Goal: Task Accomplishment & Management: Complete application form

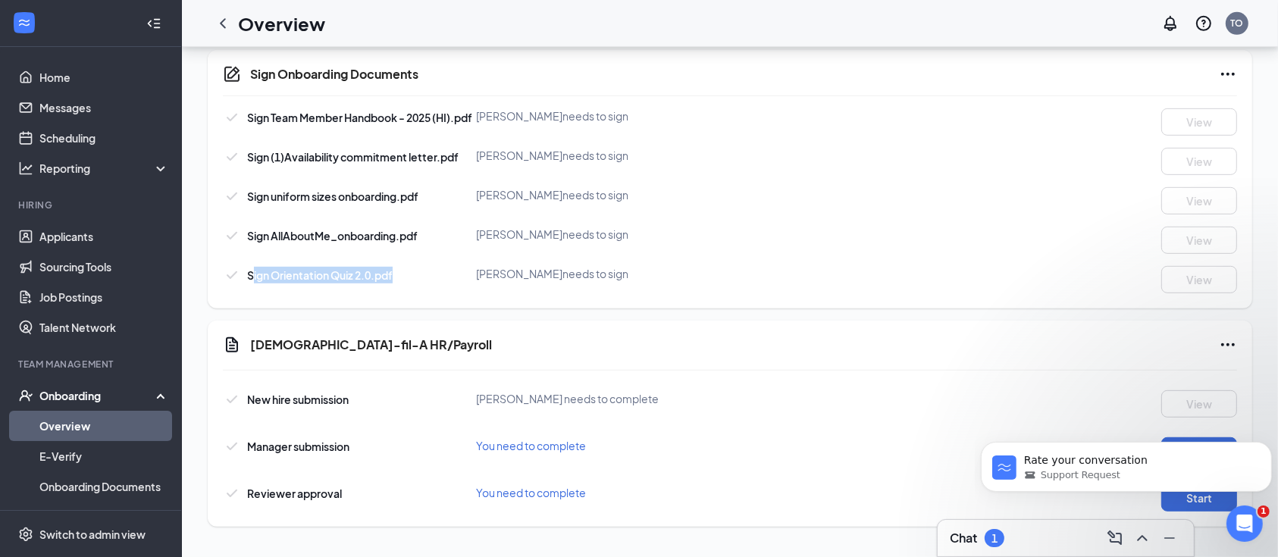
scroll to position [729, 0]
click at [98, 382] on div "Onboarding" at bounding box center [91, 395] width 182 height 30
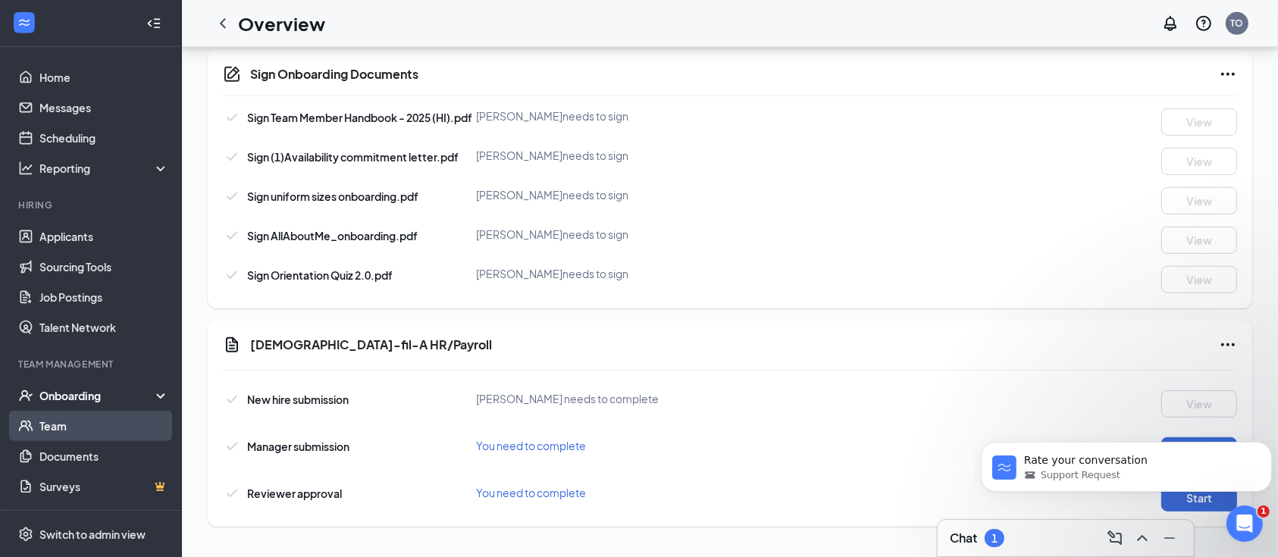
drag, startPoint x: 92, startPoint y: 401, endPoint x: 98, endPoint y: 421, distance: 20.4
click at [98, 421] on ul "Onboarding Overview E-Verify Onboarding Documents Activity log Team Documents S…" at bounding box center [90, 440] width 181 height 121
click at [91, 393] on div "Onboarding" at bounding box center [97, 395] width 117 height 15
click at [80, 425] on link "Overview" at bounding box center [104, 426] width 130 height 30
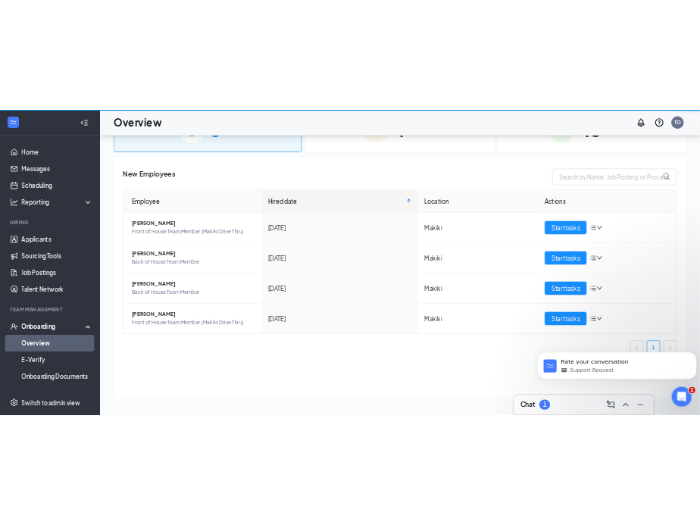
scroll to position [67, 0]
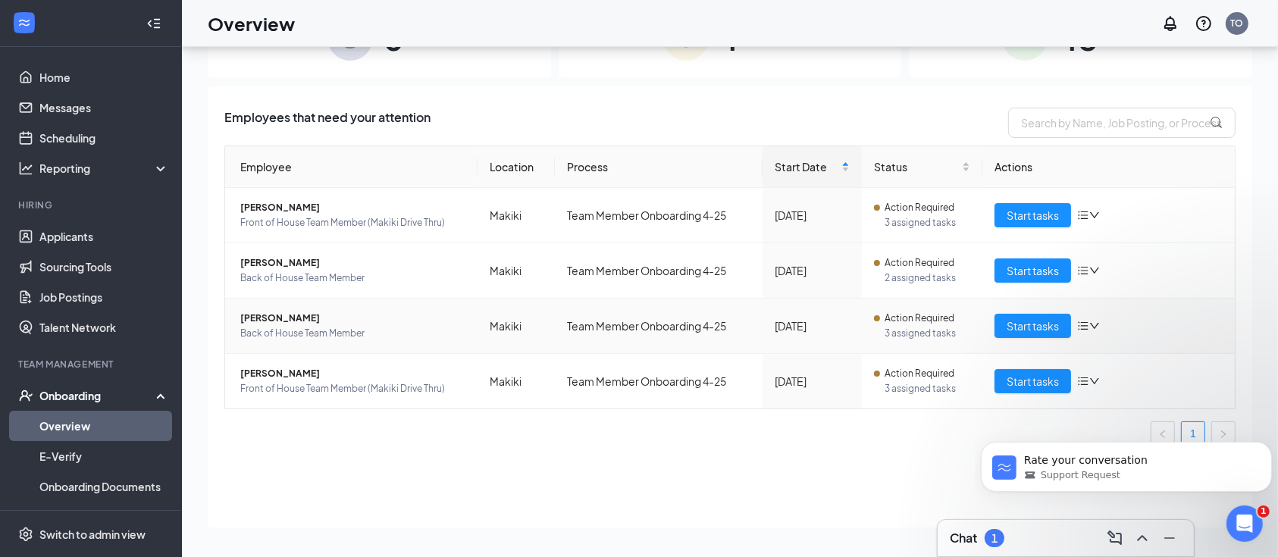
click at [288, 333] on span "Back of House Team Member" at bounding box center [352, 333] width 225 height 15
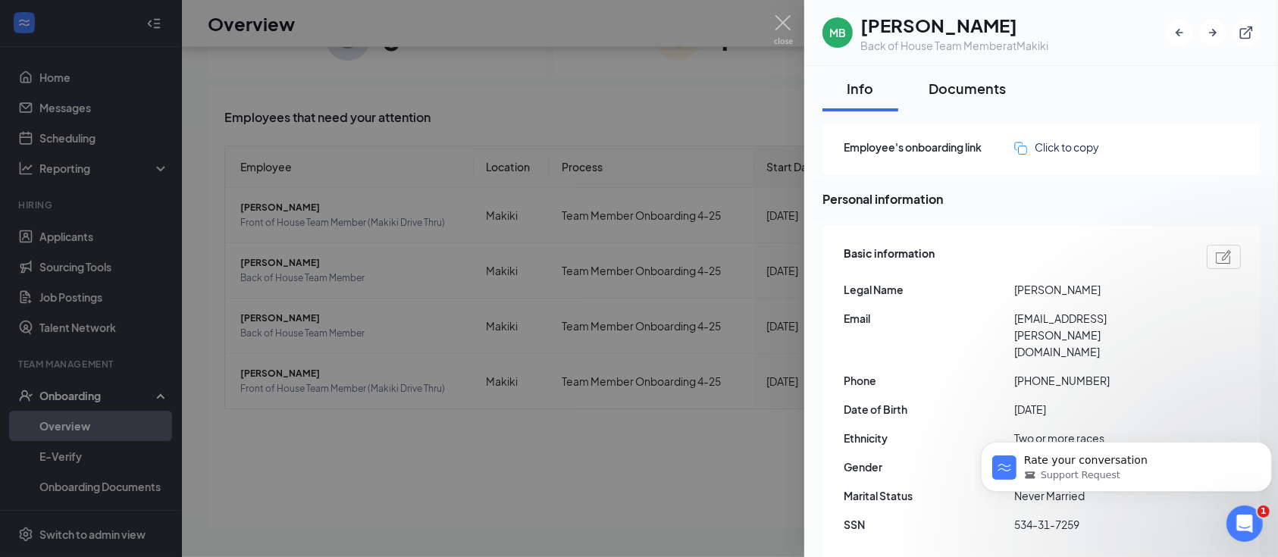
click at [964, 86] on div "Documents" at bounding box center [966, 88] width 77 height 19
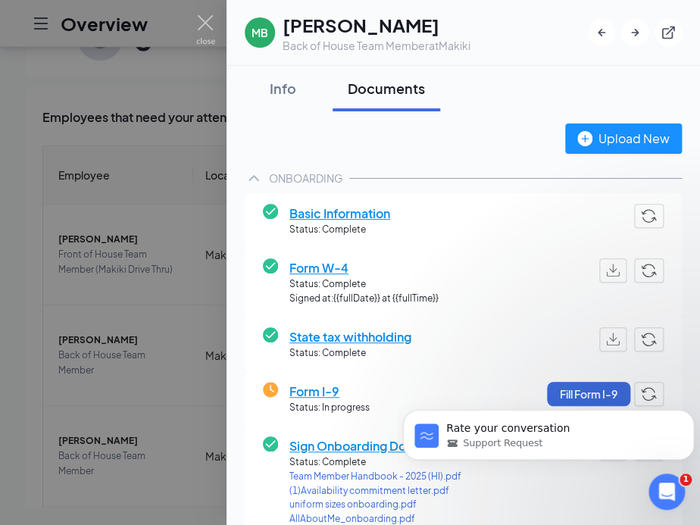
click at [349, 208] on span "Basic Information" at bounding box center [339, 213] width 101 height 19
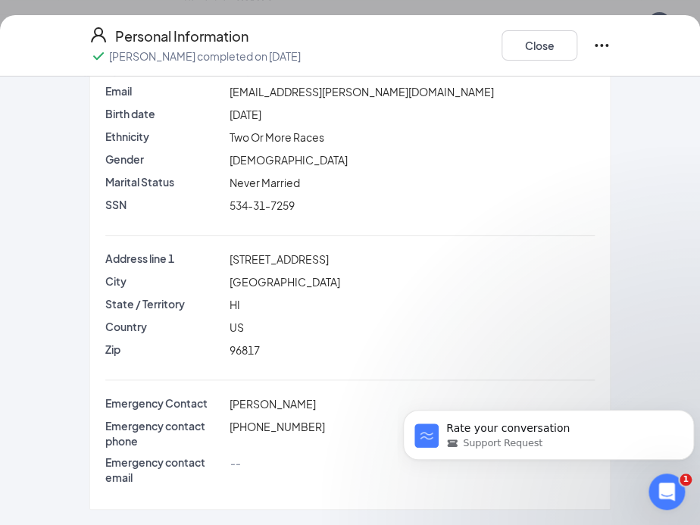
scroll to position [180, 0]
click at [543, 56] on button "Close" at bounding box center [540, 45] width 76 height 30
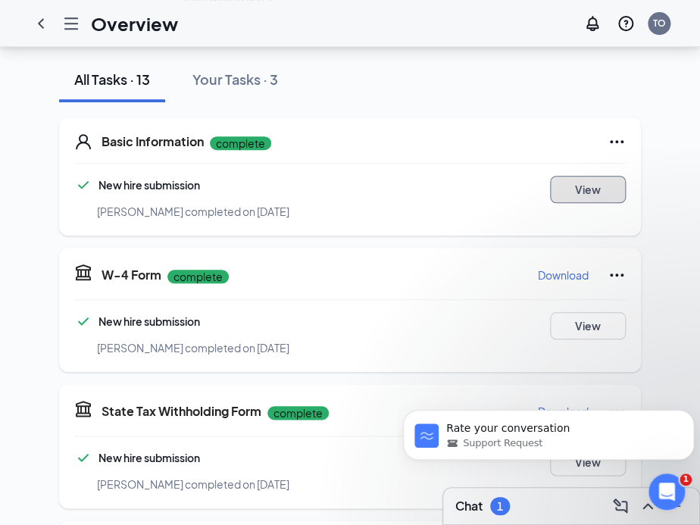
click at [590, 176] on button "View" at bounding box center [588, 189] width 76 height 27
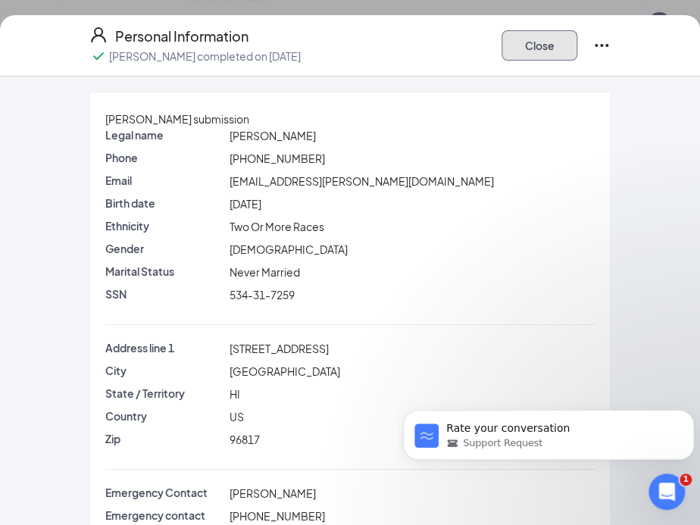
click at [536, 39] on button "Close" at bounding box center [540, 45] width 76 height 30
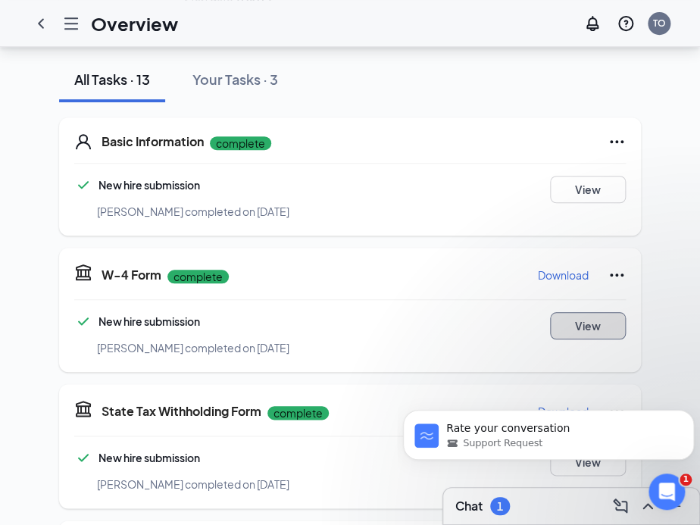
click at [575, 314] on button "View" at bounding box center [588, 325] width 76 height 27
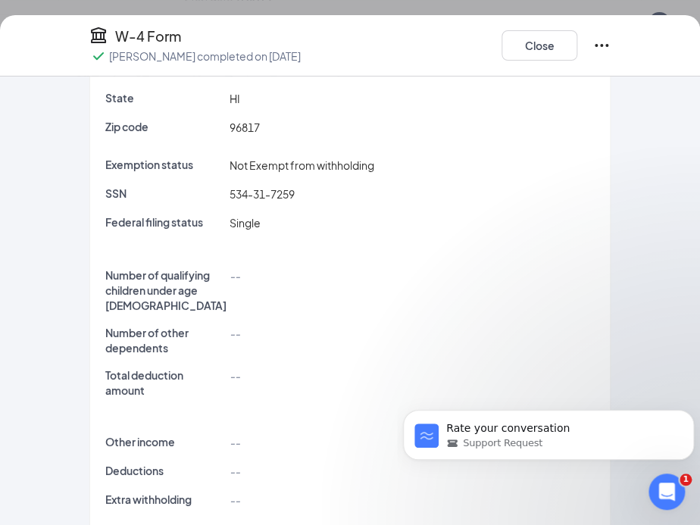
scroll to position [229, 0]
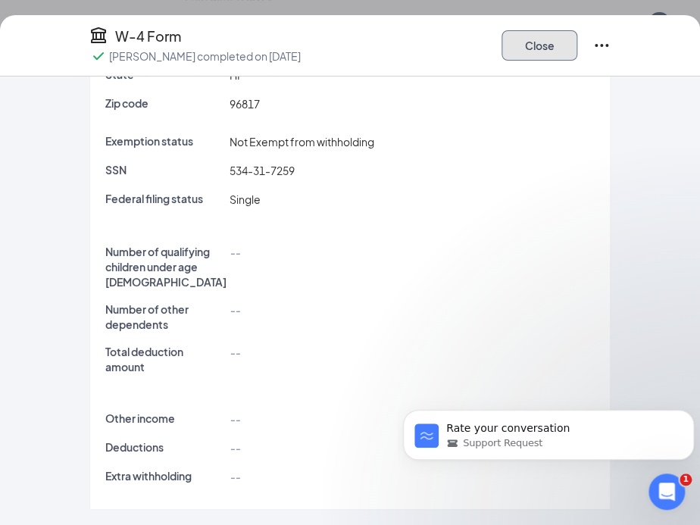
click at [542, 50] on button "Close" at bounding box center [540, 45] width 76 height 30
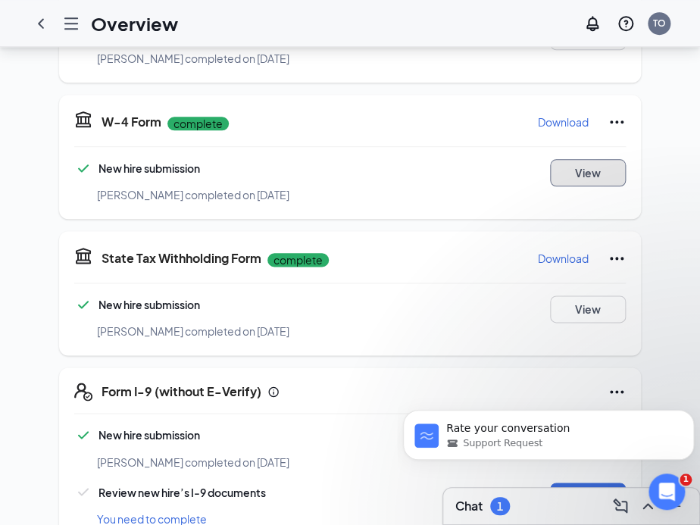
scroll to position [356, 0]
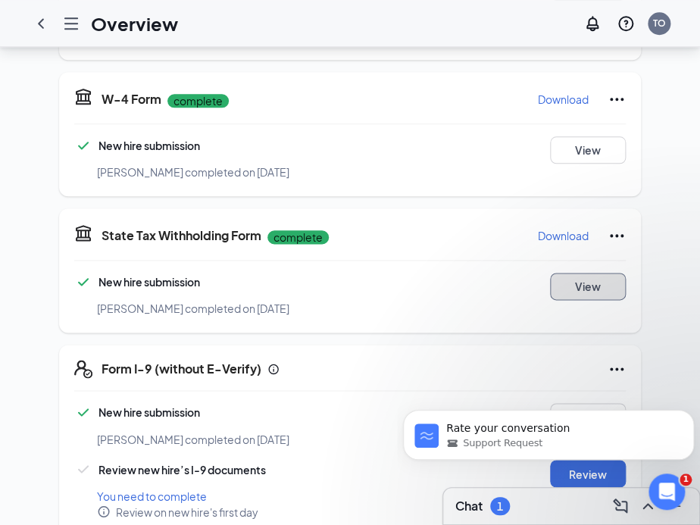
click at [592, 278] on button "View" at bounding box center [588, 286] width 76 height 27
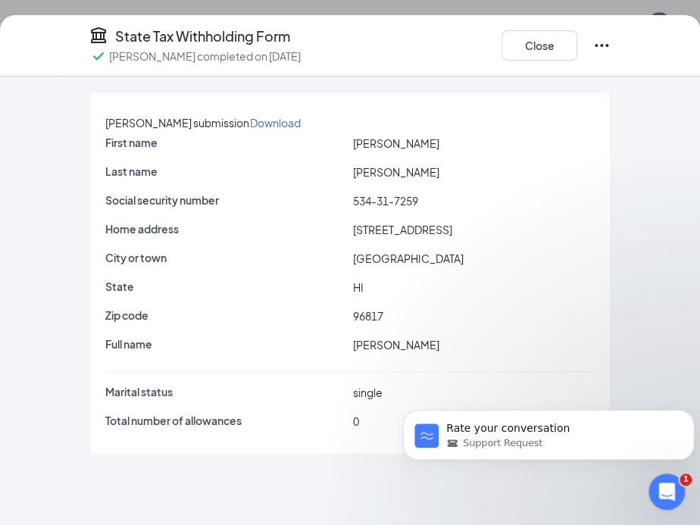
scroll to position [545, 0]
click at [543, 54] on button "Close" at bounding box center [540, 45] width 76 height 30
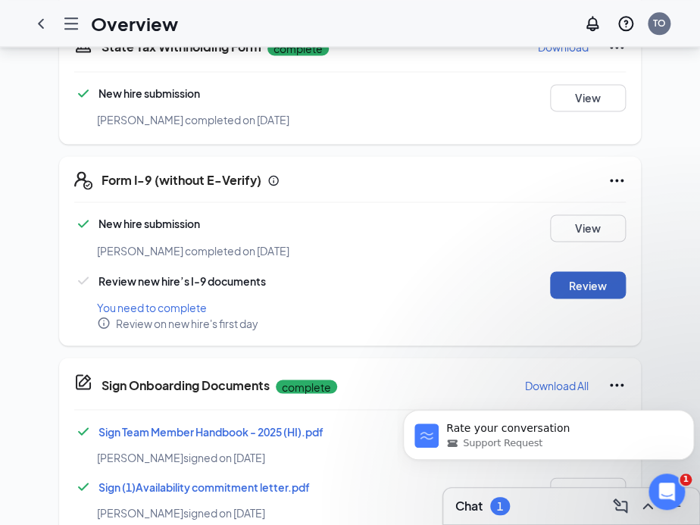
click at [604, 271] on button "Review" at bounding box center [588, 284] width 76 height 27
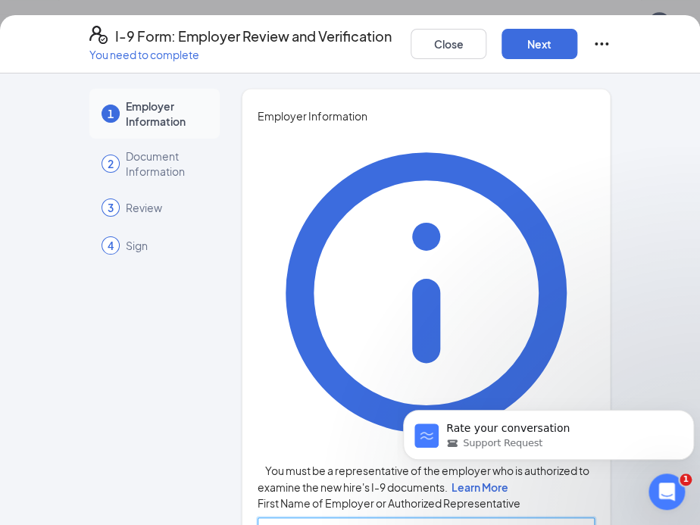
click at [434, 518] on input "First Name of Employer or Authorized Representative" at bounding box center [426, 530] width 337 height 24
type input "[PERSON_NAME]"
type input "Dydasco"
type input "Owner"
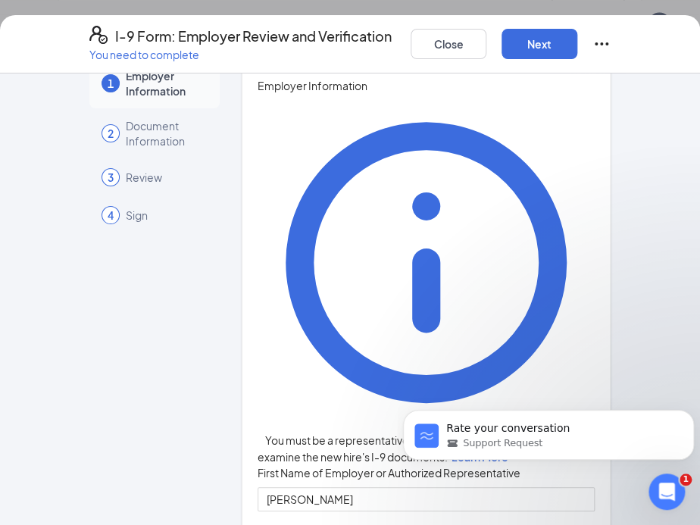
scroll to position [786, 0]
click at [577, 40] on button "Next" at bounding box center [540, 44] width 76 height 30
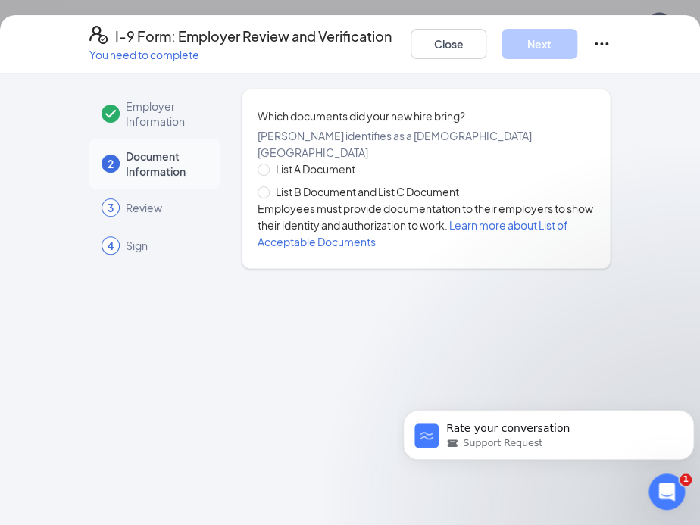
scroll to position [0, 0]
click at [364, 200] on span "List B Document and List C Document" at bounding box center [368, 191] width 196 height 17
click at [268, 197] on input "List B Document and List C Document" at bounding box center [263, 191] width 11 height 11
radio input "true"
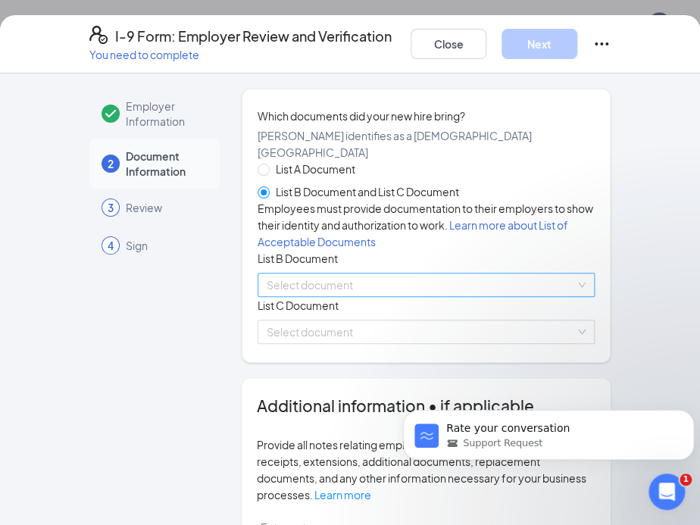
click at [339, 297] on div "Select document List B Documents Driver’s License issued by U.S State or outlyi…" at bounding box center [426, 285] width 337 height 24
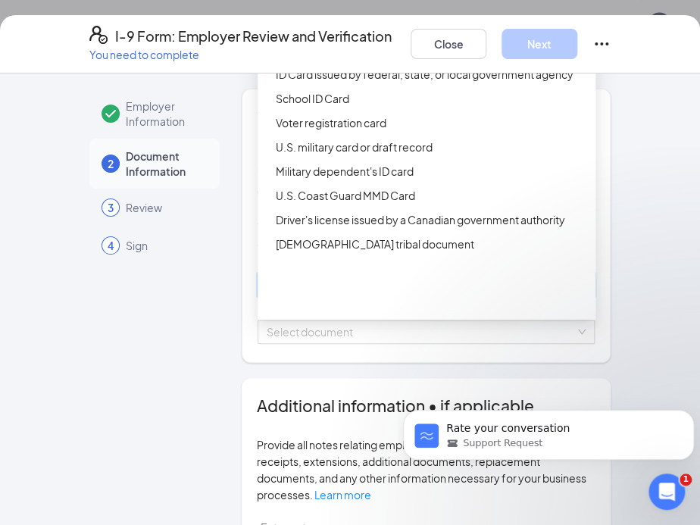
click at [337, 58] on div "Driver’s License issued by U.S State or outlying US possession" at bounding box center [431, 50] width 311 height 17
click at [337, 124] on span "Which documents did your new hire bring?" at bounding box center [426, 116] width 337 height 17
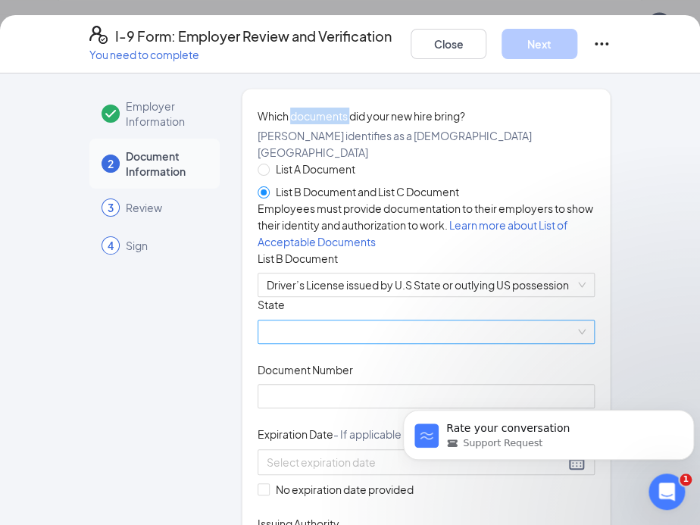
click at [308, 343] on span at bounding box center [426, 332] width 319 height 23
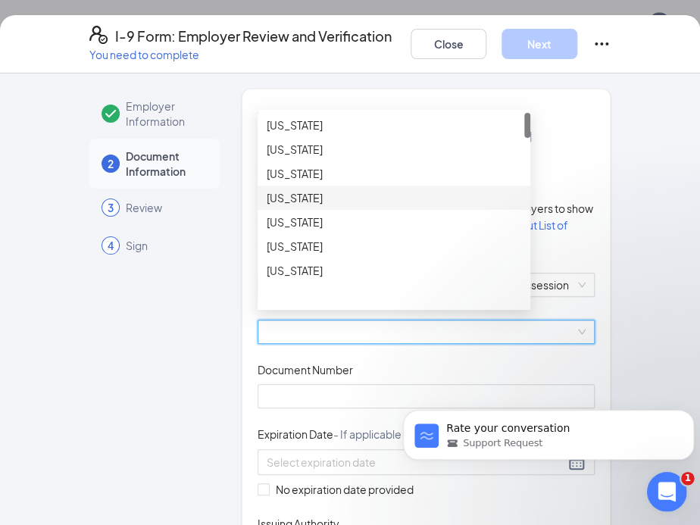
click at [673, 489] on icon "Open Intercom Messenger" at bounding box center [665, 489] width 25 height 25
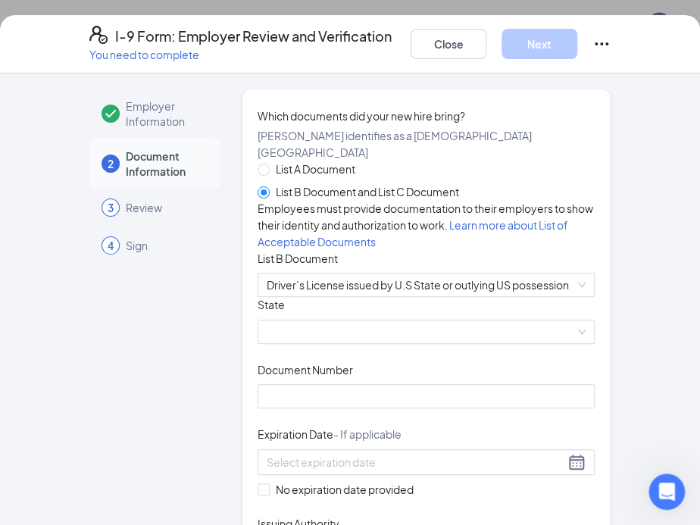
scroll to position [1734, 0]
click at [341, 343] on span at bounding box center [426, 332] width 319 height 23
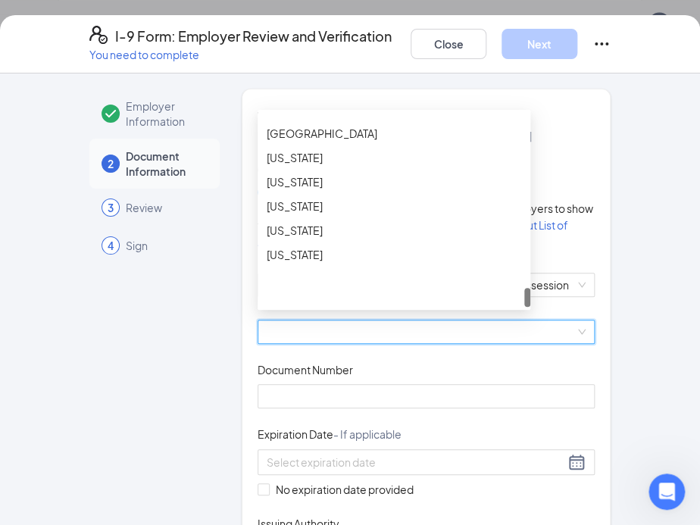
scroll to position [1758, 0]
drag, startPoint x: 520, startPoint y: 212, endPoint x: 519, endPoint y: 390, distance: 178.1
click at [524, 307] on div at bounding box center [527, 297] width 6 height 19
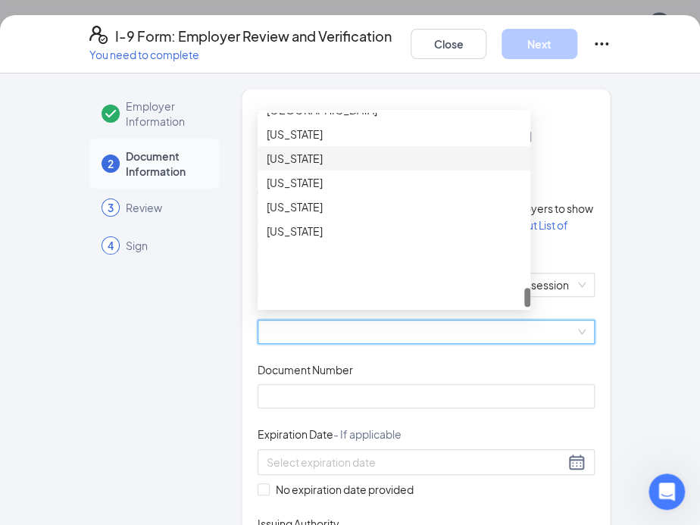
click at [426, 167] on div "[US_STATE]" at bounding box center [394, 158] width 255 height 17
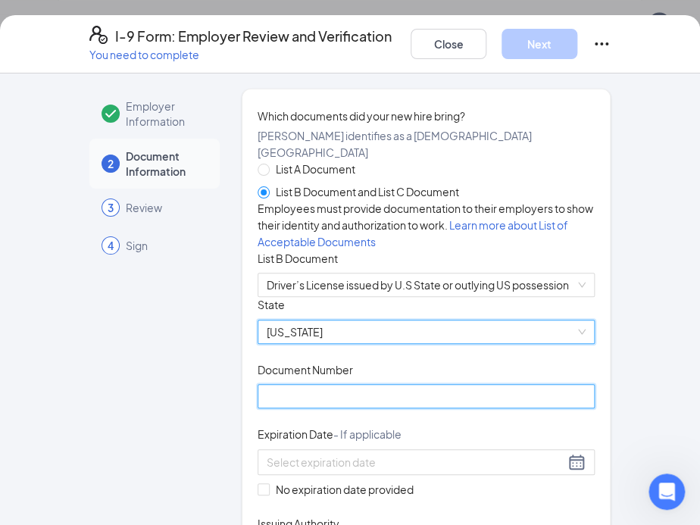
click at [310, 408] on input "Document Number" at bounding box center [426, 396] width 337 height 24
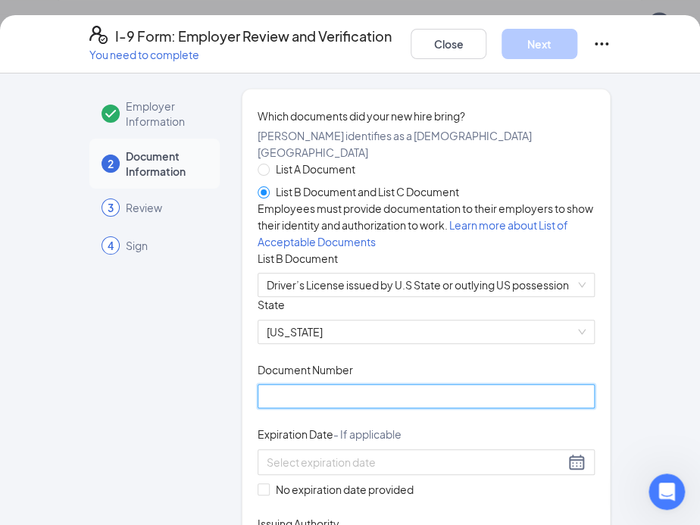
click at [336, 408] on input "Document Number" at bounding box center [426, 396] width 337 height 24
type input "WDL3483D843B"
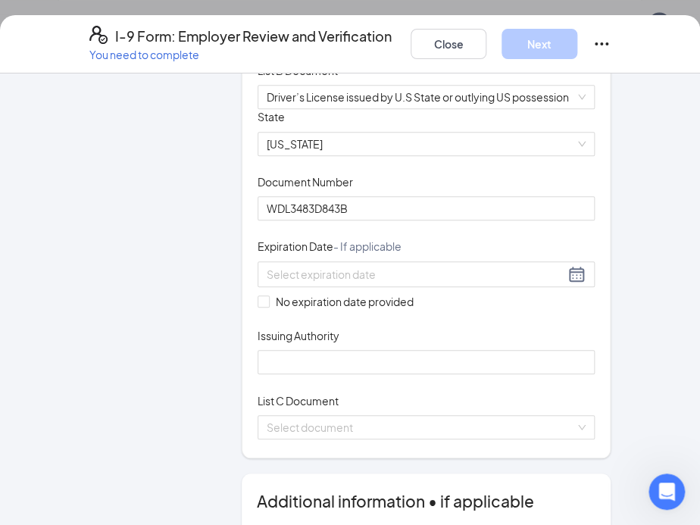
scroll to position [241, 0]
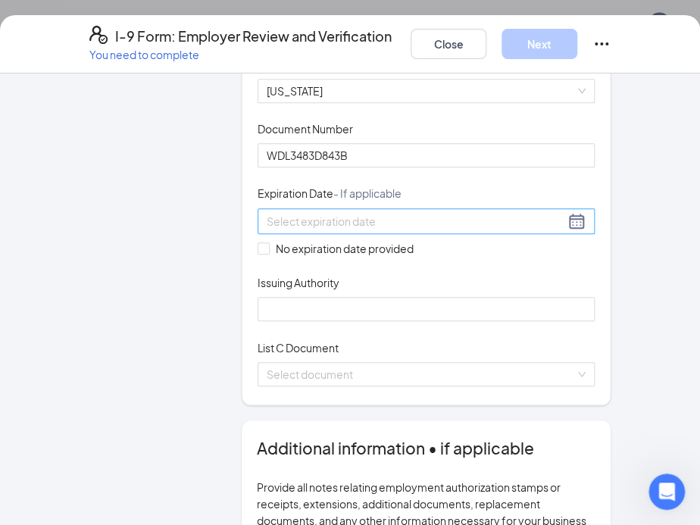
click at [406, 230] on input at bounding box center [416, 221] width 298 height 17
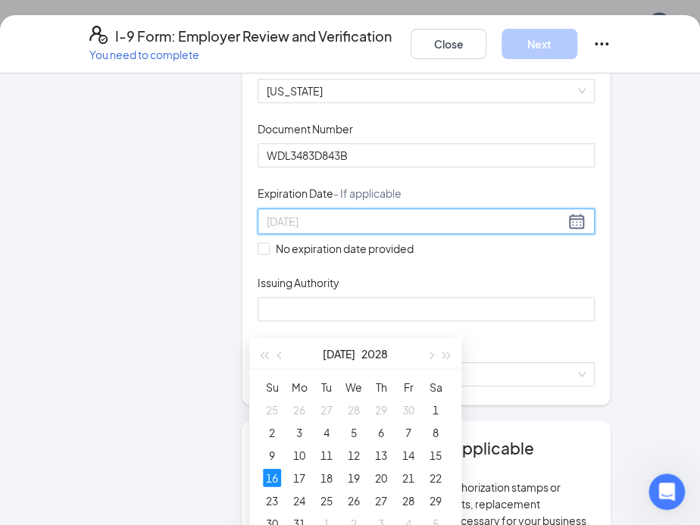
click at [271, 474] on div "16" at bounding box center [272, 477] width 18 height 18
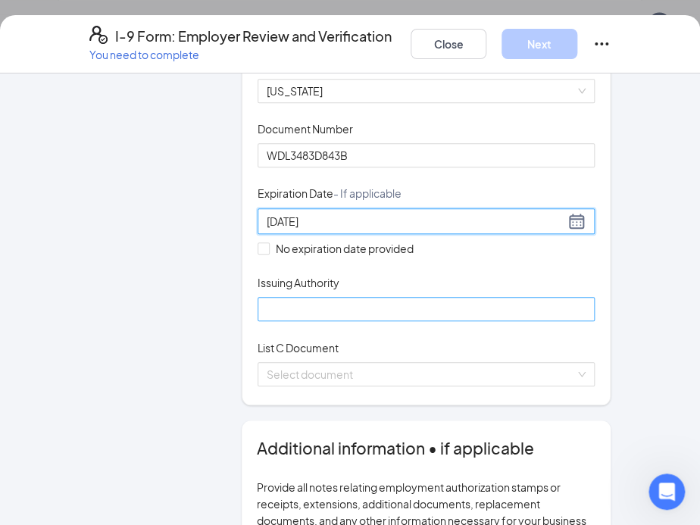
type input "[DATE]"
click at [306, 321] on input "Issuing Authority" at bounding box center [426, 309] width 337 height 24
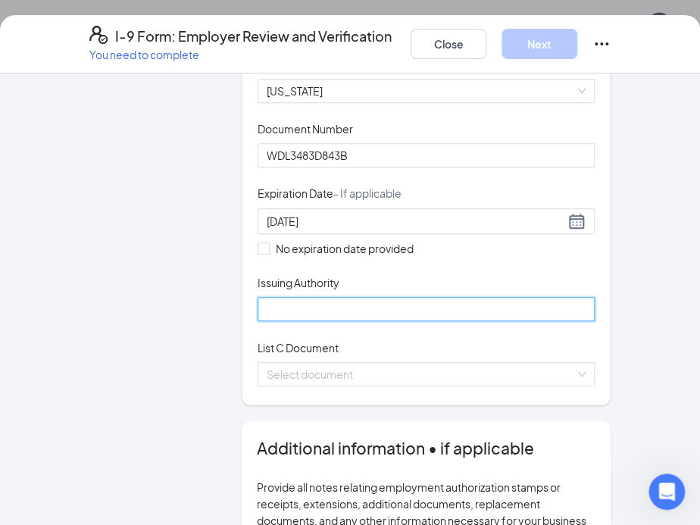
click at [287, 321] on input "Issuing Authority" at bounding box center [426, 309] width 337 height 24
type input "[US_STATE]"
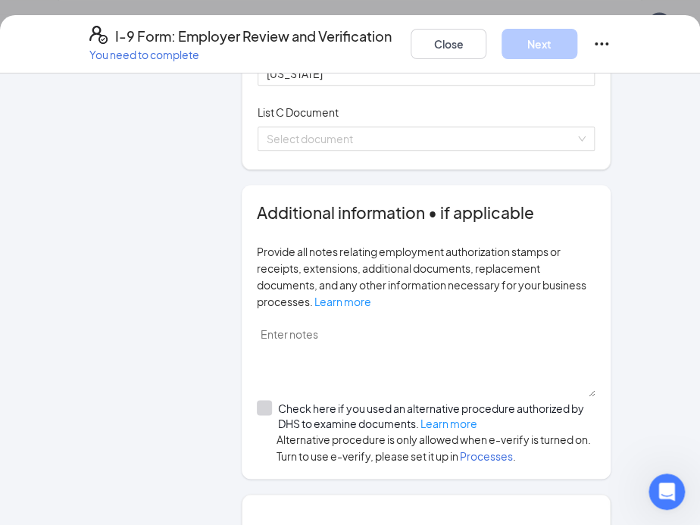
scroll to position [479, 0]
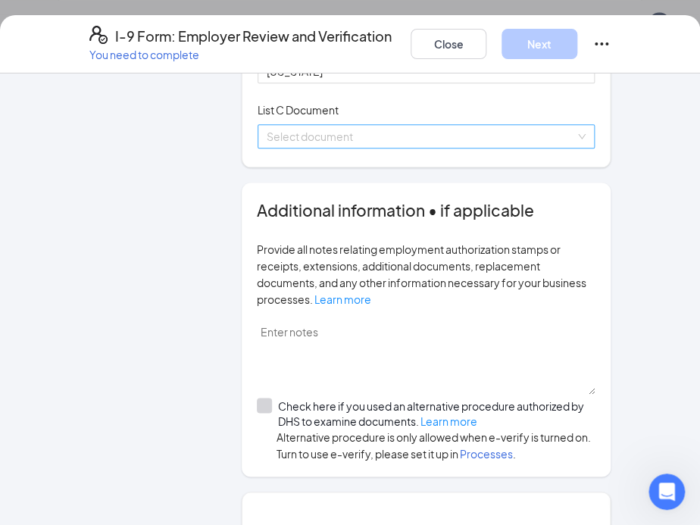
click at [391, 149] on div "Select document" at bounding box center [426, 136] width 337 height 24
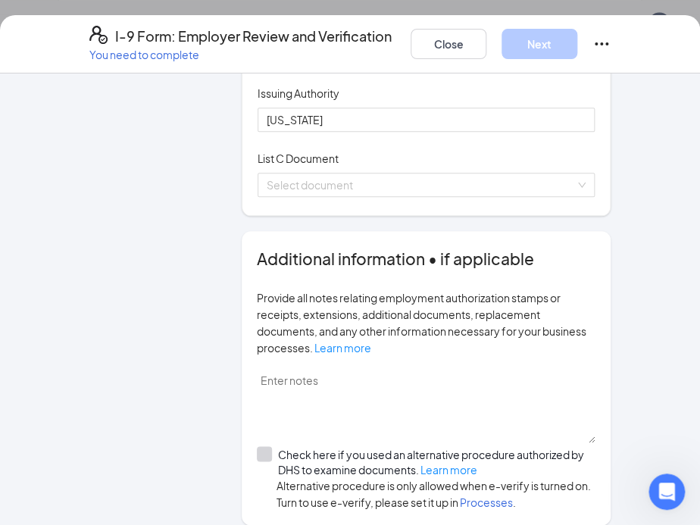
scroll to position [417, 0]
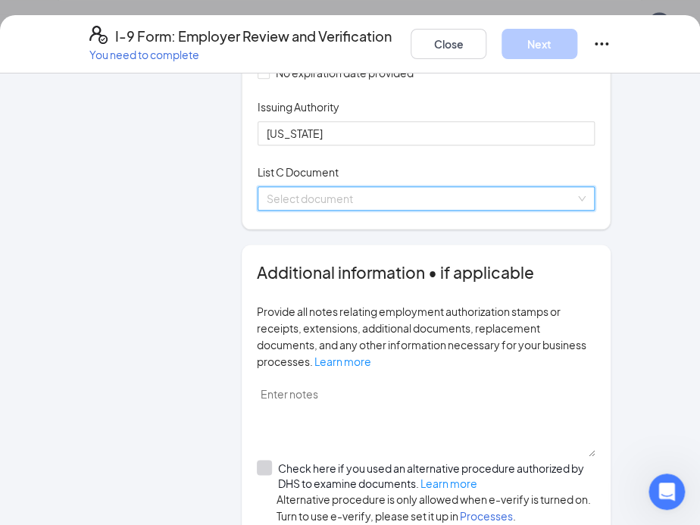
click at [449, 210] on input "search" at bounding box center [421, 198] width 308 height 23
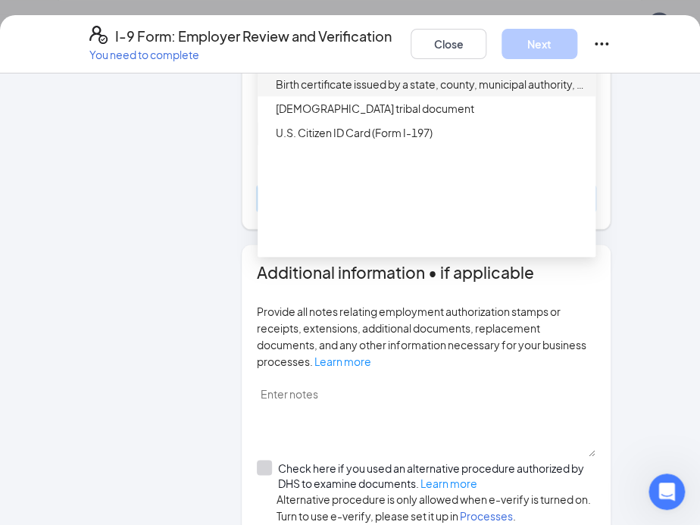
click at [446, 92] on div "Birth certificate issued by a state, county, municipal authority, or outlying p…" at bounding box center [431, 84] width 311 height 17
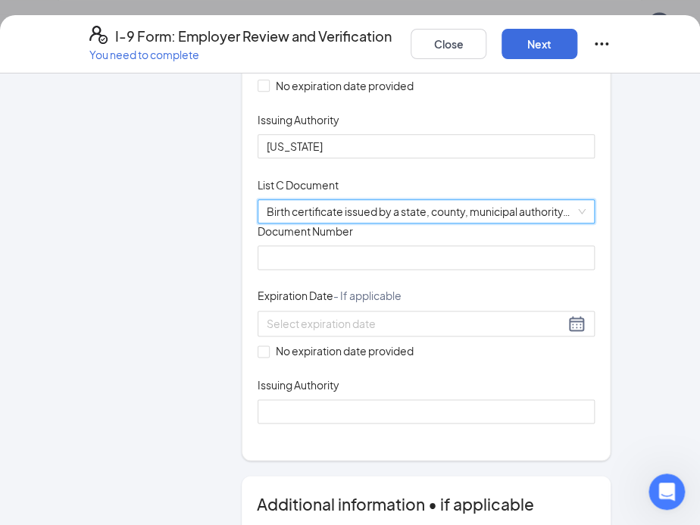
scroll to position [405, 0]
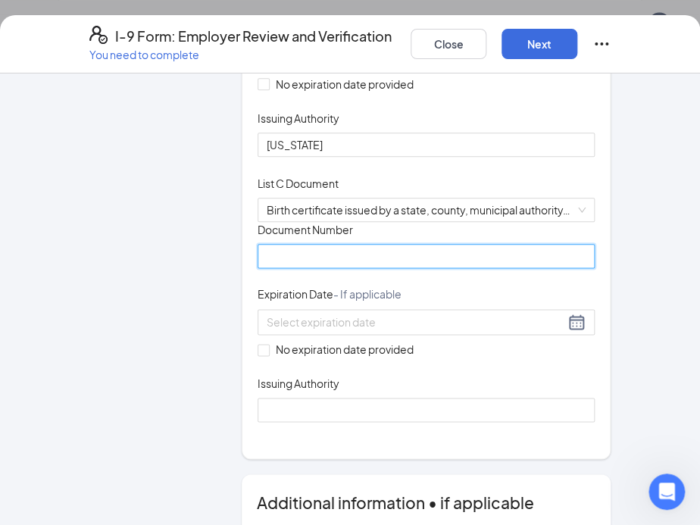
click at [348, 268] on input "Document Number" at bounding box center [426, 256] width 337 height 24
type input "[PHONE_NUMBER]"
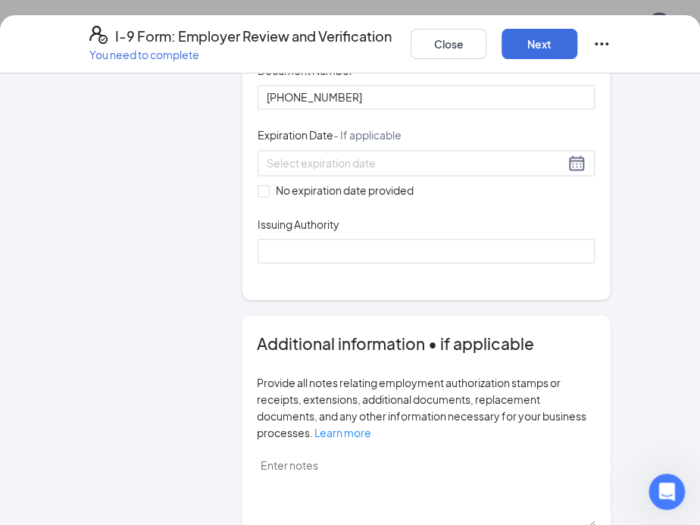
scroll to position [570, 0]
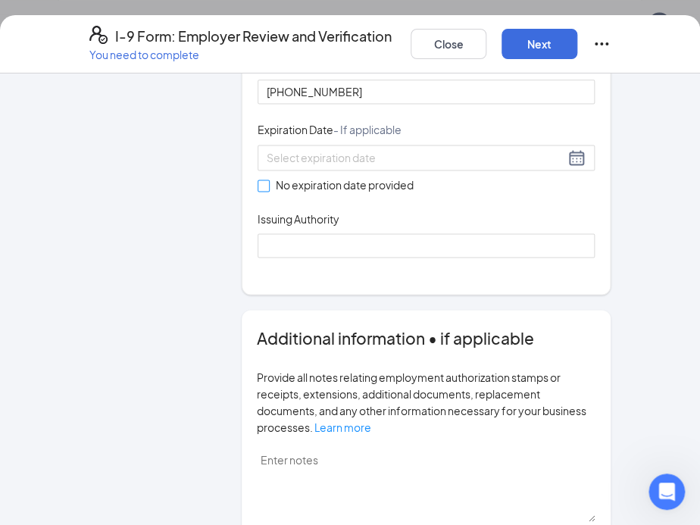
click at [258, 190] on input "No expiration date provided" at bounding box center [263, 185] width 11 height 11
checkbox input "true"
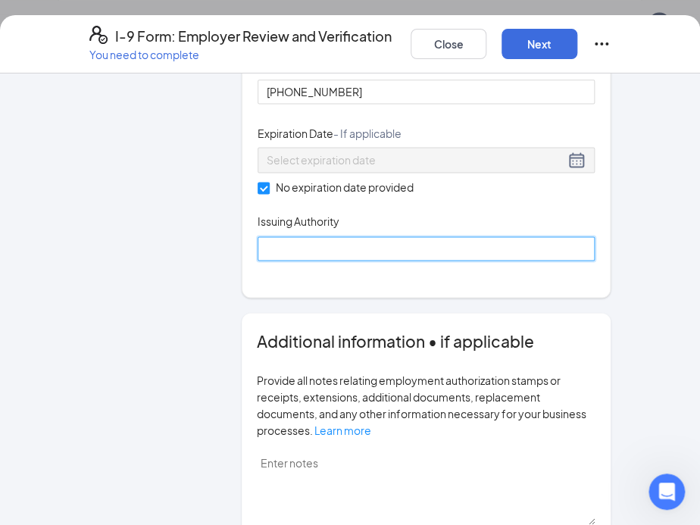
click at [346, 261] on input "Issuing Authority" at bounding box center [426, 248] width 337 height 24
type input "State of [US_STATE]"
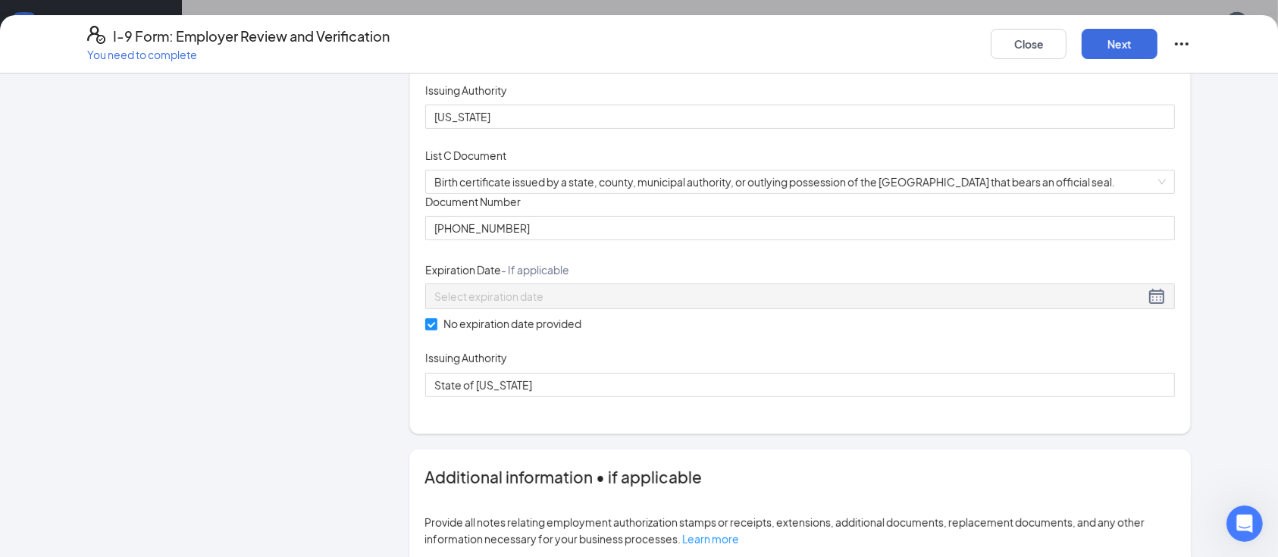
scroll to position [381, 0]
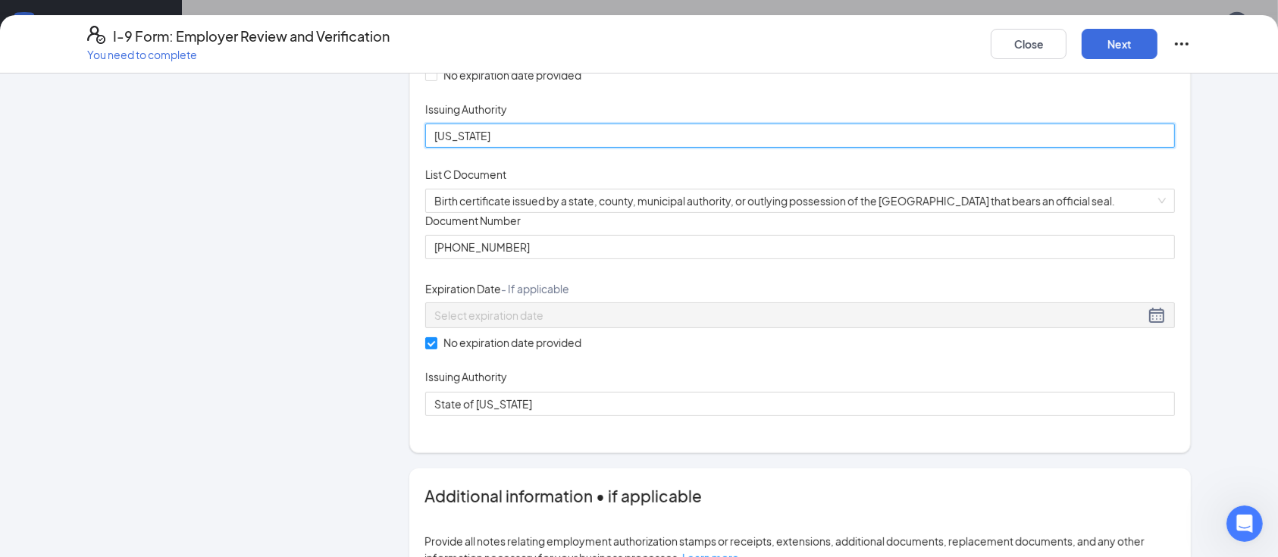
click at [427, 148] on input "[US_STATE]" at bounding box center [799, 136] width 749 height 24
type input "State of [US_STATE]"
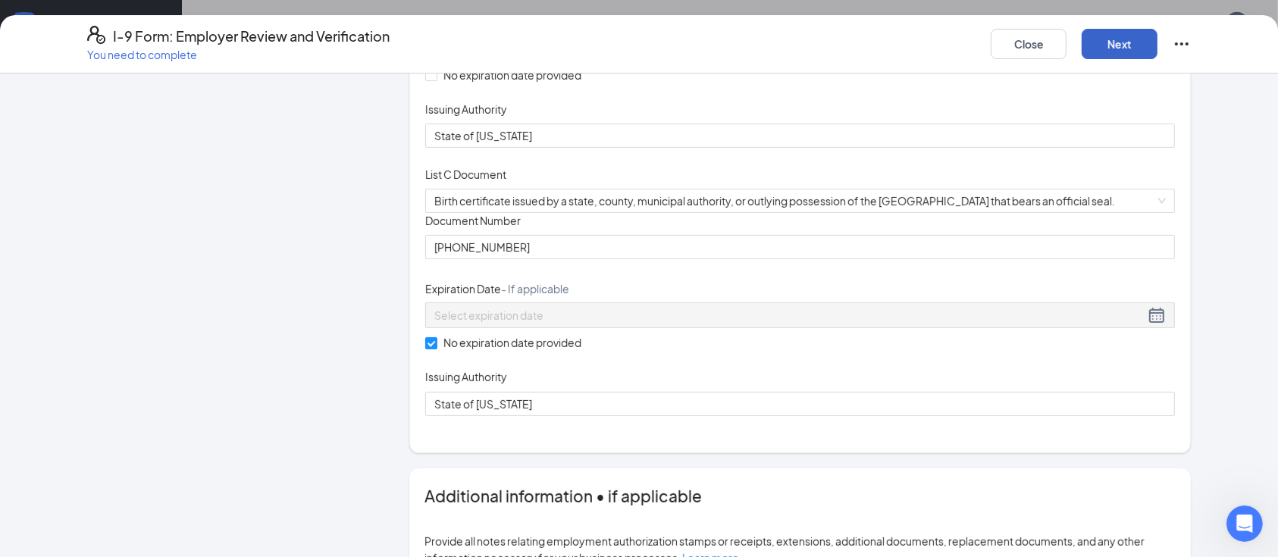
click at [1116, 53] on button "Next" at bounding box center [1119, 44] width 76 height 30
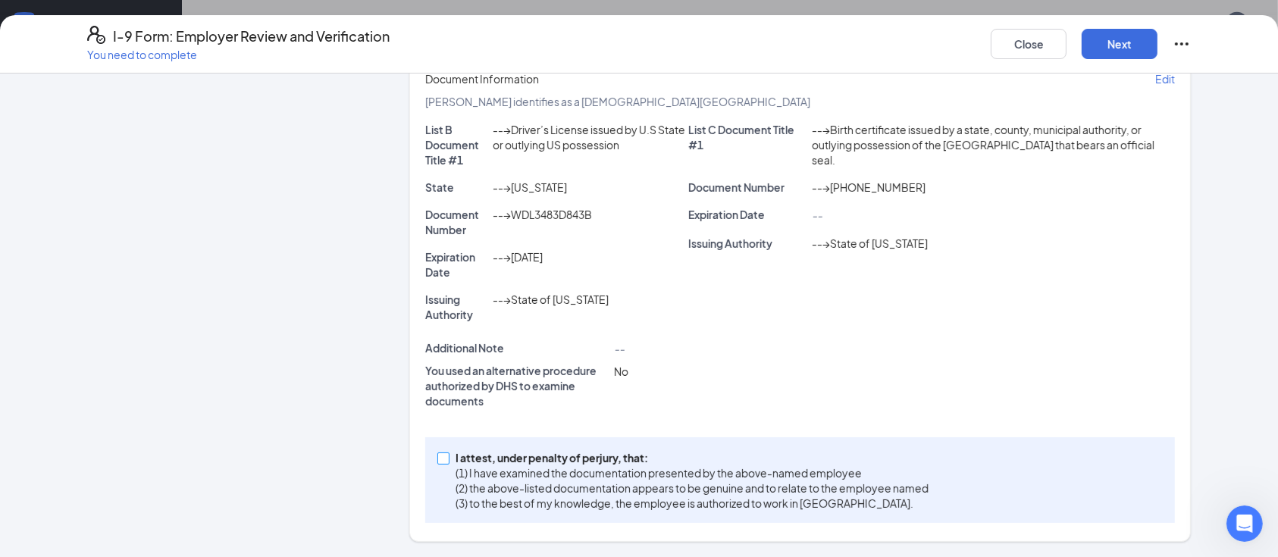
click at [437, 463] on span at bounding box center [443, 458] width 12 height 12
click at [437, 463] on input "I attest, under penalty of [PERSON_NAME], that: (1) I have examined the documen…" at bounding box center [442, 457] width 11 height 11
checkbox input "true"
click at [1107, 39] on button "Next" at bounding box center [1119, 44] width 76 height 30
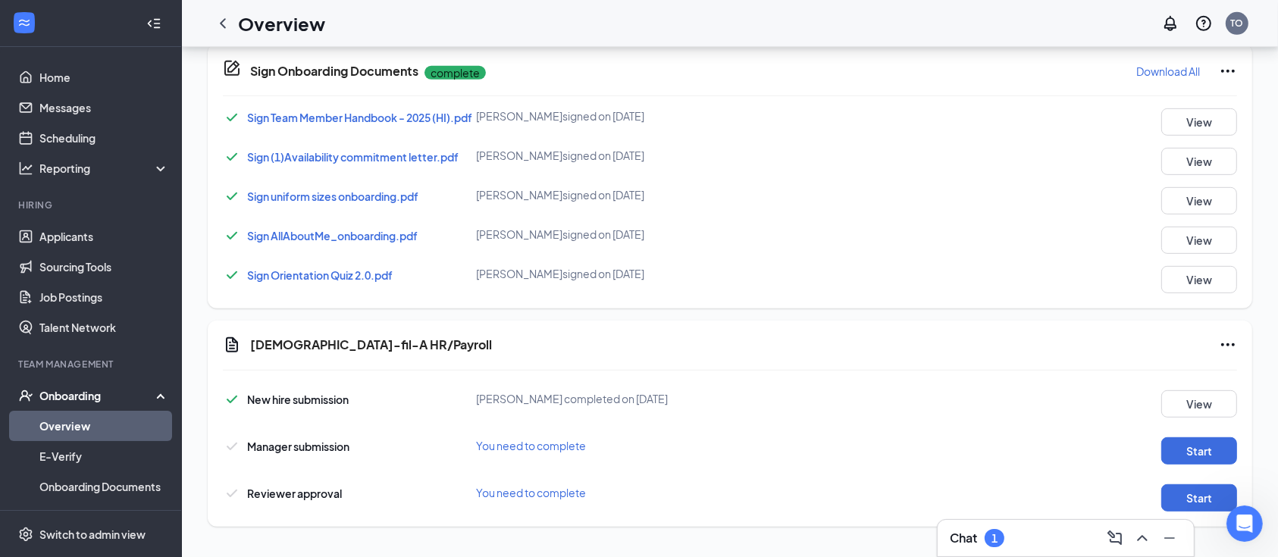
scroll to position [730, 0]
click at [1216, 136] on button "View" at bounding box center [1199, 121] width 76 height 27
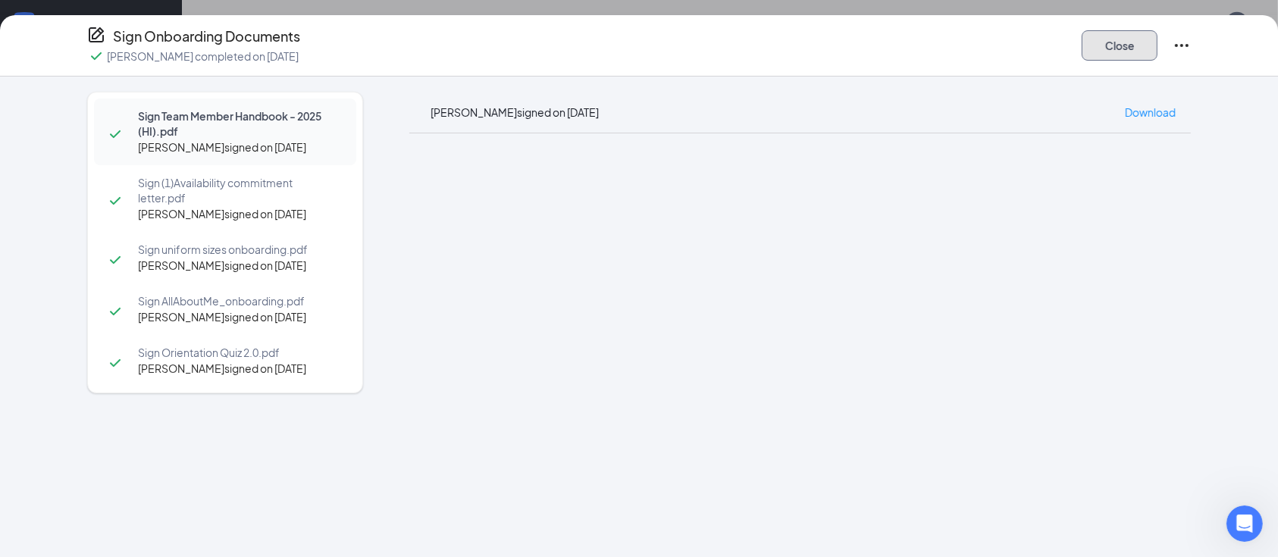
click at [1131, 45] on button "Close" at bounding box center [1119, 45] width 76 height 30
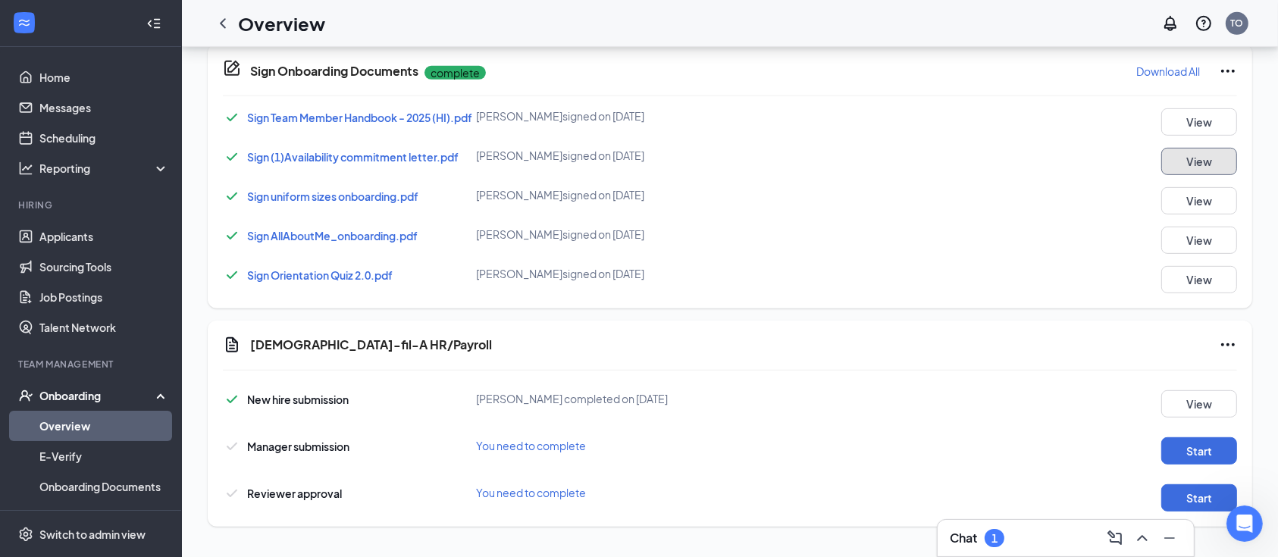
click at [1190, 175] on button "View" at bounding box center [1199, 161] width 76 height 27
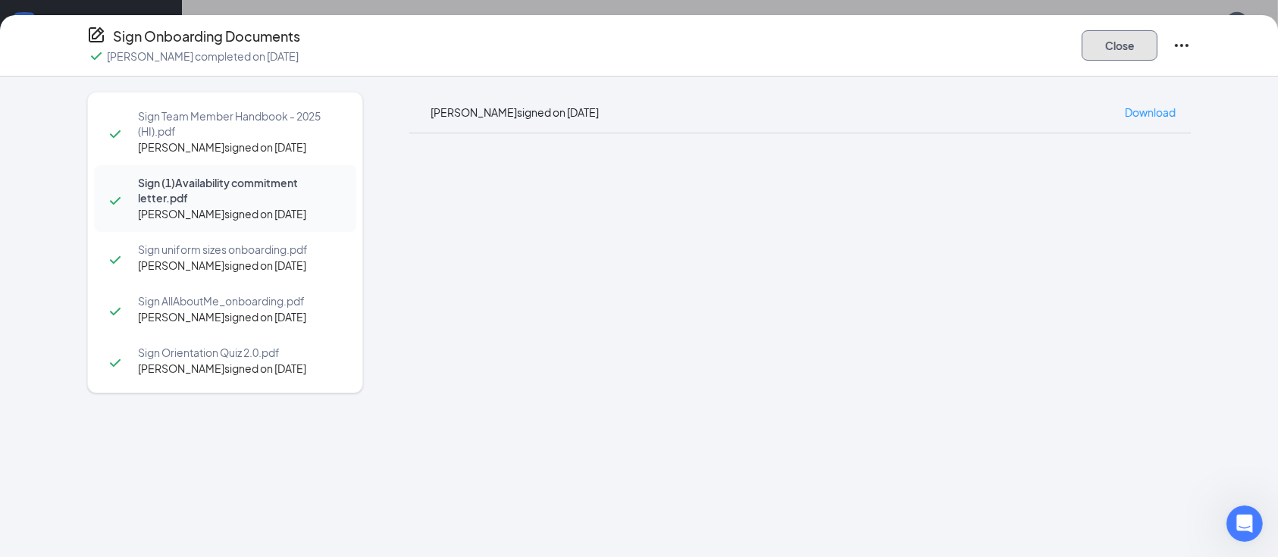
click at [1144, 48] on button "Close" at bounding box center [1119, 45] width 76 height 30
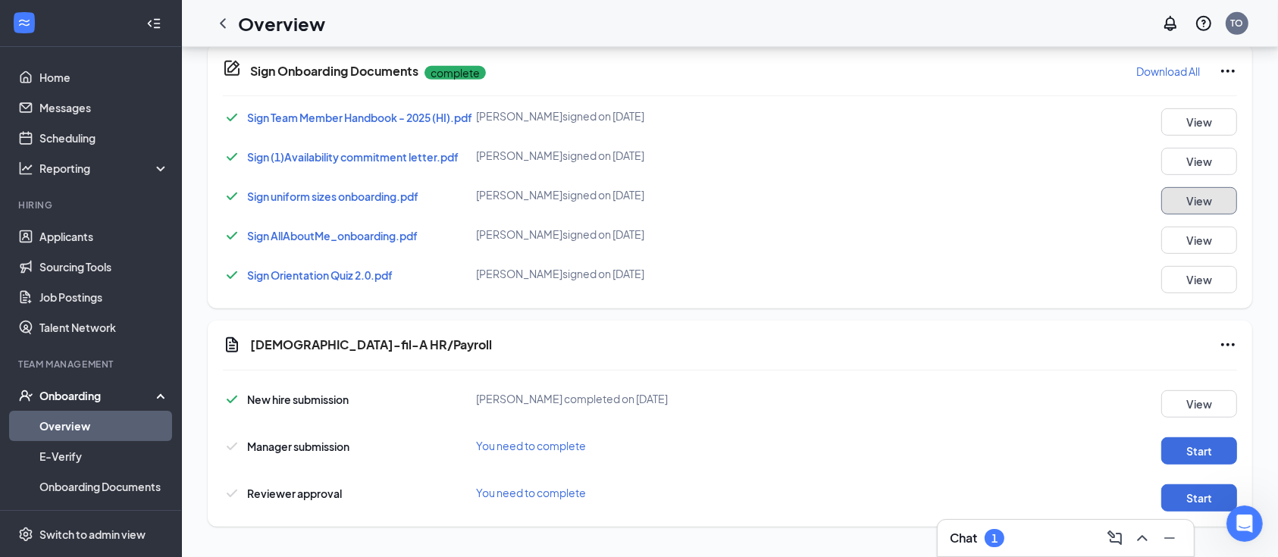
click at [1197, 214] on button "View" at bounding box center [1199, 200] width 76 height 27
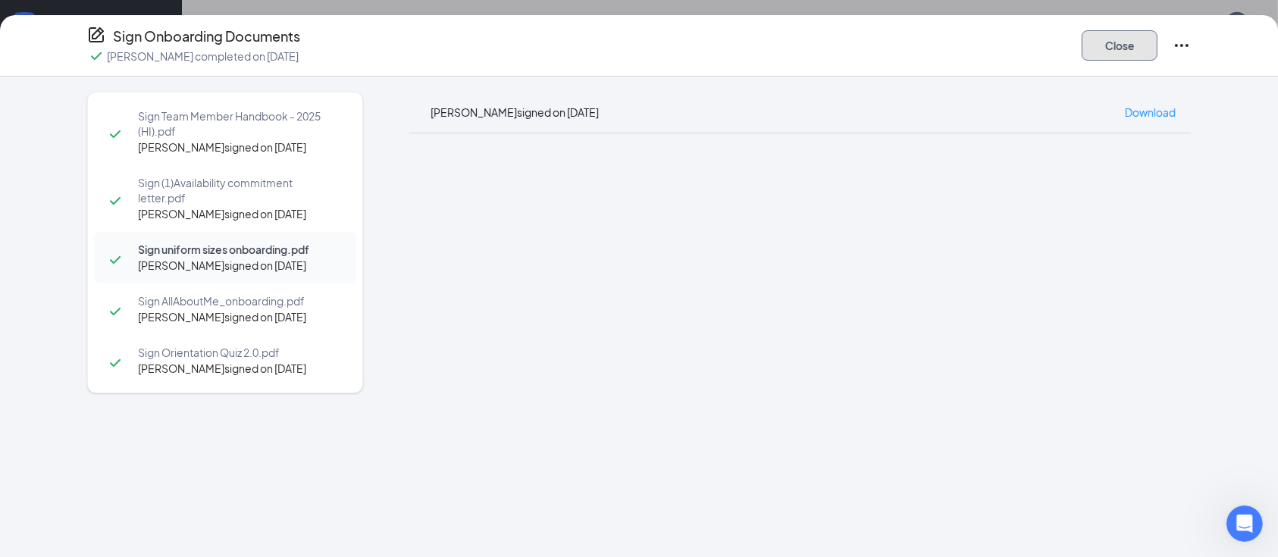
click at [1109, 56] on button "Close" at bounding box center [1119, 45] width 76 height 30
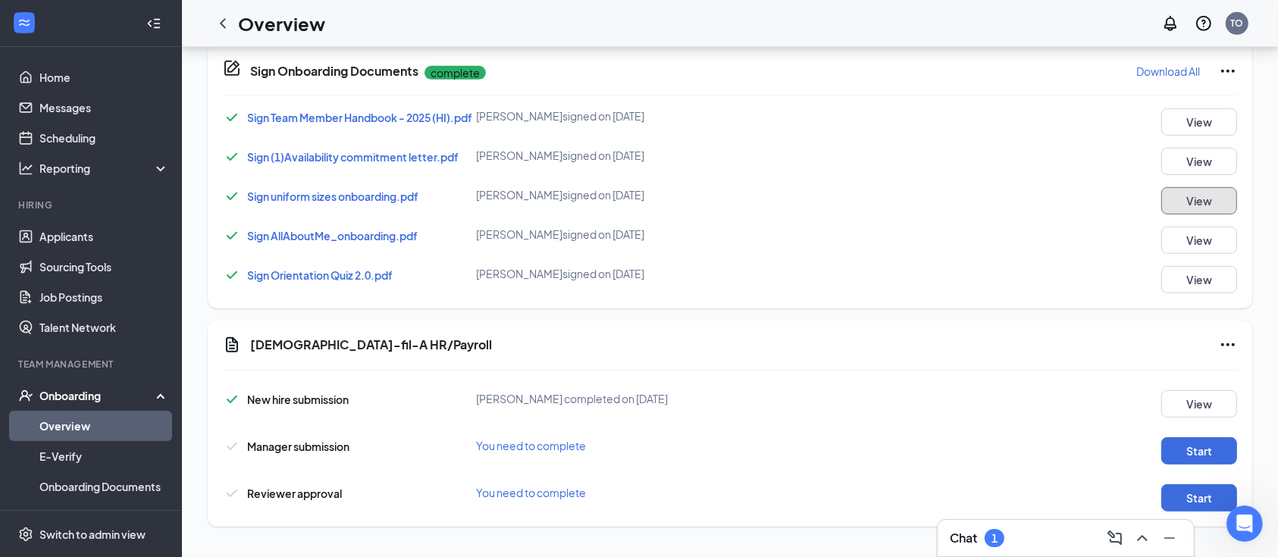
click at [1208, 214] on button "View" at bounding box center [1199, 200] width 76 height 27
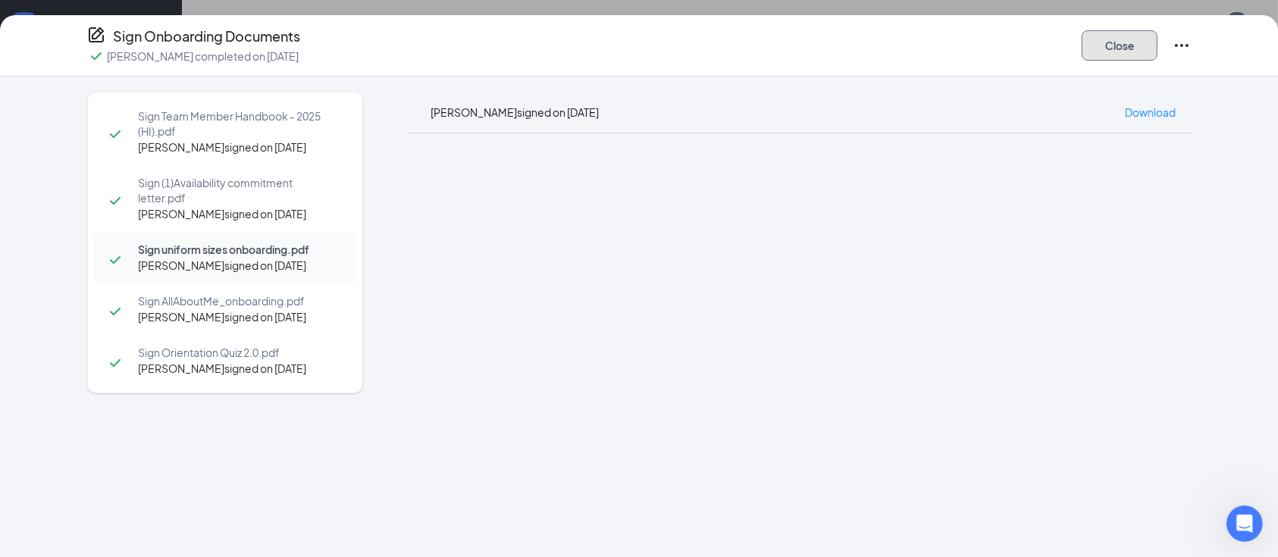
click at [1125, 34] on button "Close" at bounding box center [1119, 45] width 76 height 30
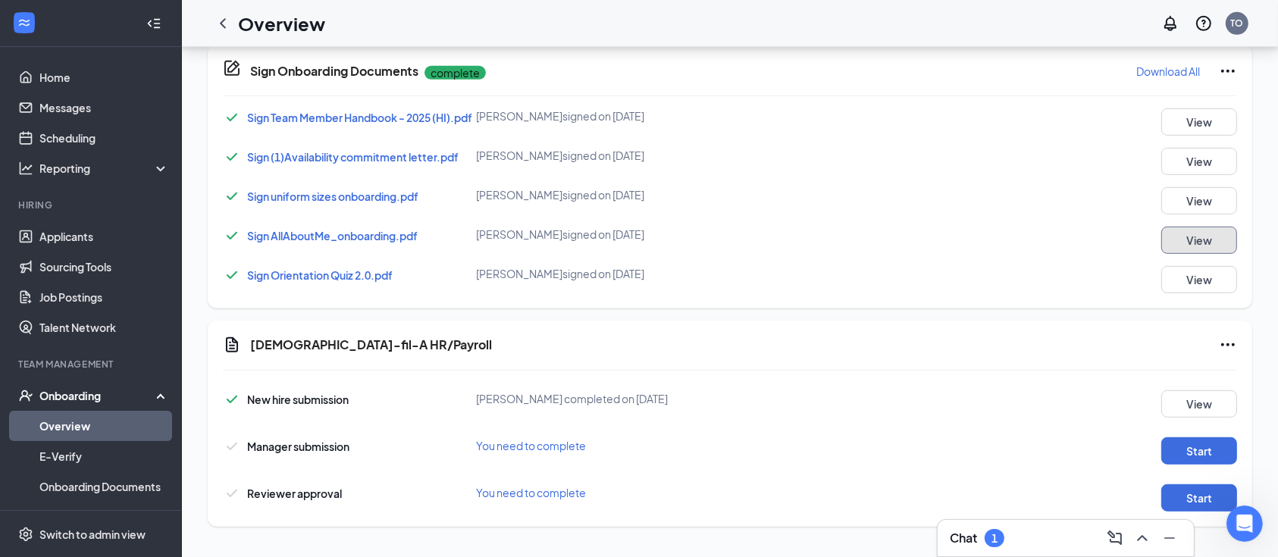
click at [1179, 254] on button "View" at bounding box center [1199, 240] width 76 height 27
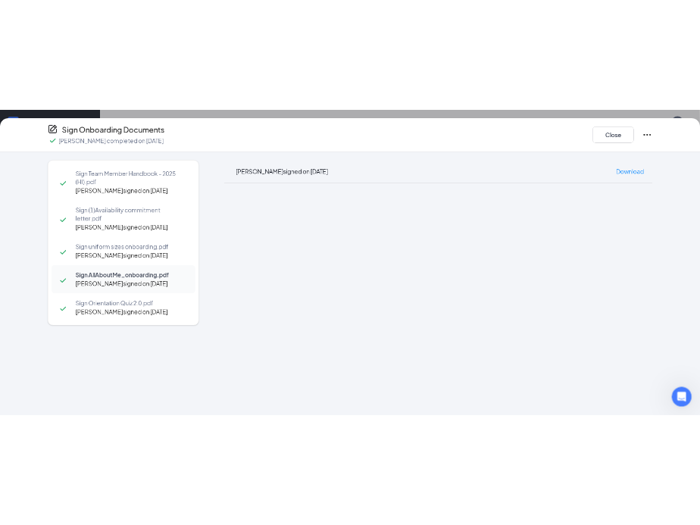
scroll to position [747, 0]
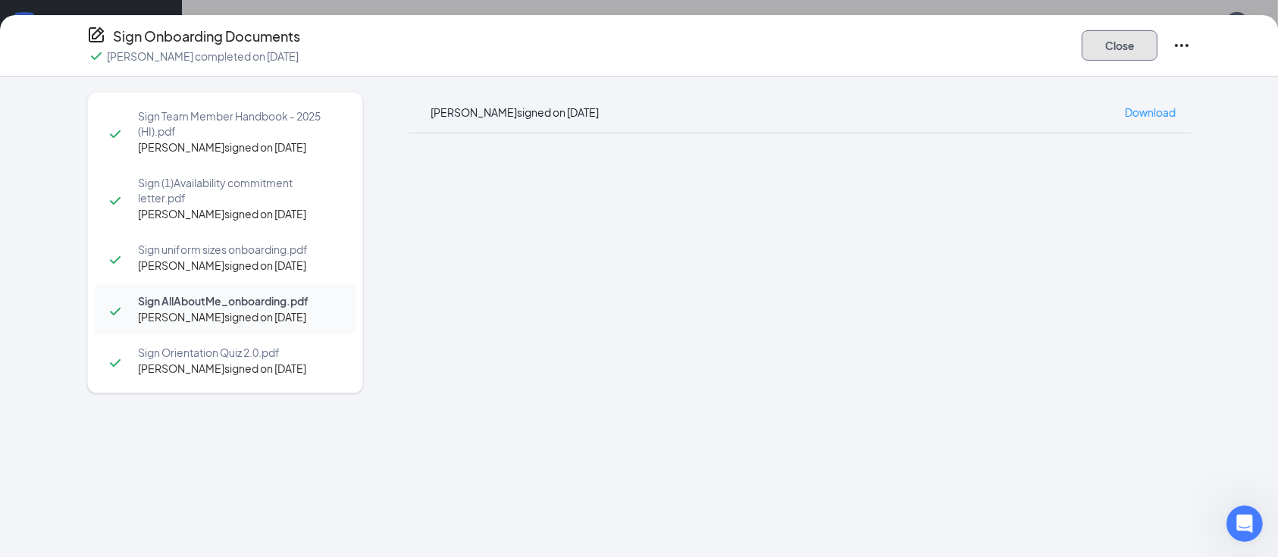
click at [1125, 56] on button "Close" at bounding box center [1119, 45] width 76 height 30
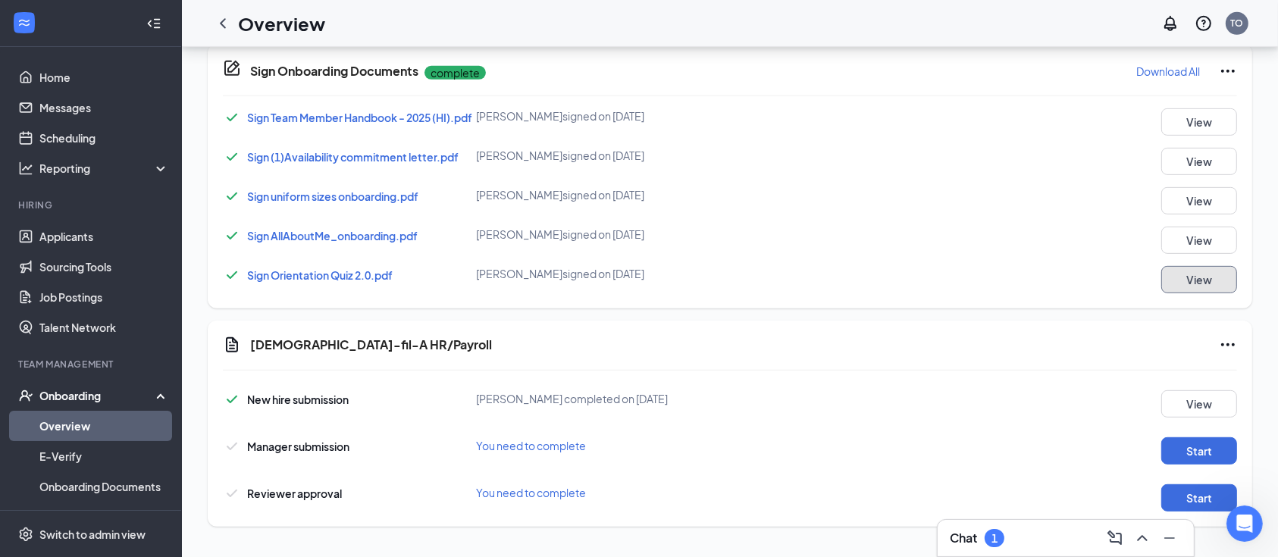
click at [1194, 276] on button "View" at bounding box center [1199, 279] width 76 height 27
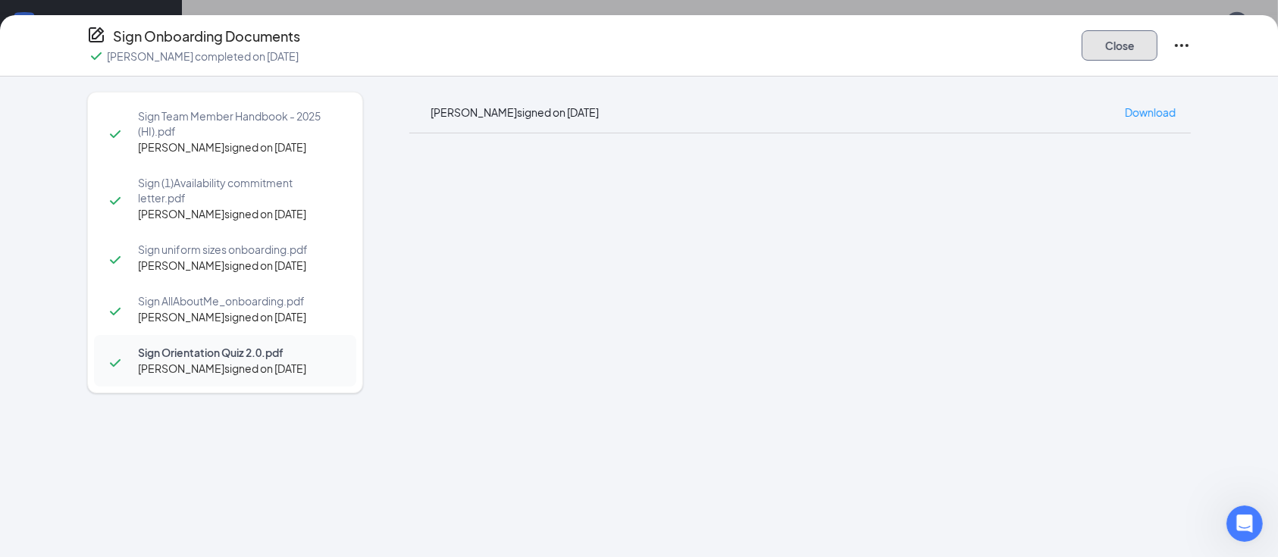
click at [1097, 45] on button "Close" at bounding box center [1119, 45] width 76 height 30
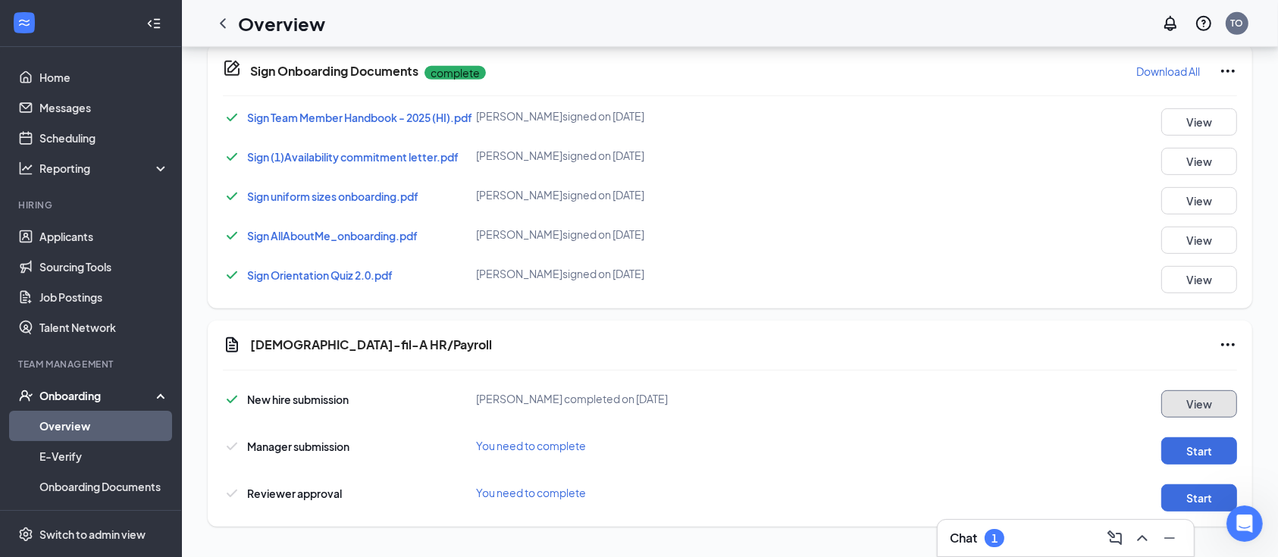
click at [1207, 396] on button "View" at bounding box center [1199, 403] width 76 height 27
click at [1203, 437] on button "Start" at bounding box center [1199, 450] width 76 height 27
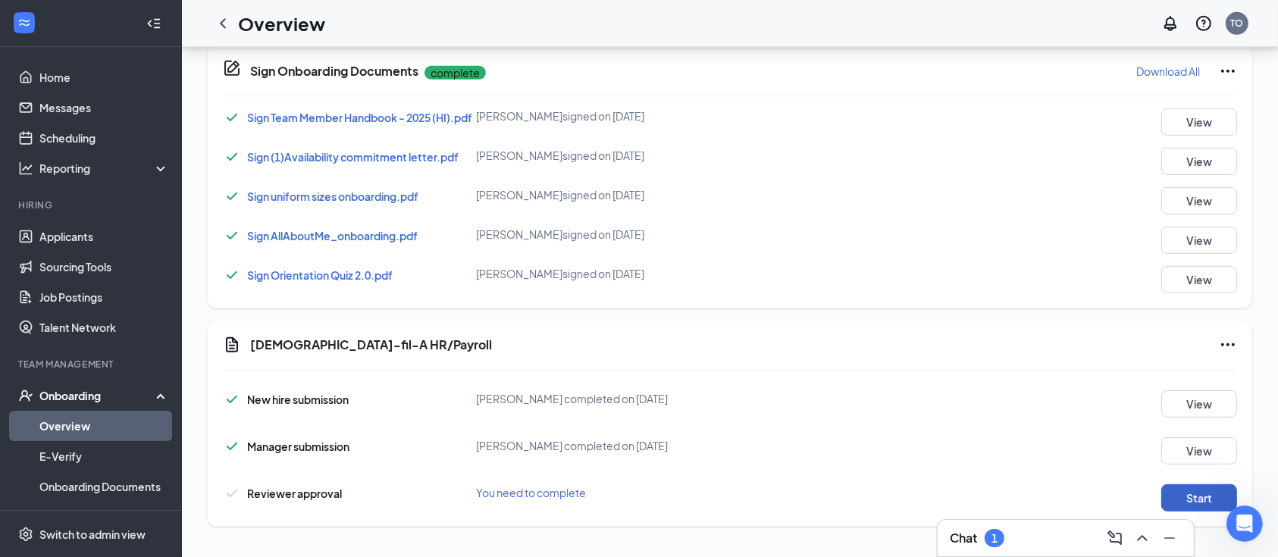
click at [1192, 492] on button "Start" at bounding box center [1199, 497] width 76 height 27
click at [117, 424] on link "Overview" at bounding box center [104, 426] width 130 height 30
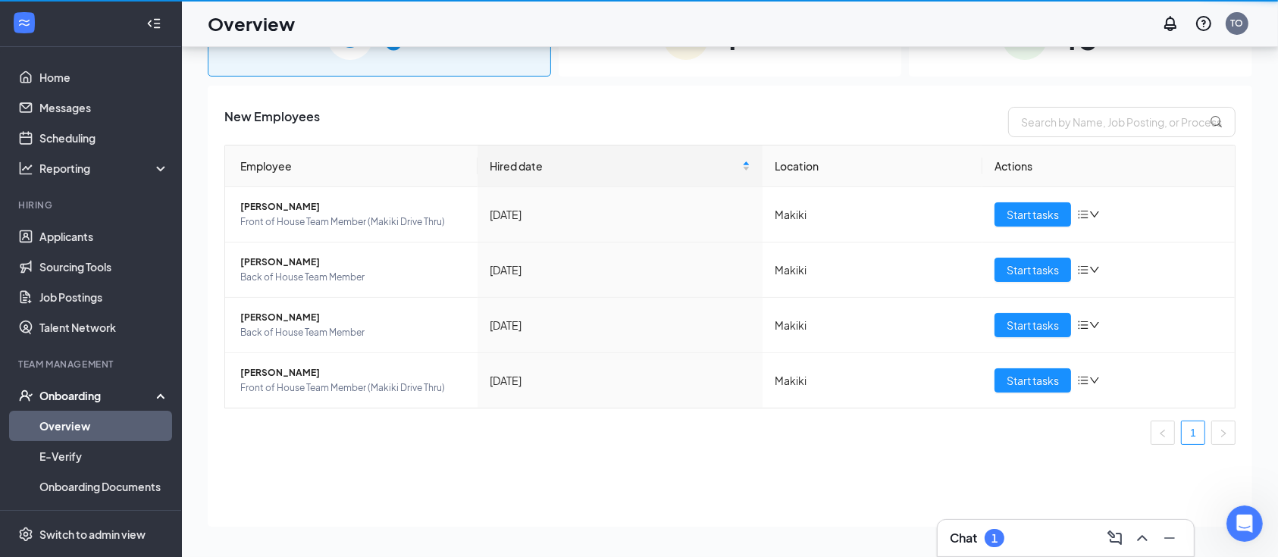
scroll to position [67, 0]
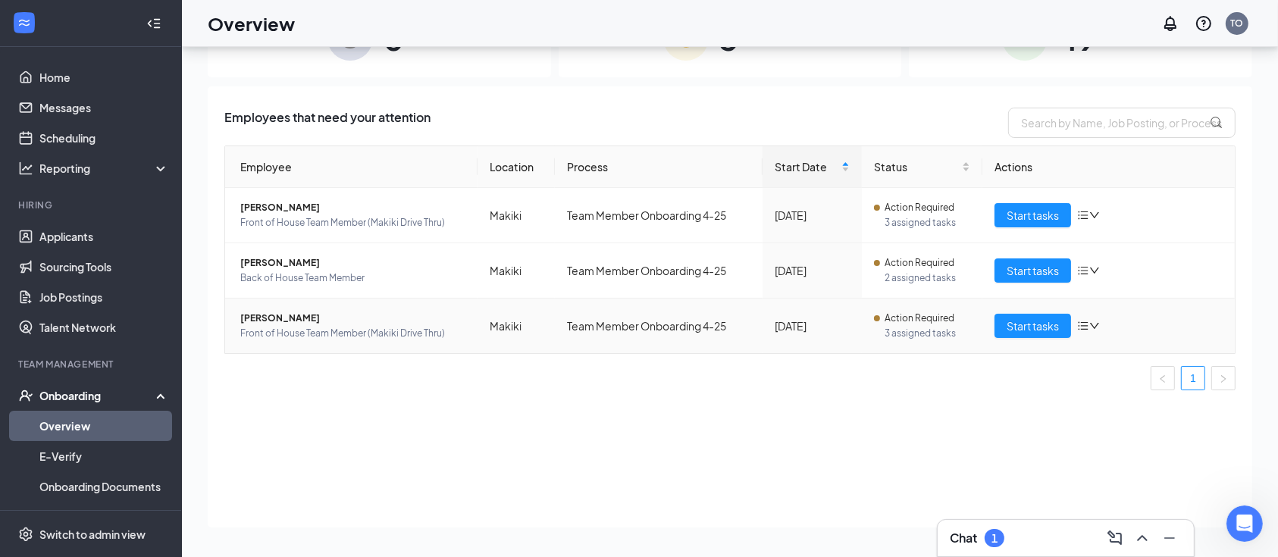
click at [296, 330] on span "Front of House Team Member (Makiki Drive Thru)" at bounding box center [352, 333] width 225 height 15
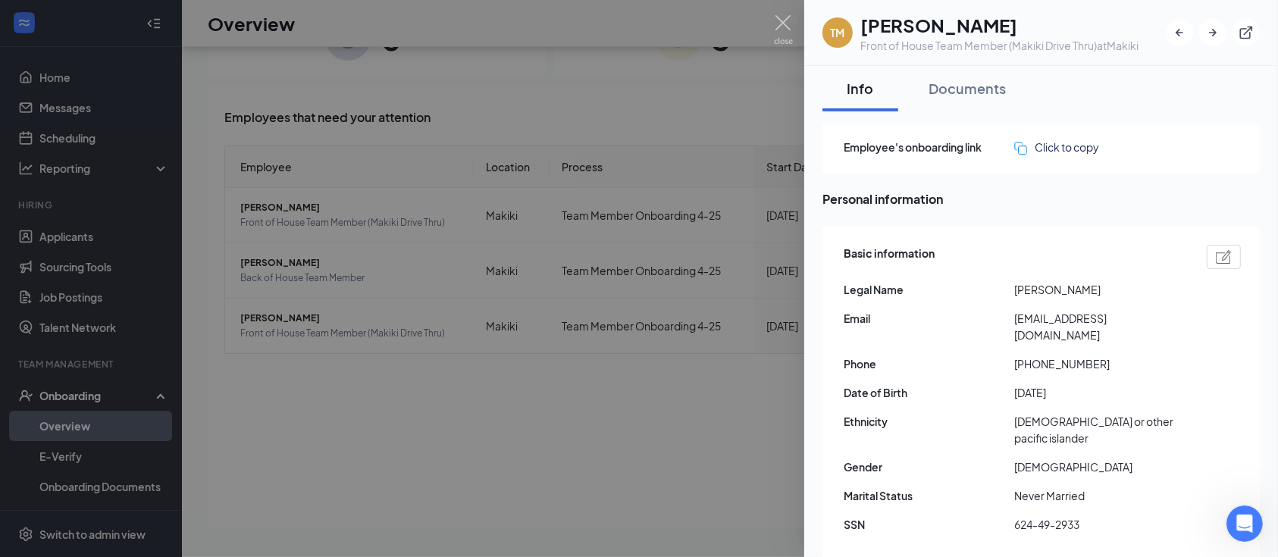
click at [285, 265] on div at bounding box center [639, 278] width 1278 height 557
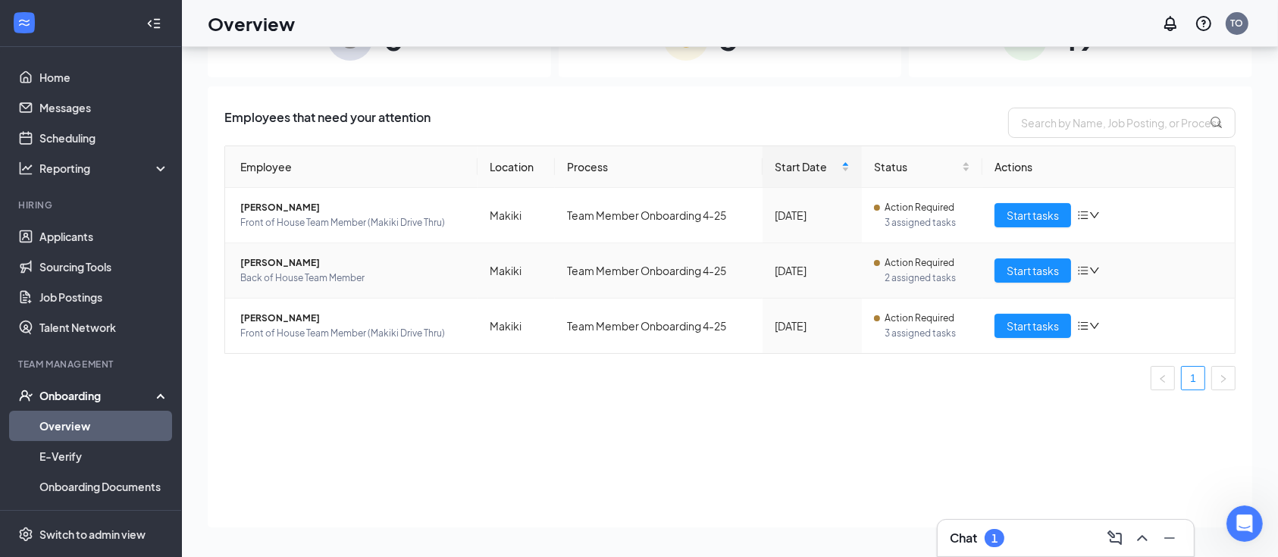
click at [283, 264] on span "[PERSON_NAME]" at bounding box center [352, 262] width 225 height 15
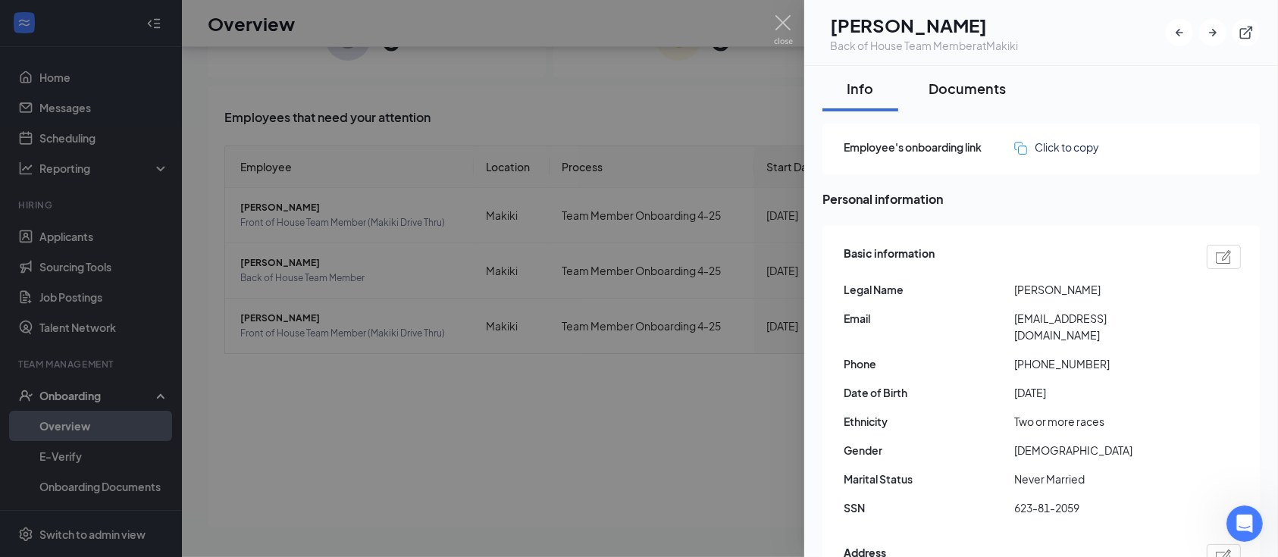
click at [989, 84] on div "Documents" at bounding box center [966, 88] width 77 height 19
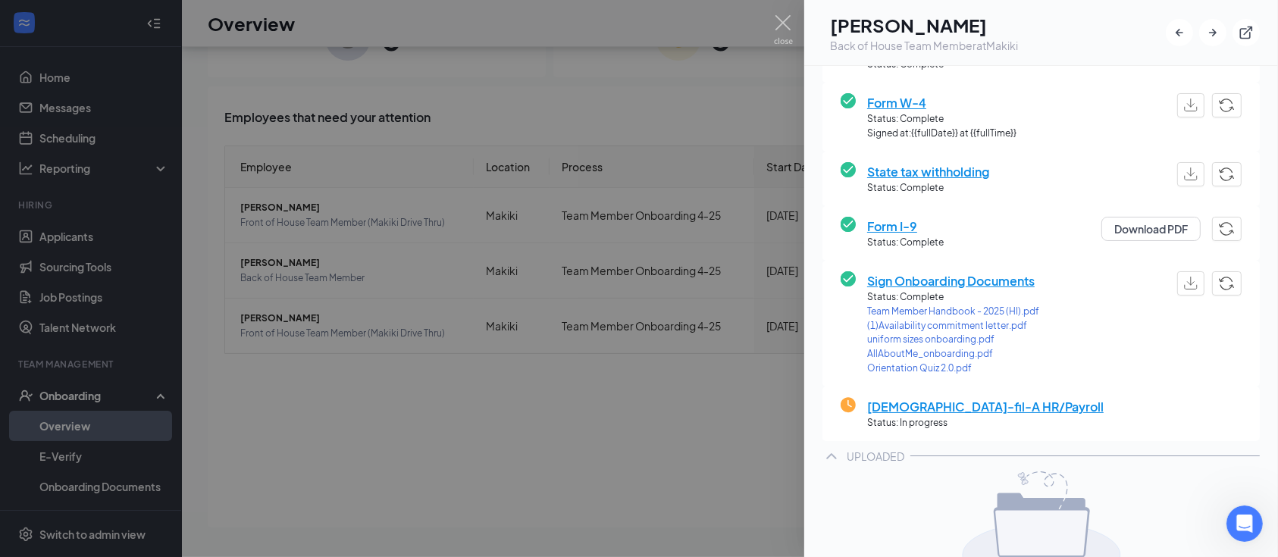
scroll to position [167, 0]
click at [1025, 282] on span "Sign Onboarding Documents" at bounding box center [953, 279] width 172 height 19
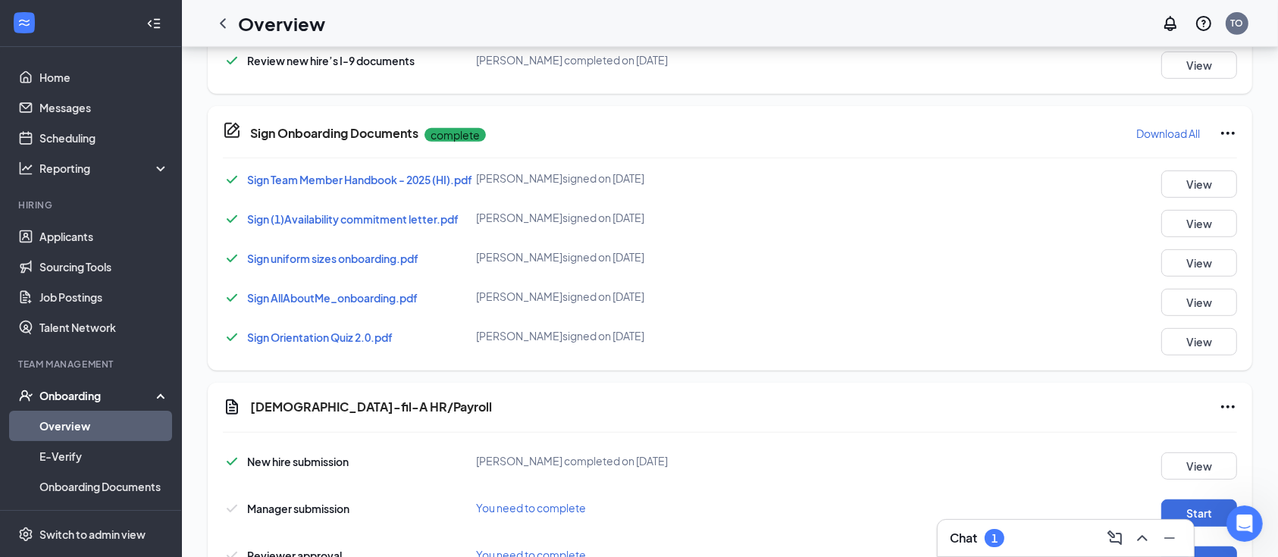
scroll to position [180, 0]
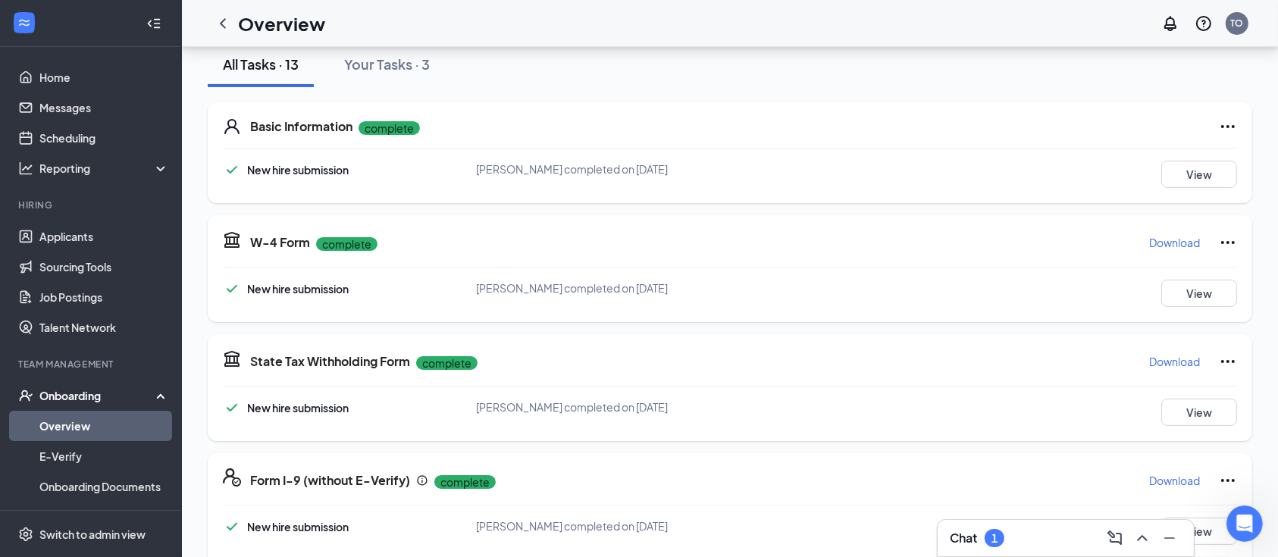
click at [85, 388] on div "Onboarding" at bounding box center [97, 395] width 117 height 15
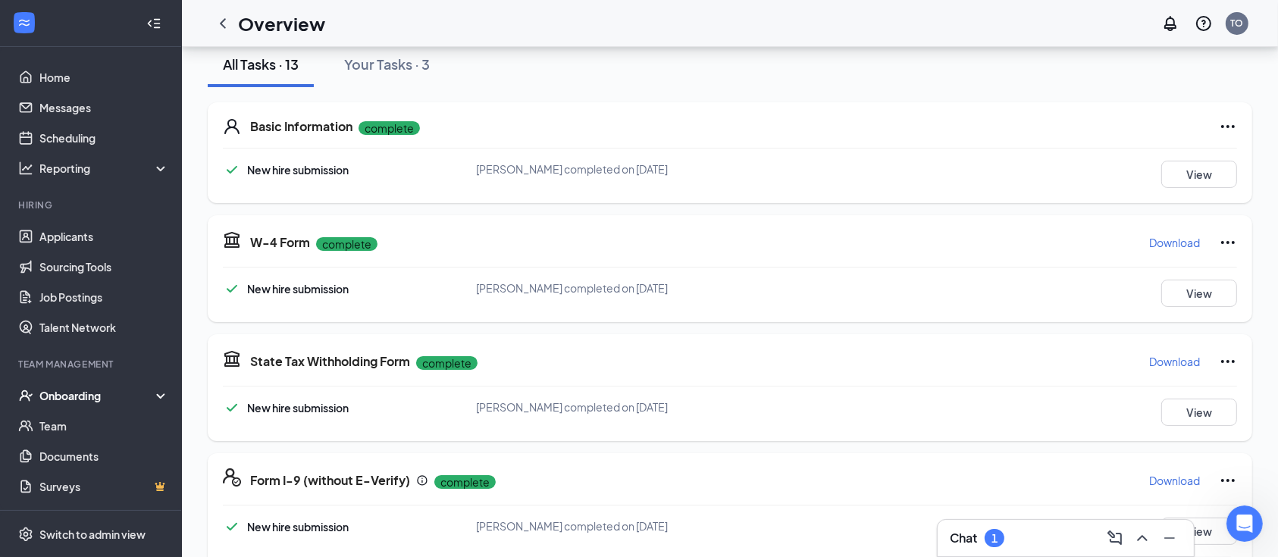
click at [85, 405] on div "Onboarding" at bounding box center [91, 395] width 182 height 30
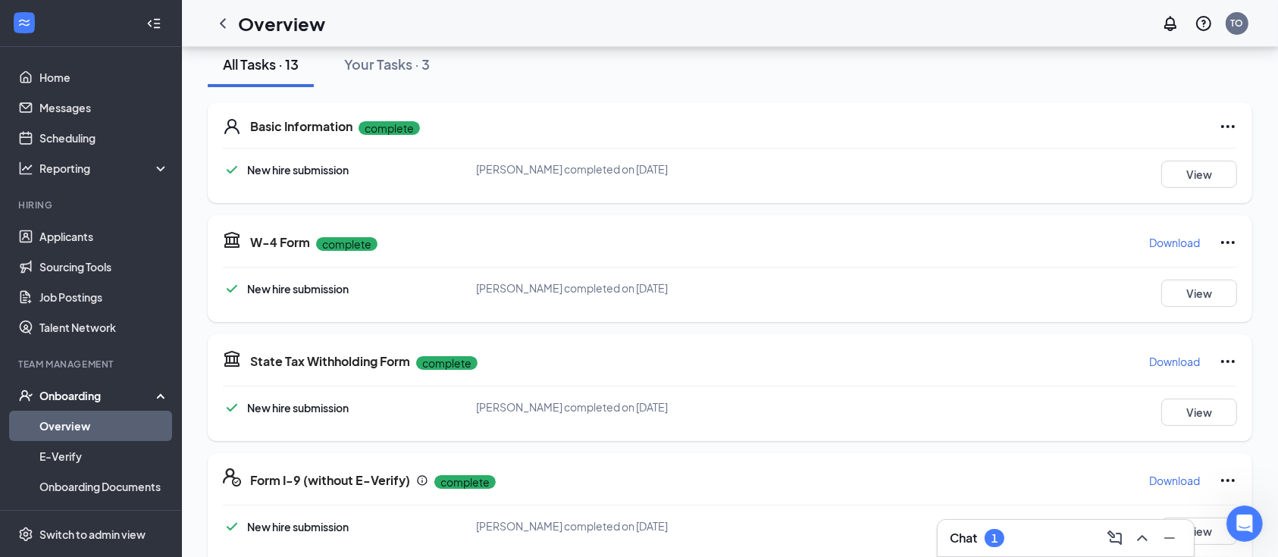
click at [83, 430] on link "Overview" at bounding box center [104, 426] width 130 height 30
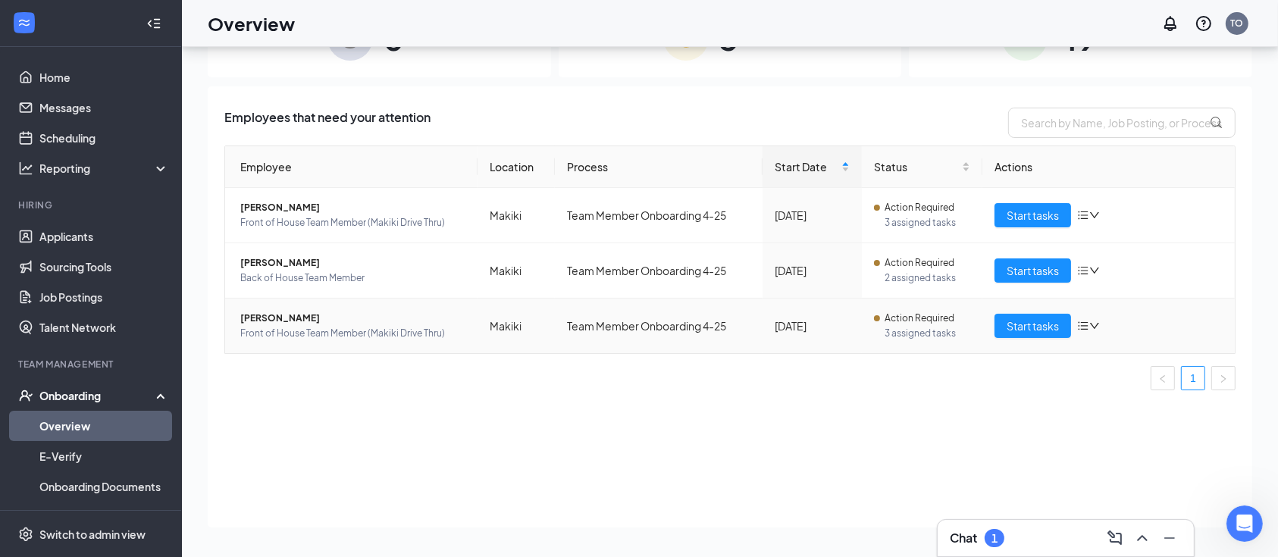
click at [355, 326] on span "Front of House Team Member (Makiki Drive Thru)" at bounding box center [352, 333] width 225 height 15
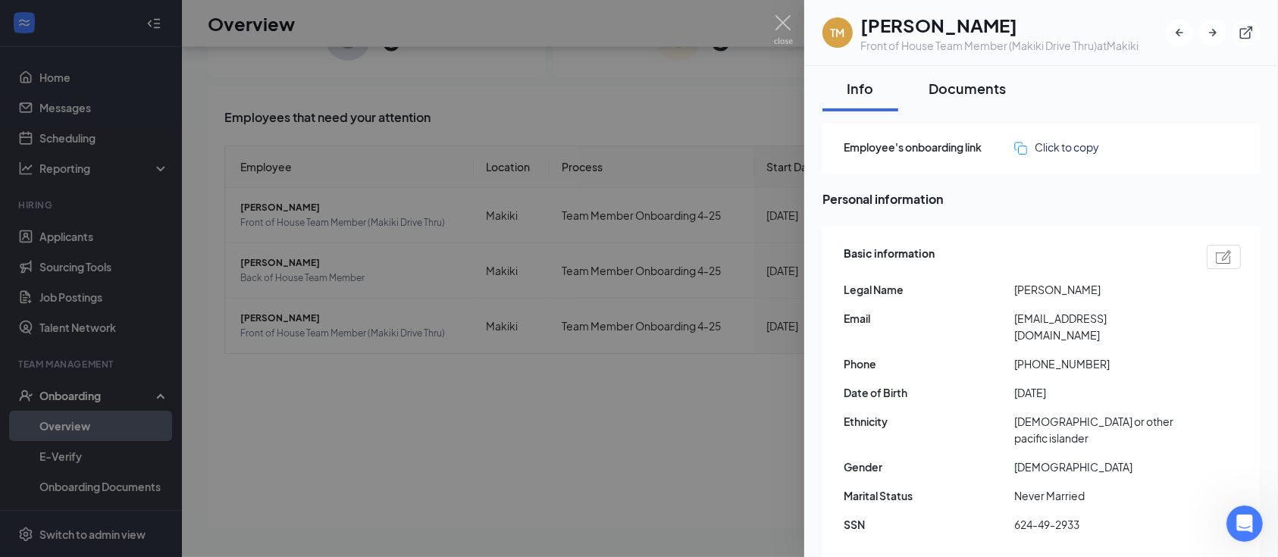
click at [994, 88] on div "Documents" at bounding box center [966, 88] width 77 height 19
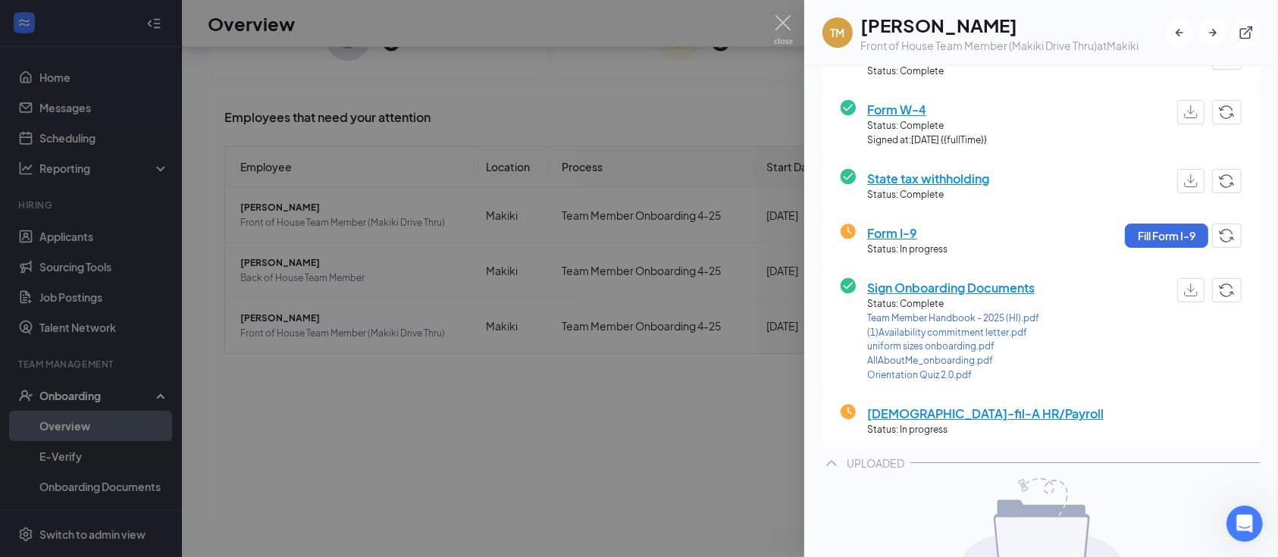
scroll to position [173, 0]
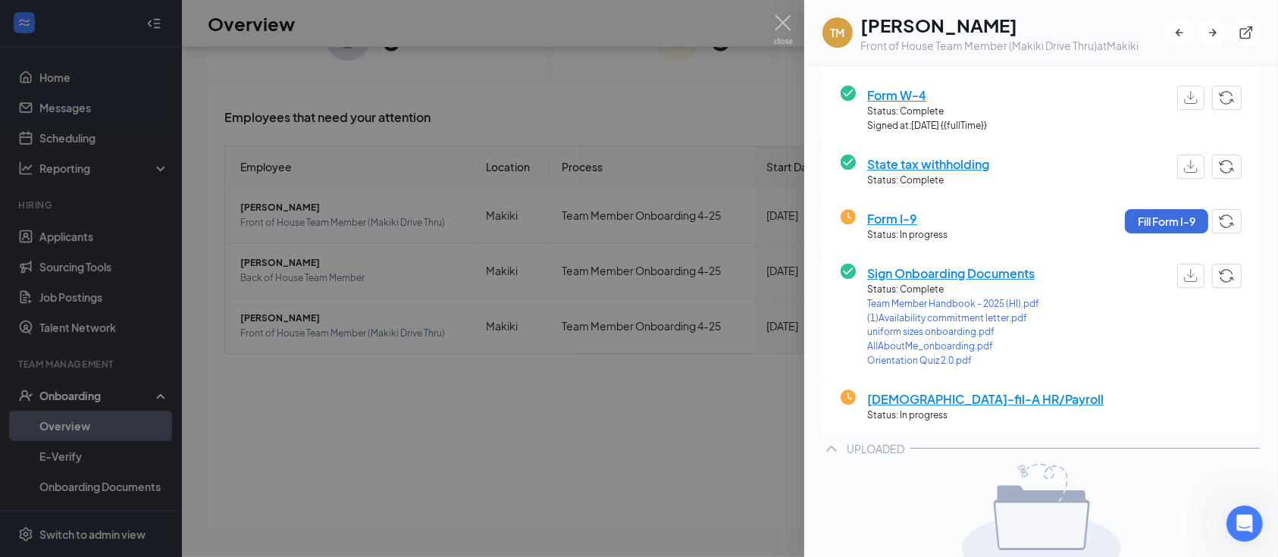
click at [891, 221] on span "Form I-9" at bounding box center [907, 218] width 80 height 19
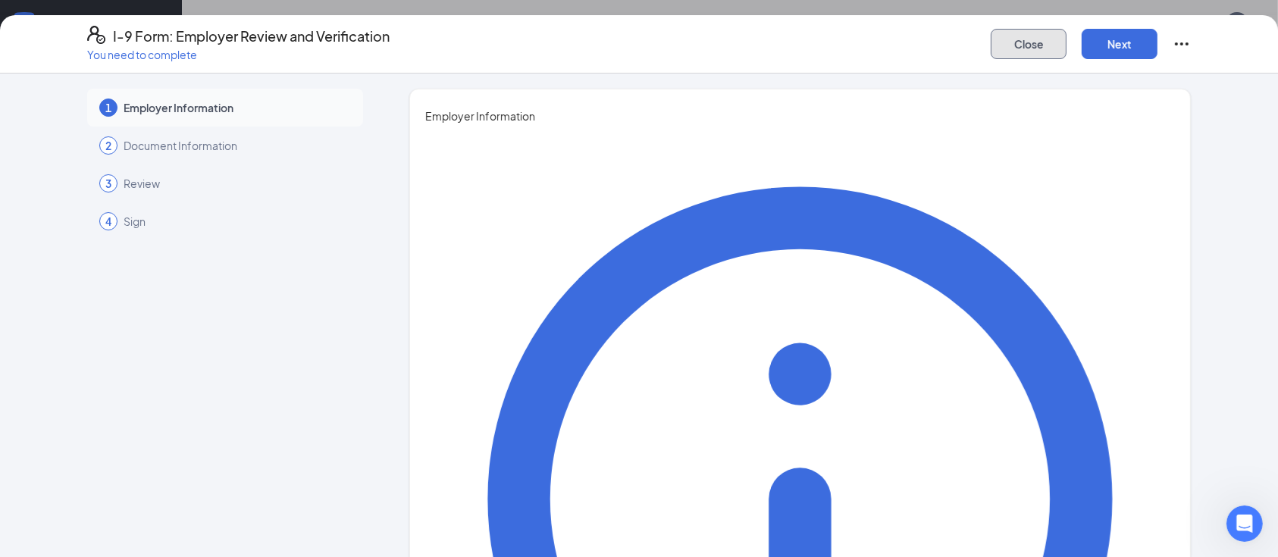
click at [1051, 49] on button "Close" at bounding box center [1028, 44] width 76 height 30
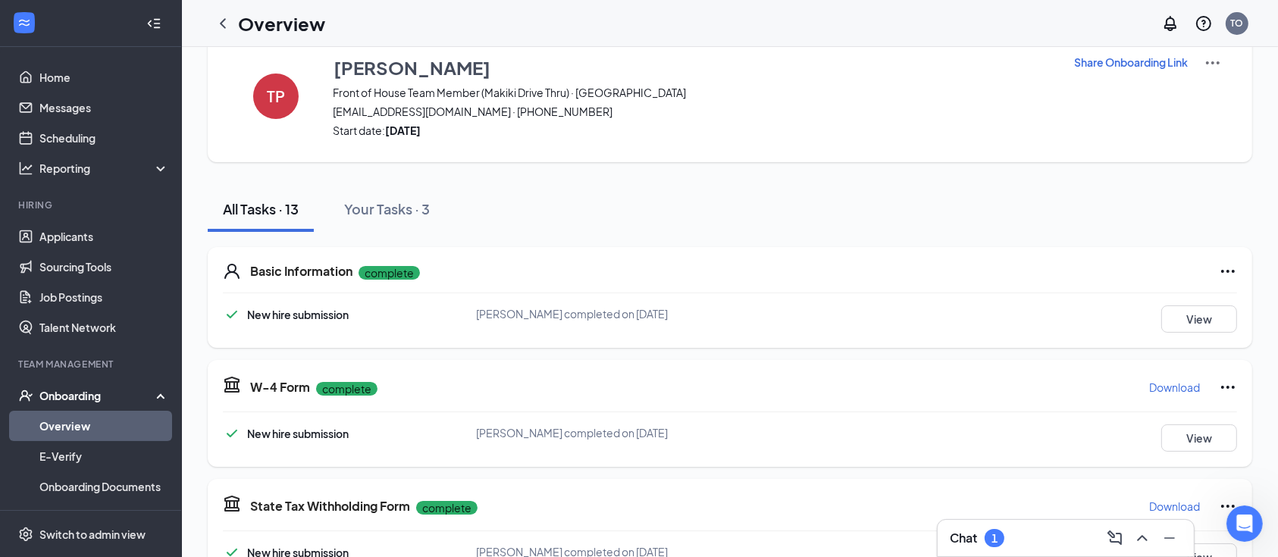
scroll to position [29, 0]
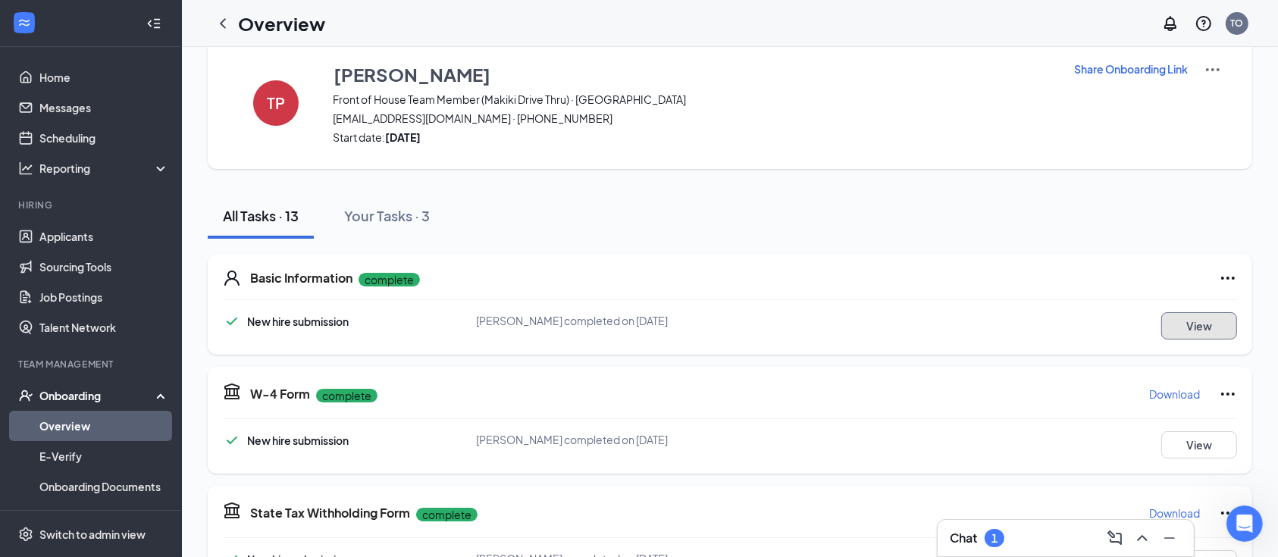
click at [1200, 333] on button "View" at bounding box center [1199, 325] width 76 height 27
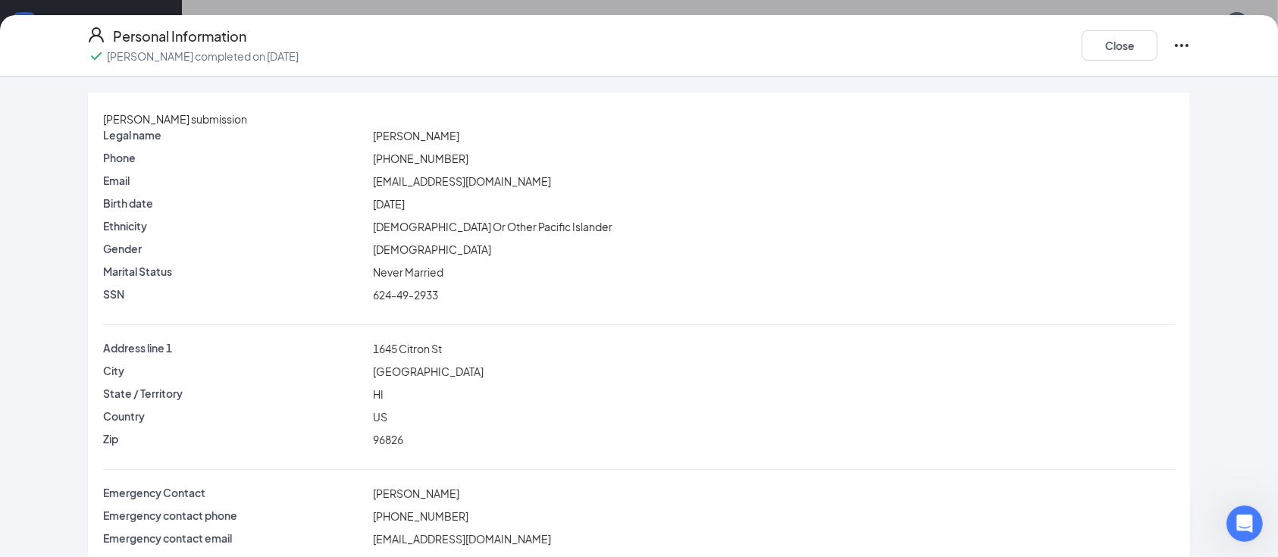
click at [1012, 144] on div "[PERSON_NAME]" at bounding box center [774, 135] width 809 height 17
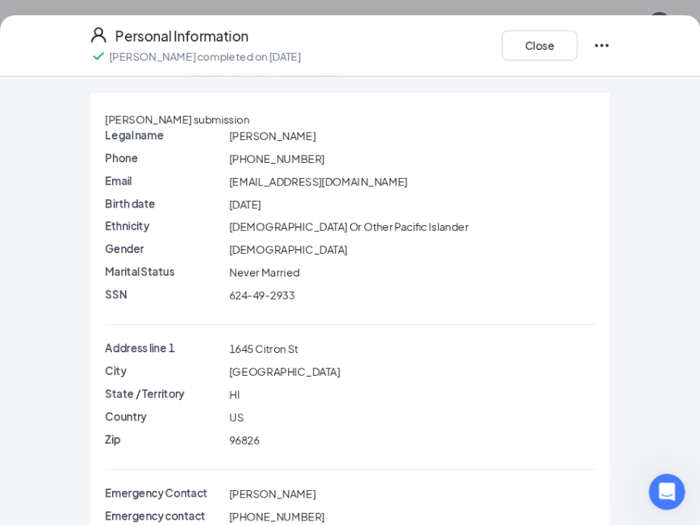
scroll to position [102, 0]
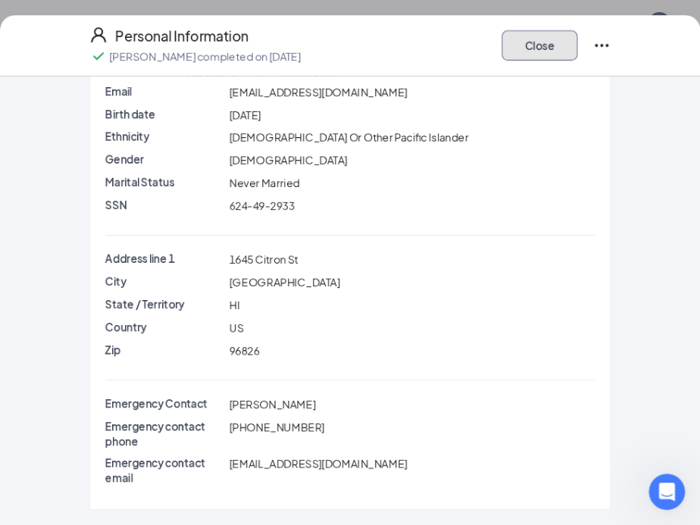
click at [511, 52] on button "Close" at bounding box center [540, 45] width 76 height 30
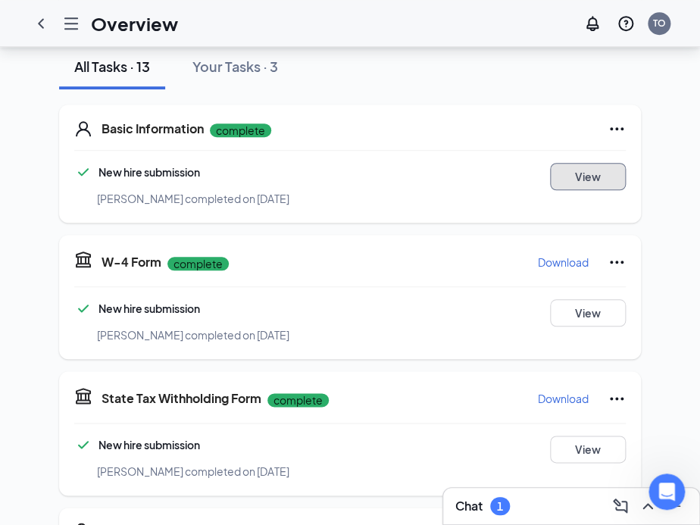
scroll to position [267, 0]
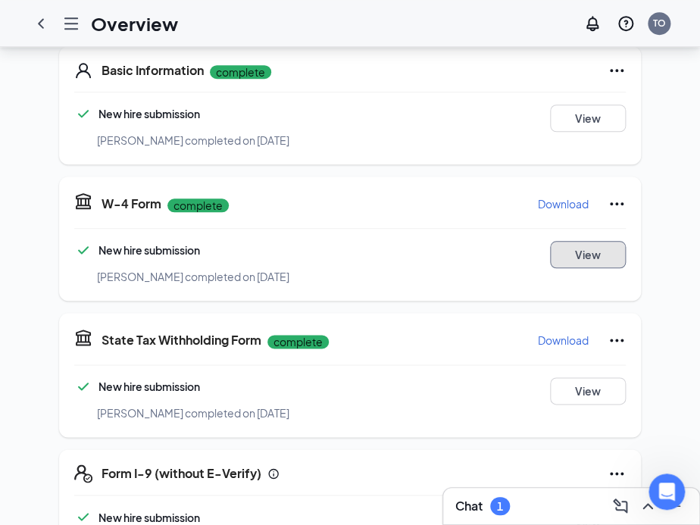
click at [582, 241] on button "View" at bounding box center [588, 254] width 76 height 27
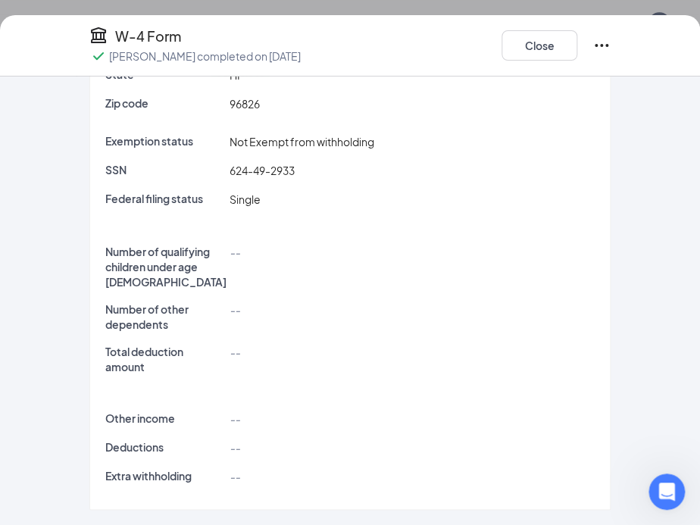
scroll to position [229, 0]
click at [524, 45] on button "Close" at bounding box center [540, 45] width 76 height 30
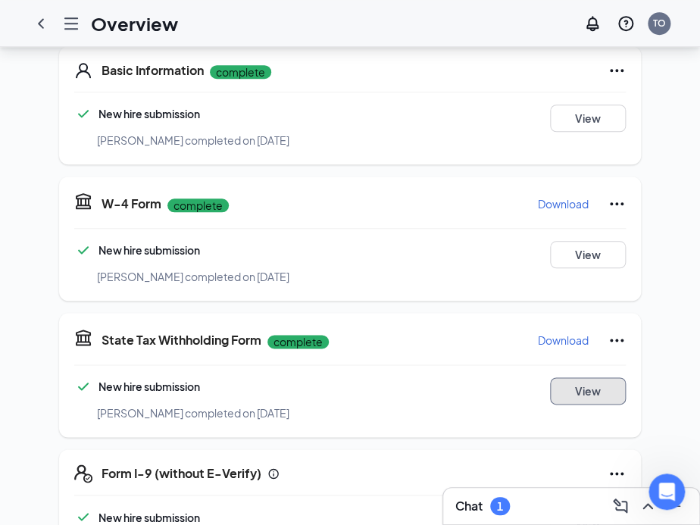
click at [582, 377] on button "View" at bounding box center [588, 390] width 76 height 27
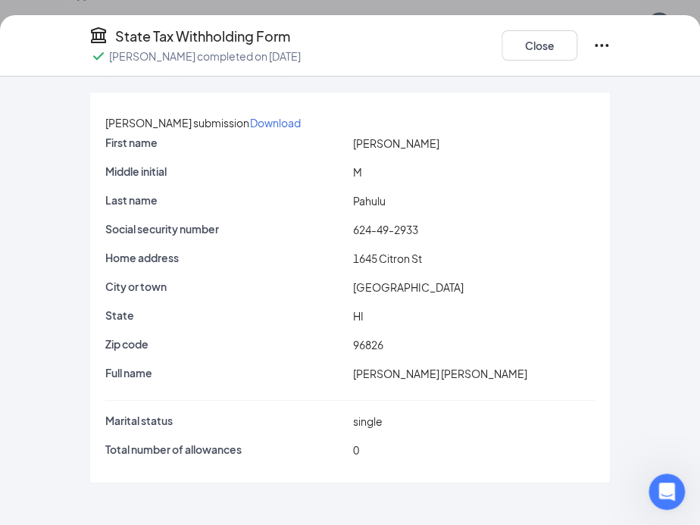
scroll to position [748, 0]
click at [548, 52] on button "Close" at bounding box center [540, 45] width 76 height 30
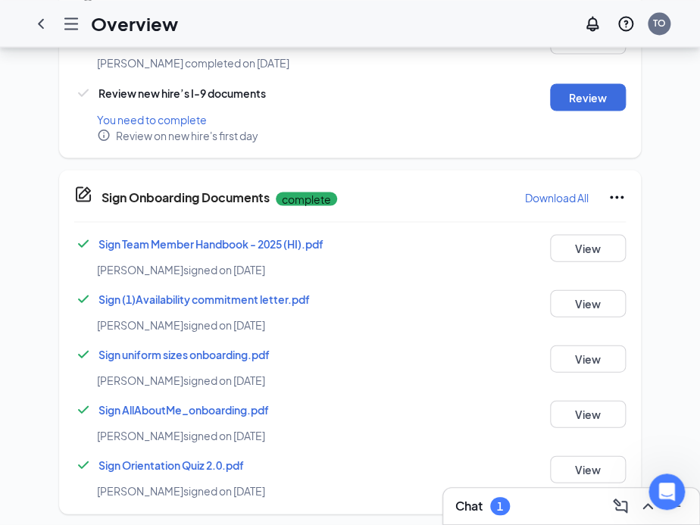
scroll to position [379, 0]
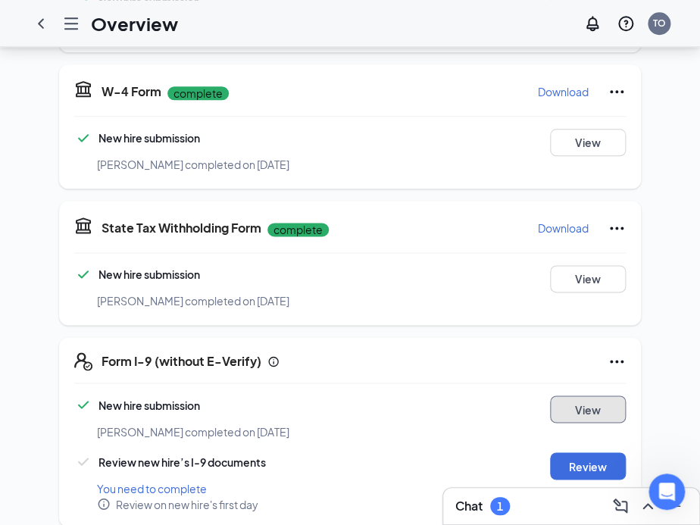
click at [577, 396] on button "View" at bounding box center [588, 409] width 76 height 27
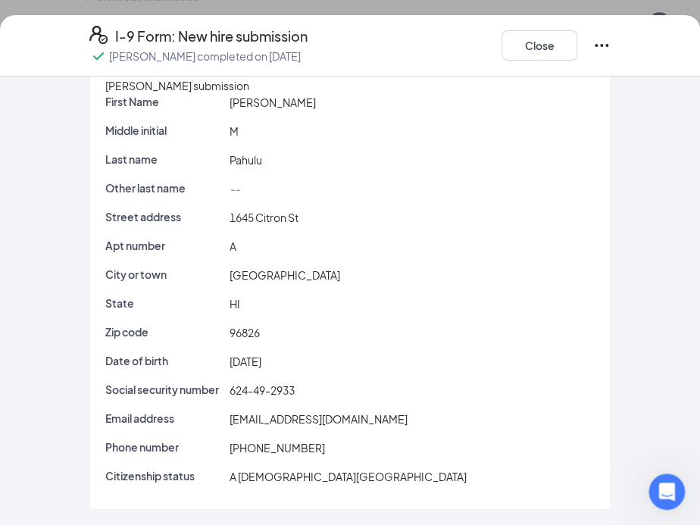
scroll to position [60, 0]
click at [552, 45] on button "Close" at bounding box center [540, 45] width 76 height 30
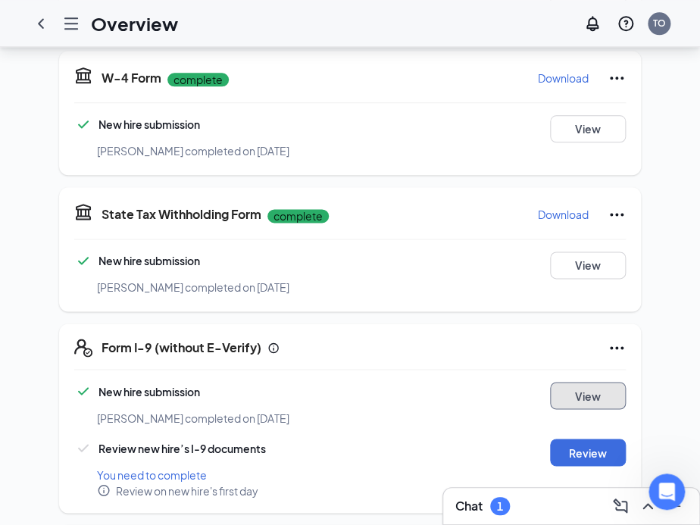
click at [582, 405] on div "New hire submission [PERSON_NAME] completed on [DATE] View" at bounding box center [350, 404] width 552 height 45
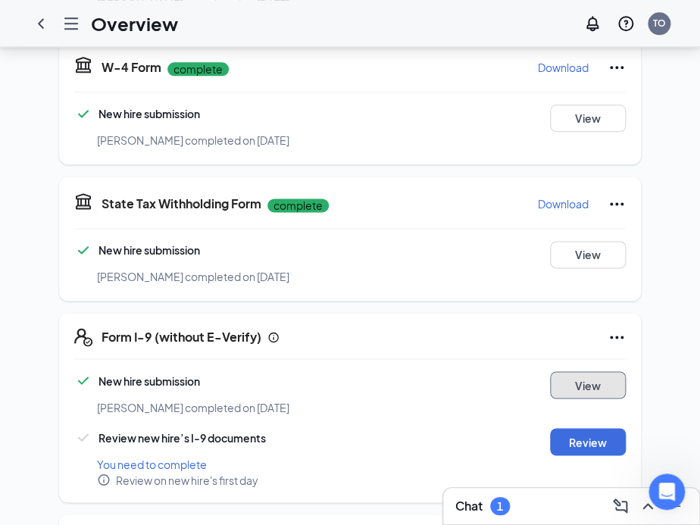
scroll to position [387, 0]
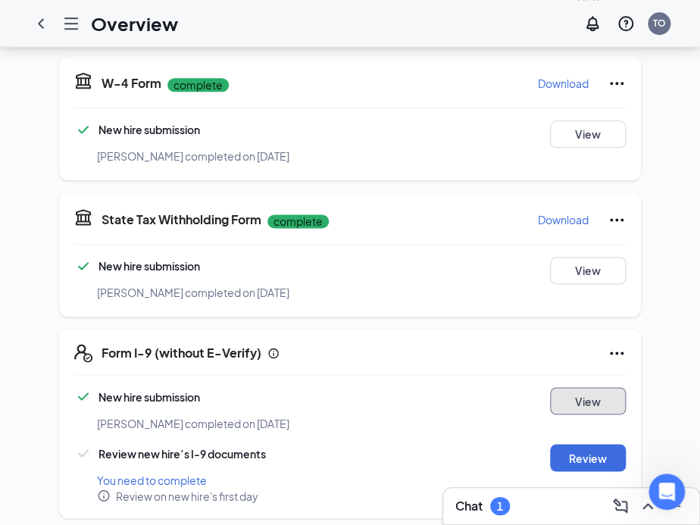
click at [579, 394] on button "View" at bounding box center [588, 400] width 76 height 27
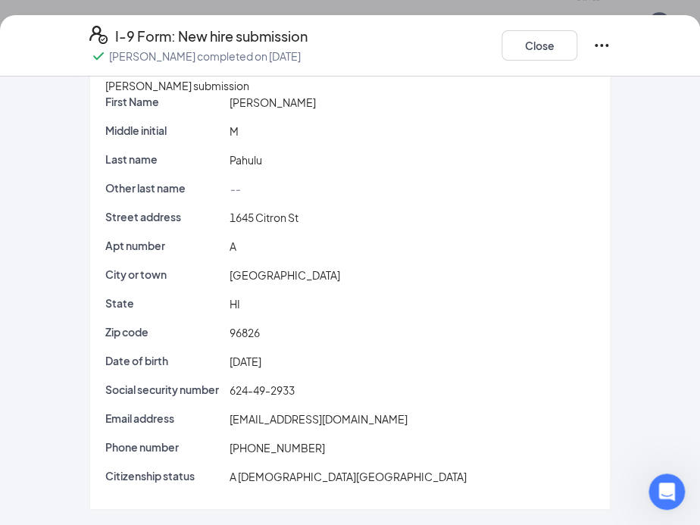
scroll to position [60, 0]
click at [538, 39] on button "Close" at bounding box center [540, 45] width 76 height 30
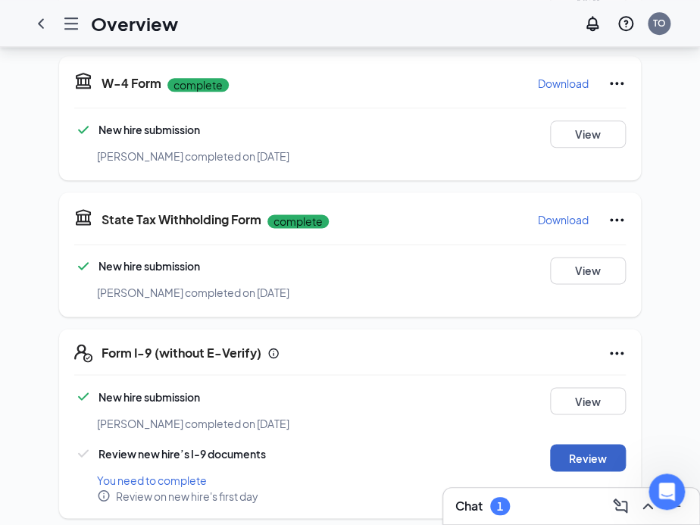
click at [576, 444] on button "Review" at bounding box center [588, 457] width 76 height 27
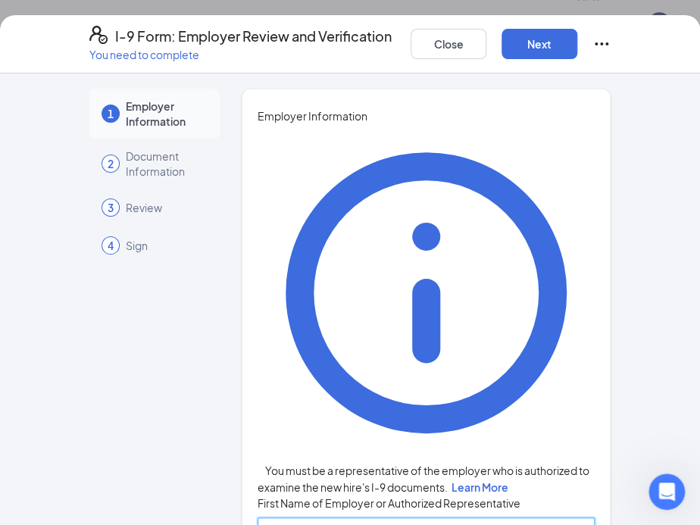
click at [378, 518] on input "First Name of Employer or Authorized Representative" at bounding box center [426, 530] width 337 height 24
type input "Tsu"
type input "Osato"
type input "Office Manager"
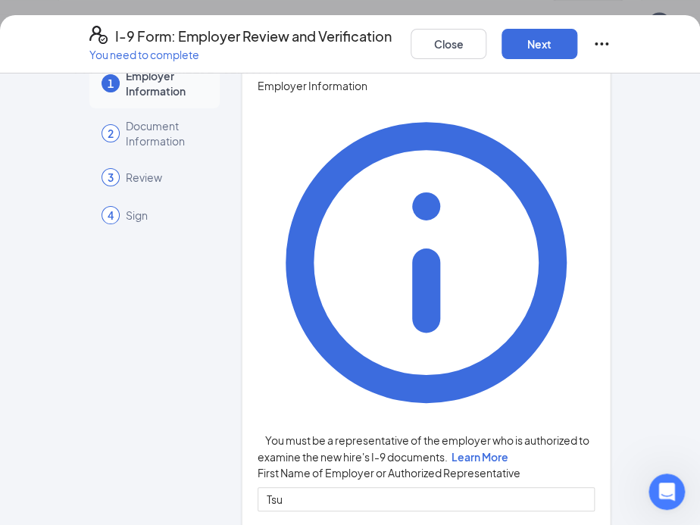
scroll to position [0, 0]
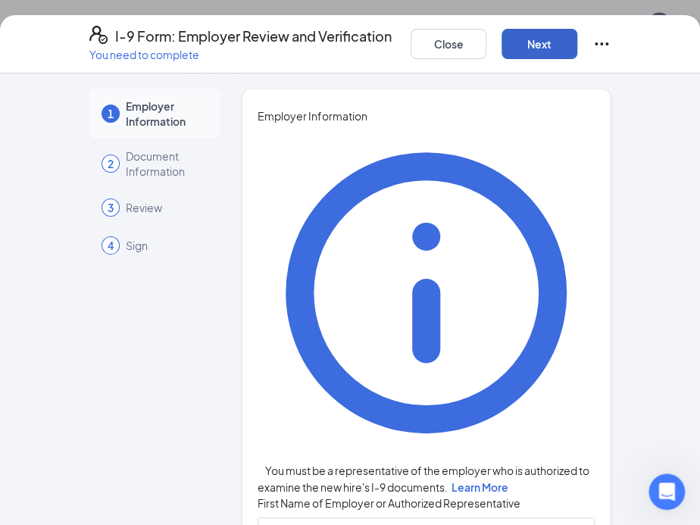
click at [577, 39] on button "Next" at bounding box center [540, 44] width 76 height 30
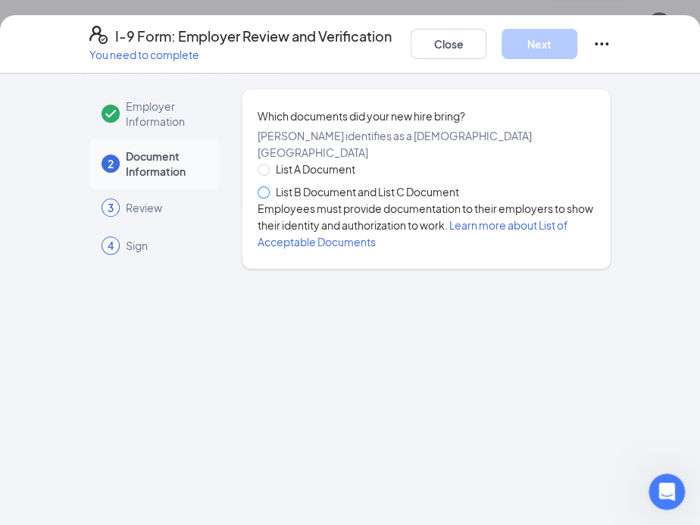
click at [259, 199] on span at bounding box center [264, 192] width 12 height 12
click at [259, 197] on input "List B Document and List C Document" at bounding box center [263, 191] width 11 height 11
radio input "true"
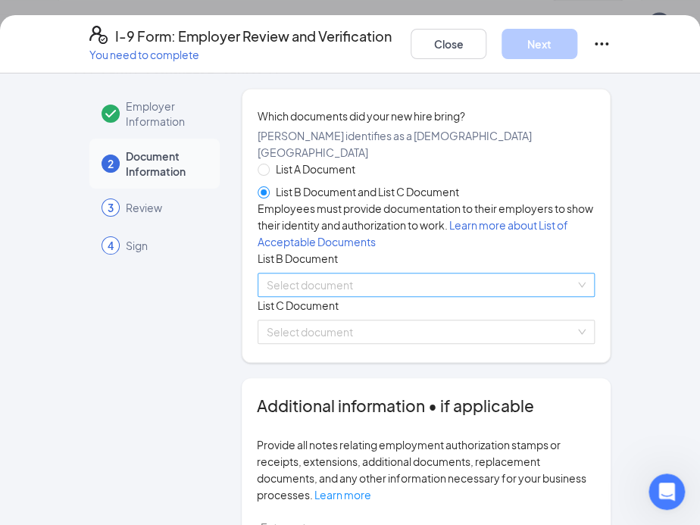
click at [306, 296] on input "search" at bounding box center [421, 285] width 308 height 23
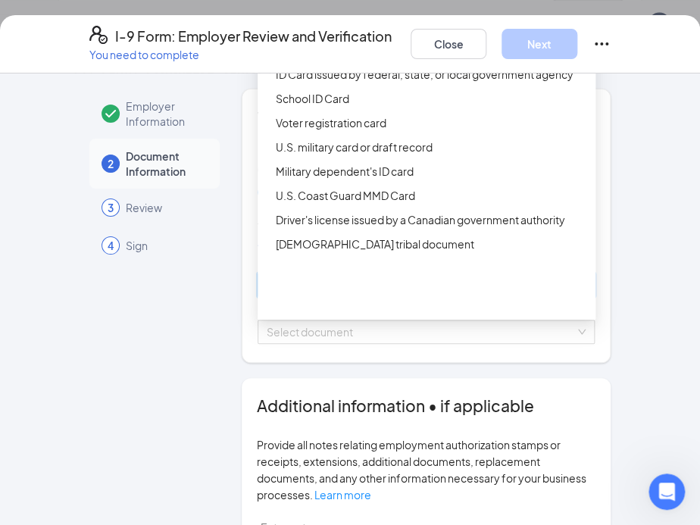
click at [335, 58] on div "Driver’s License issued by U.S State or outlying US possession" at bounding box center [431, 50] width 311 height 17
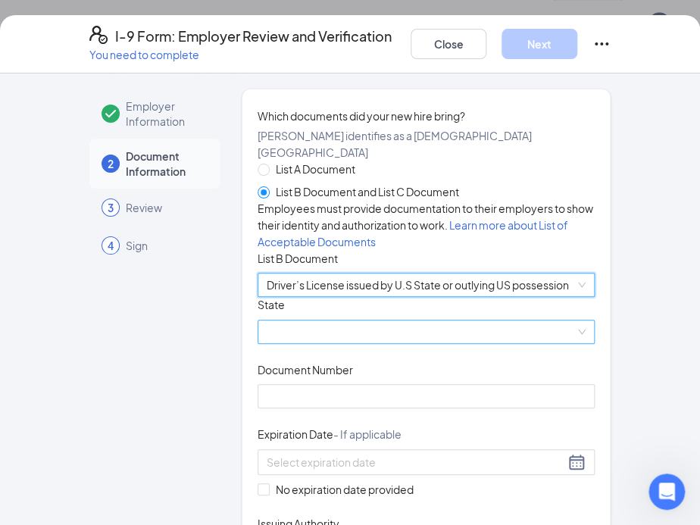
click at [298, 343] on span at bounding box center [426, 332] width 319 height 23
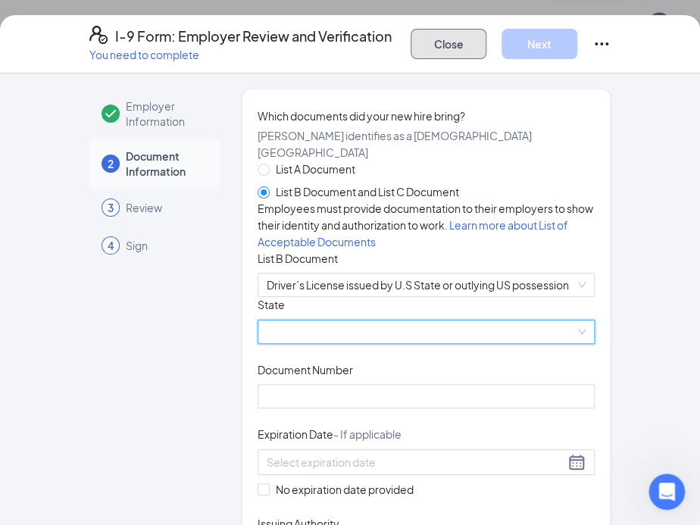
click at [487, 47] on button "Close" at bounding box center [449, 44] width 76 height 30
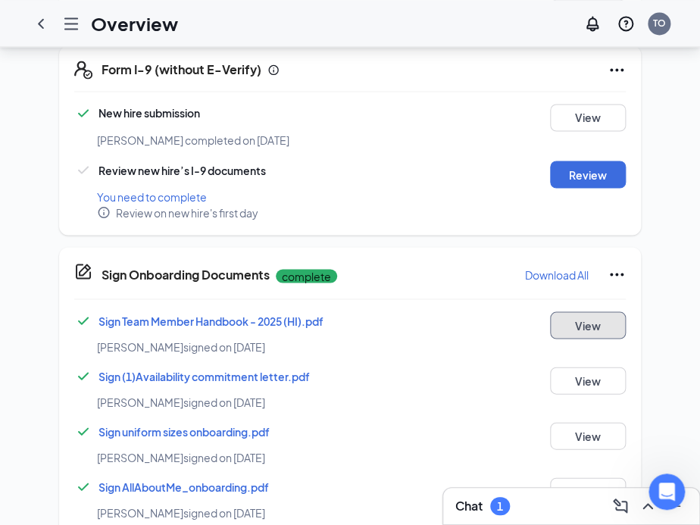
click at [607, 336] on button "View" at bounding box center [588, 324] width 76 height 27
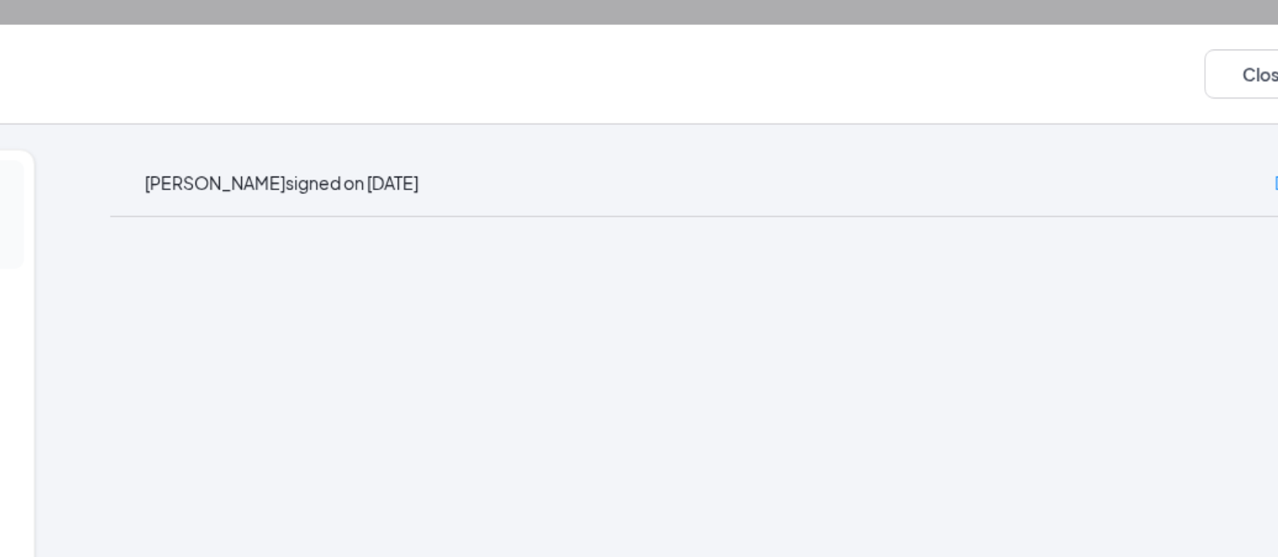
scroll to position [325, 0]
click at [1106, 41] on button "Close" at bounding box center [1119, 45] width 76 height 30
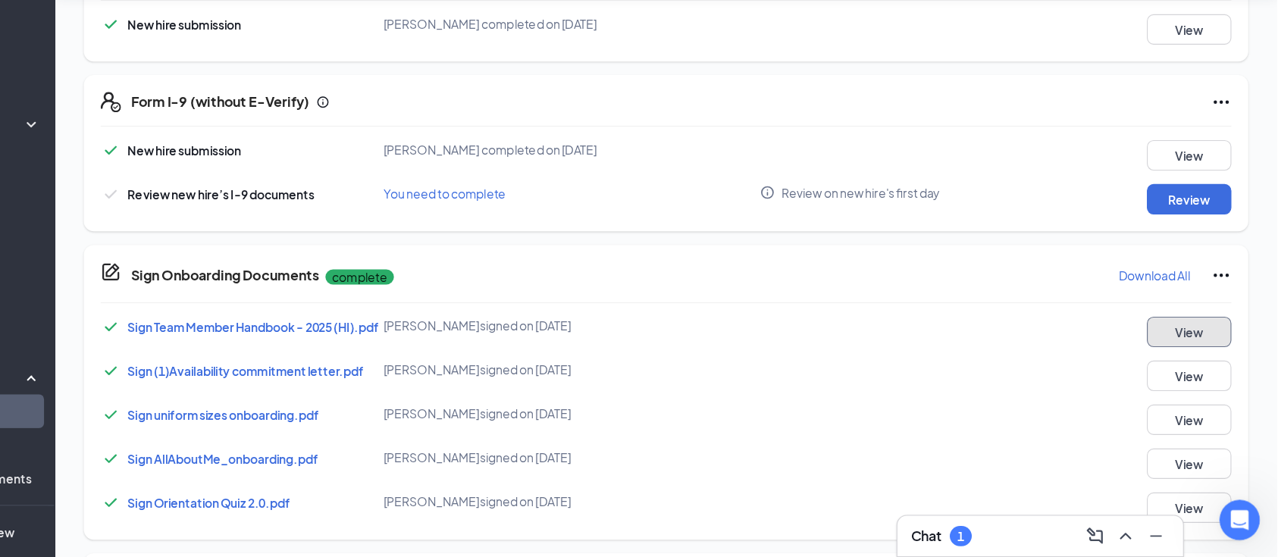
scroll to position [483, 0]
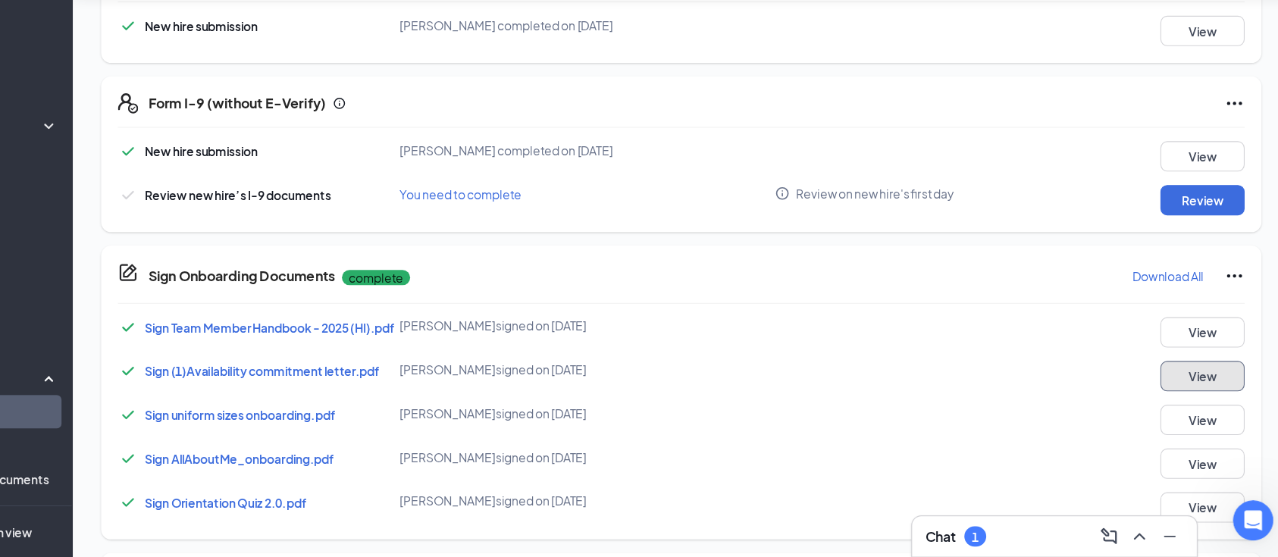
click at [1207, 408] on button "View" at bounding box center [1199, 393] width 76 height 27
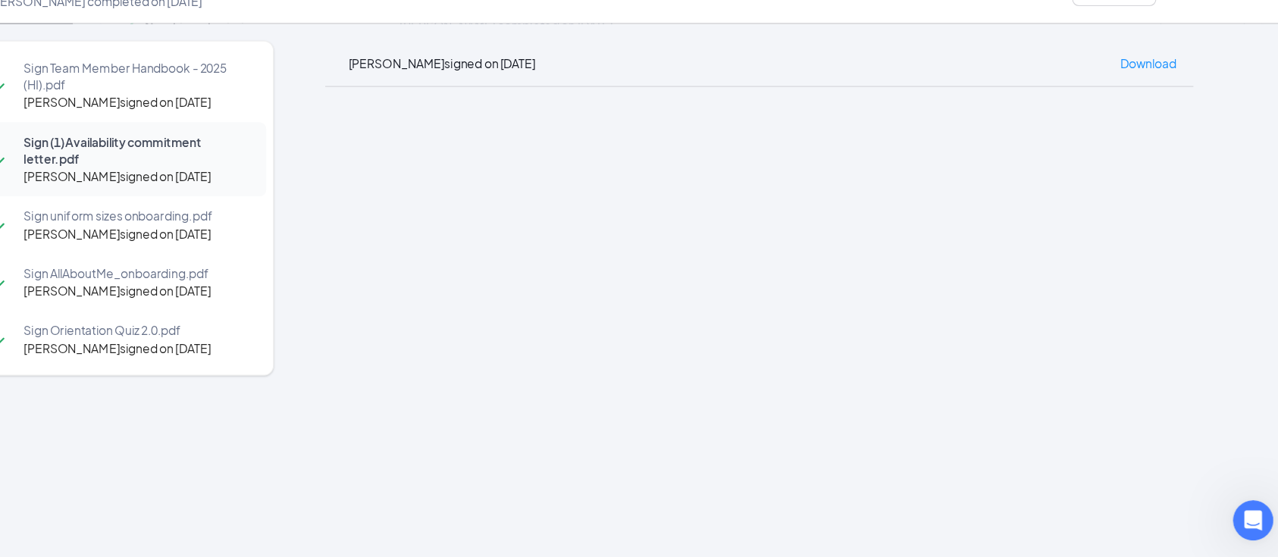
scroll to position [239, 0]
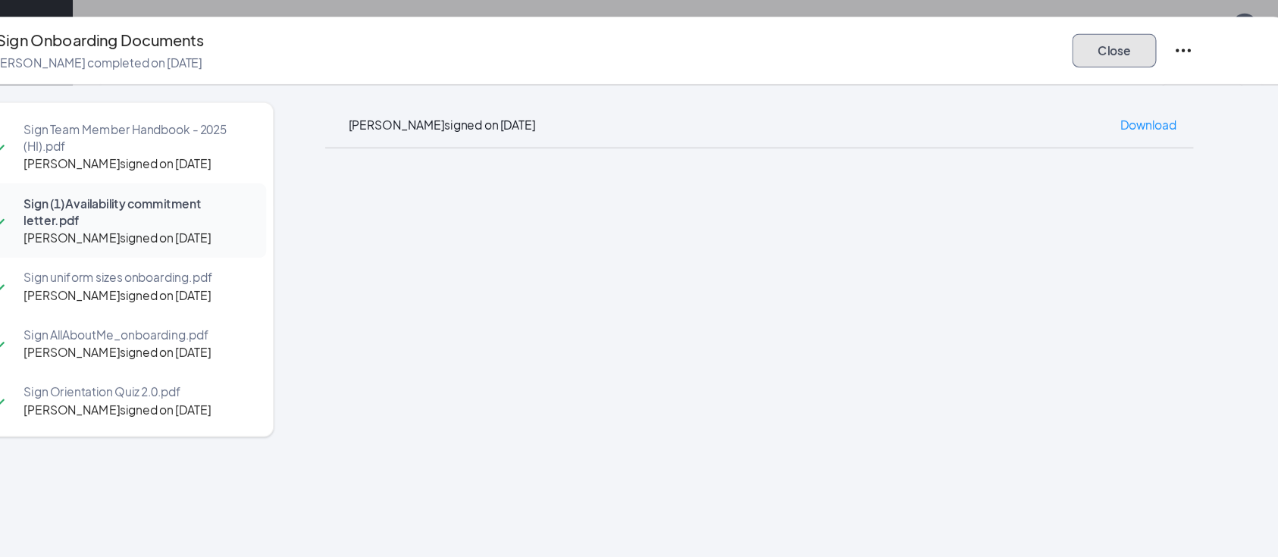
click at [1111, 55] on button "Close" at bounding box center [1119, 45] width 76 height 30
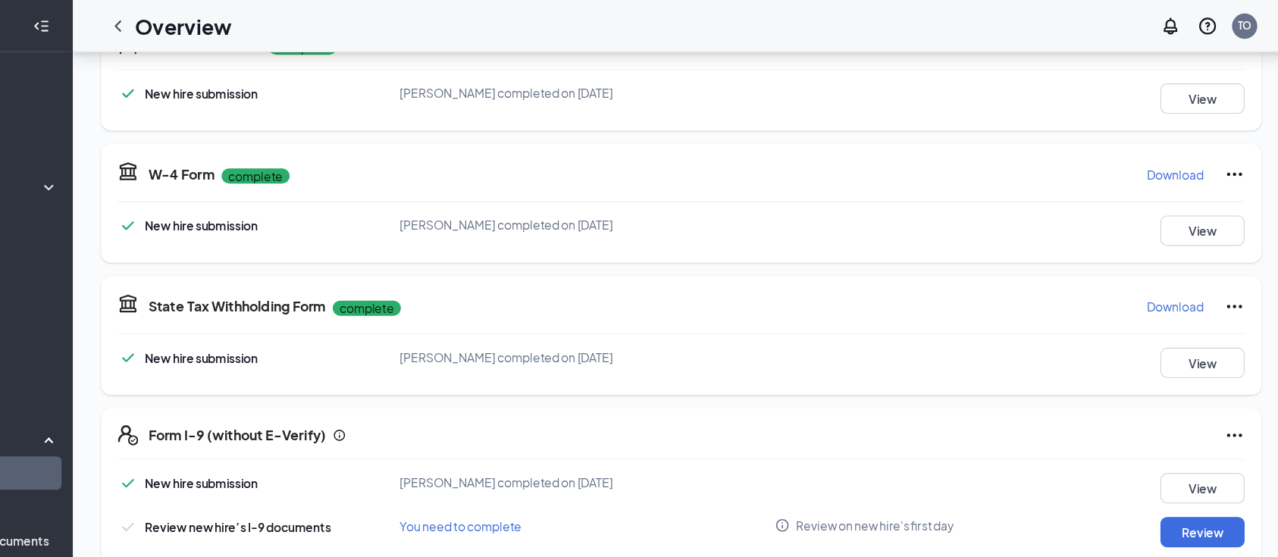
scroll to position [602, 0]
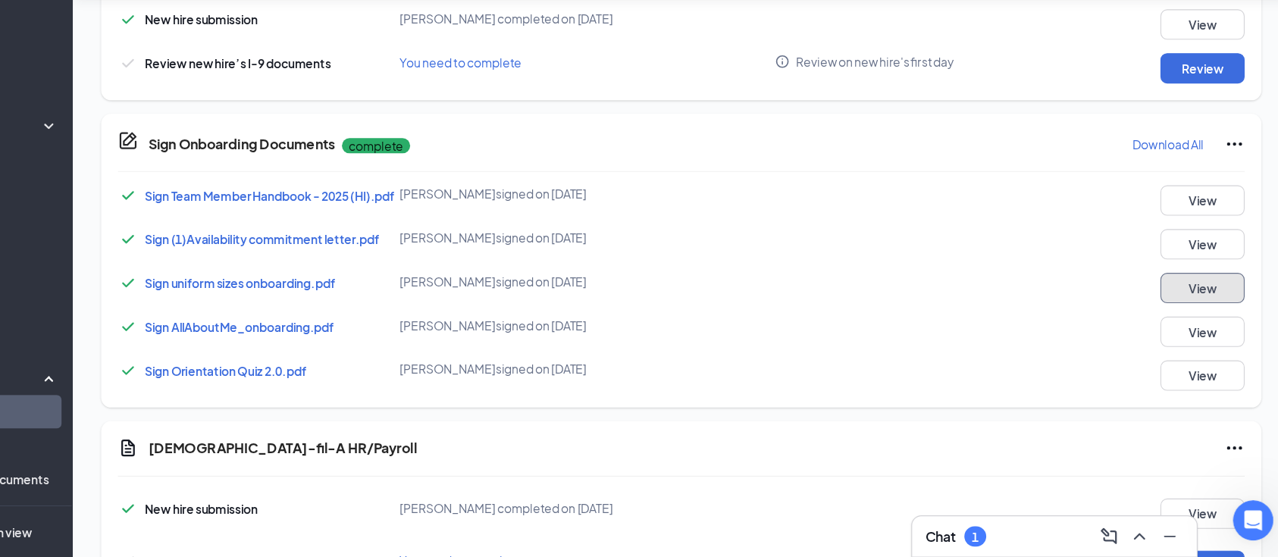
click at [1194, 328] on button "View" at bounding box center [1199, 314] width 76 height 27
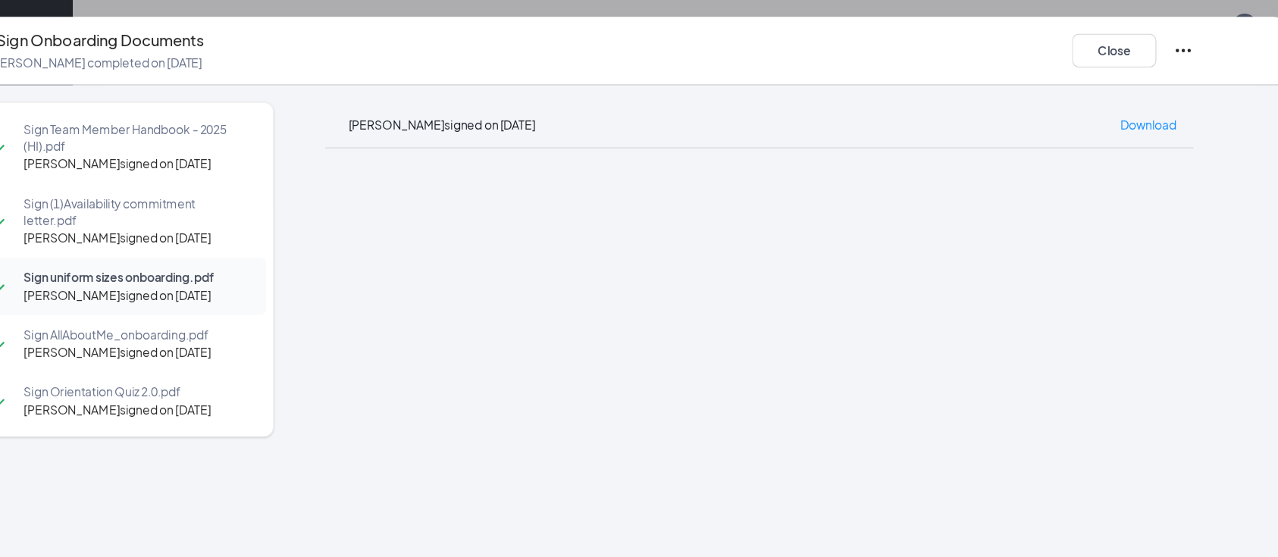
scroll to position [503, 0]
click at [1126, 49] on button "Close" at bounding box center [1119, 45] width 76 height 30
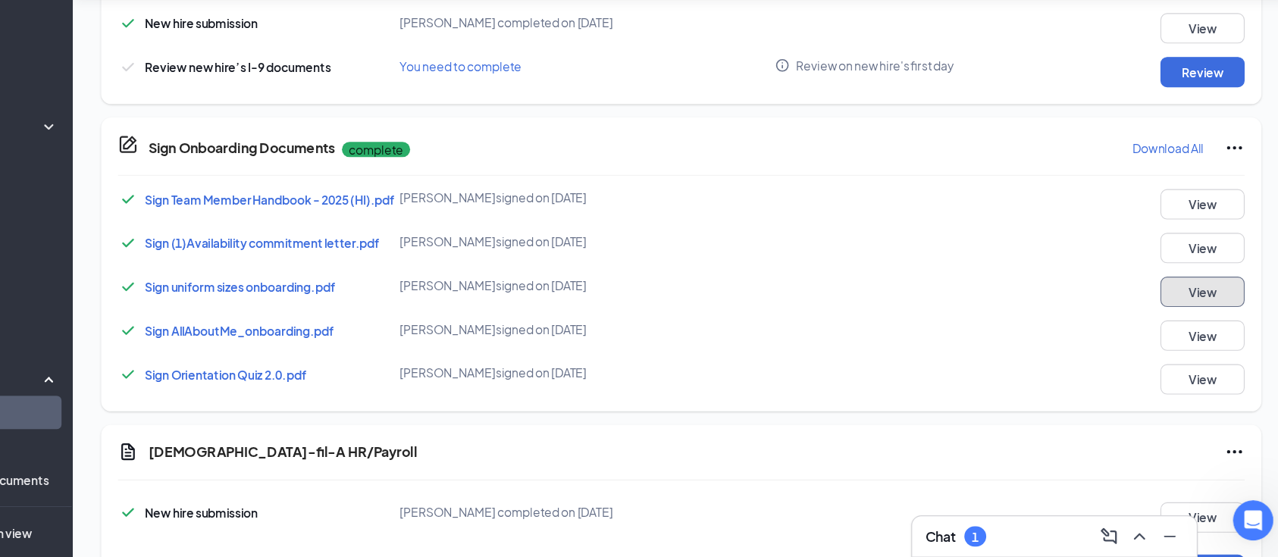
scroll to position [609, 0]
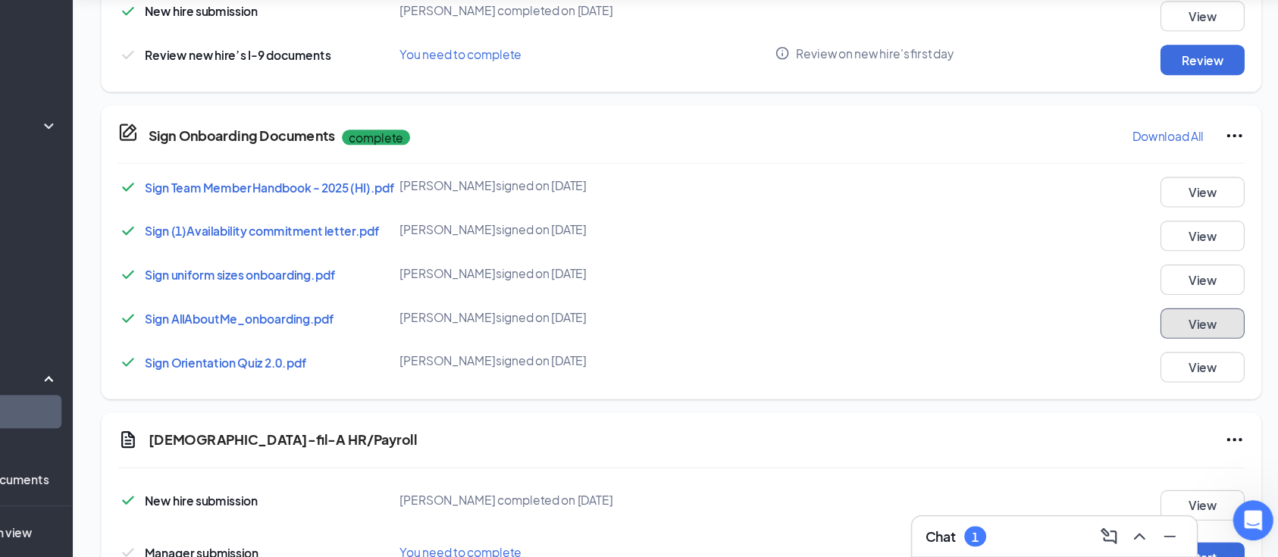
click at [1219, 360] on button "View" at bounding box center [1199, 346] width 76 height 27
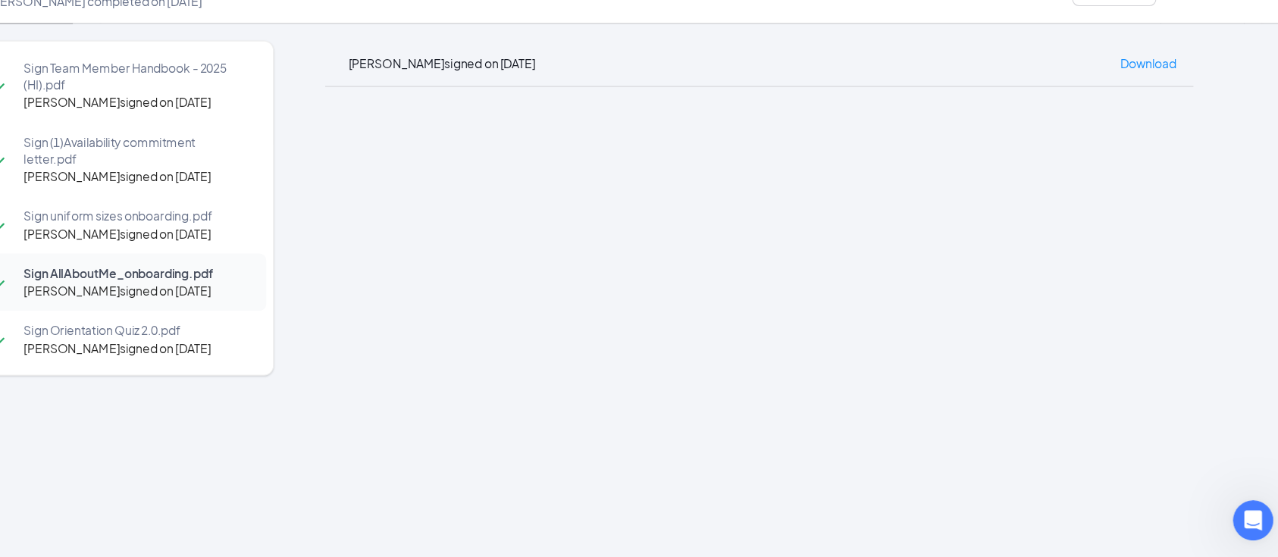
scroll to position [547, 0]
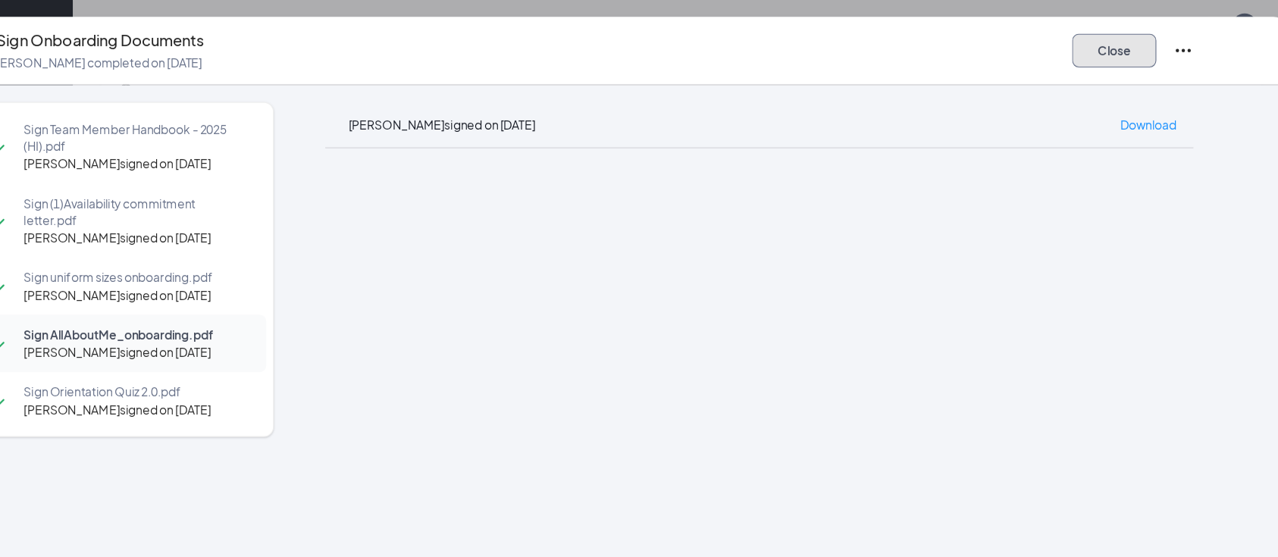
click at [1125, 55] on button "Close" at bounding box center [1119, 45] width 76 height 30
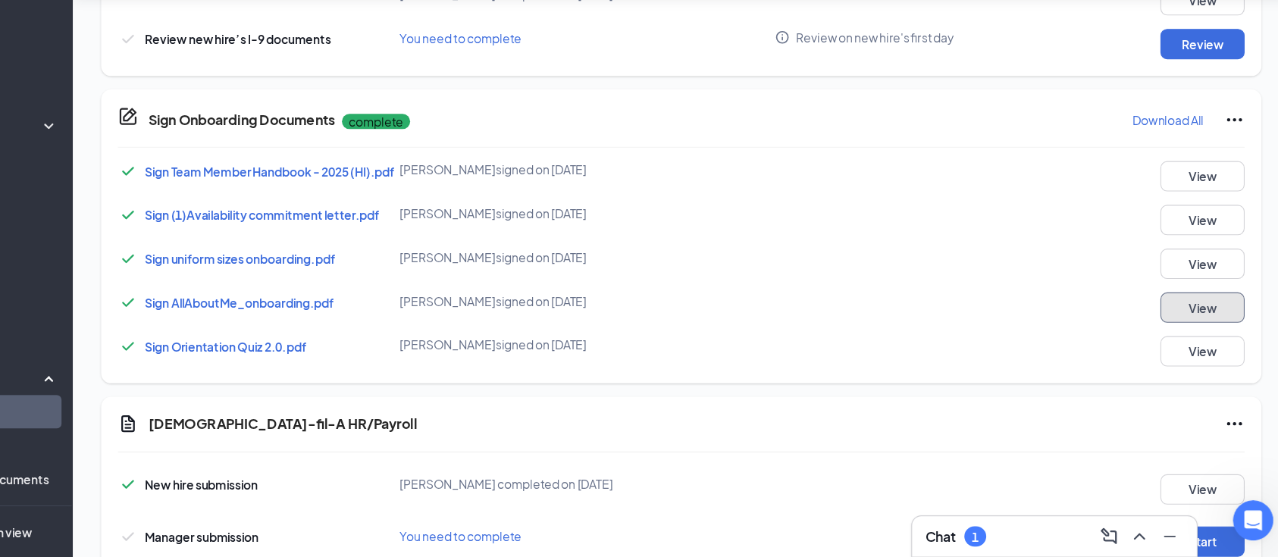
scroll to position [627, 0]
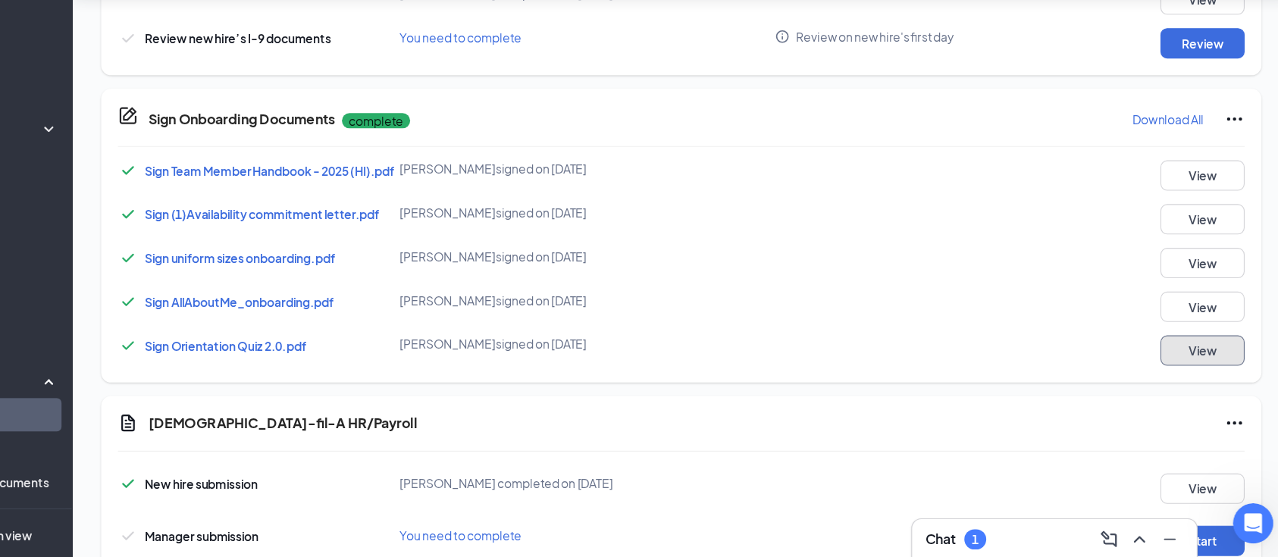
click at [1224, 382] on button "View" at bounding box center [1199, 368] width 76 height 27
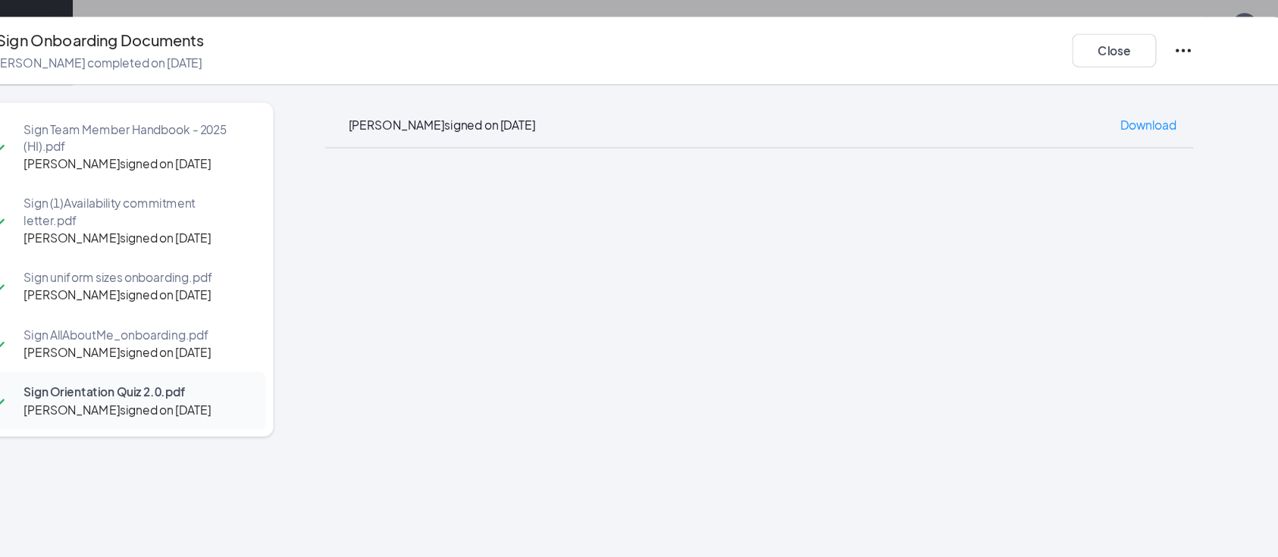
scroll to position [508, 0]
click at [1109, 34] on button "Close" at bounding box center [1119, 45] width 76 height 30
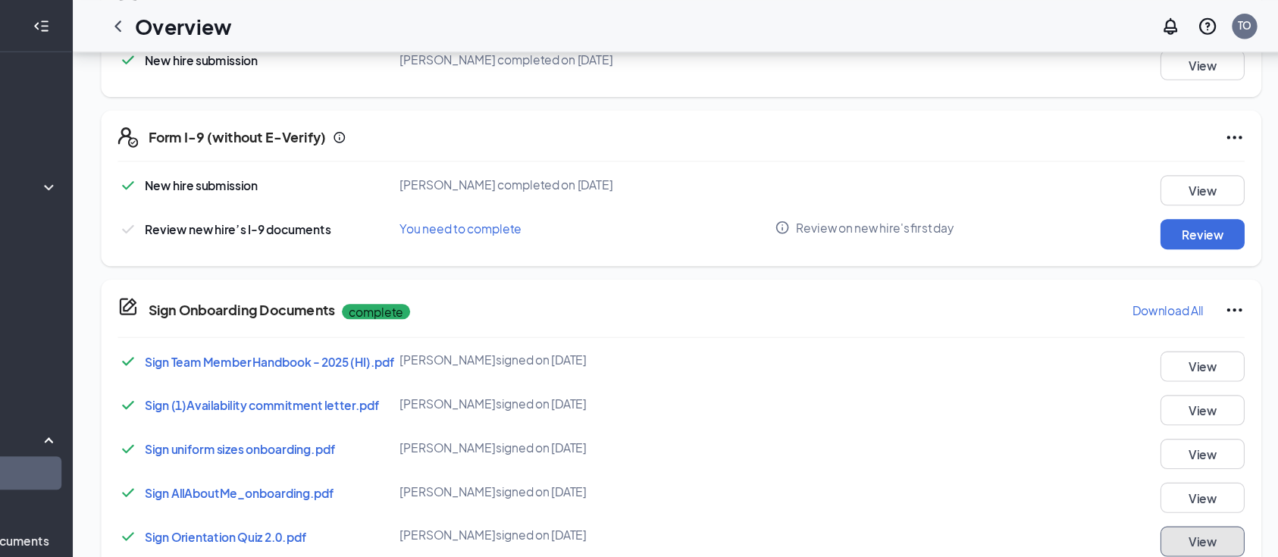
scroll to position [721, 0]
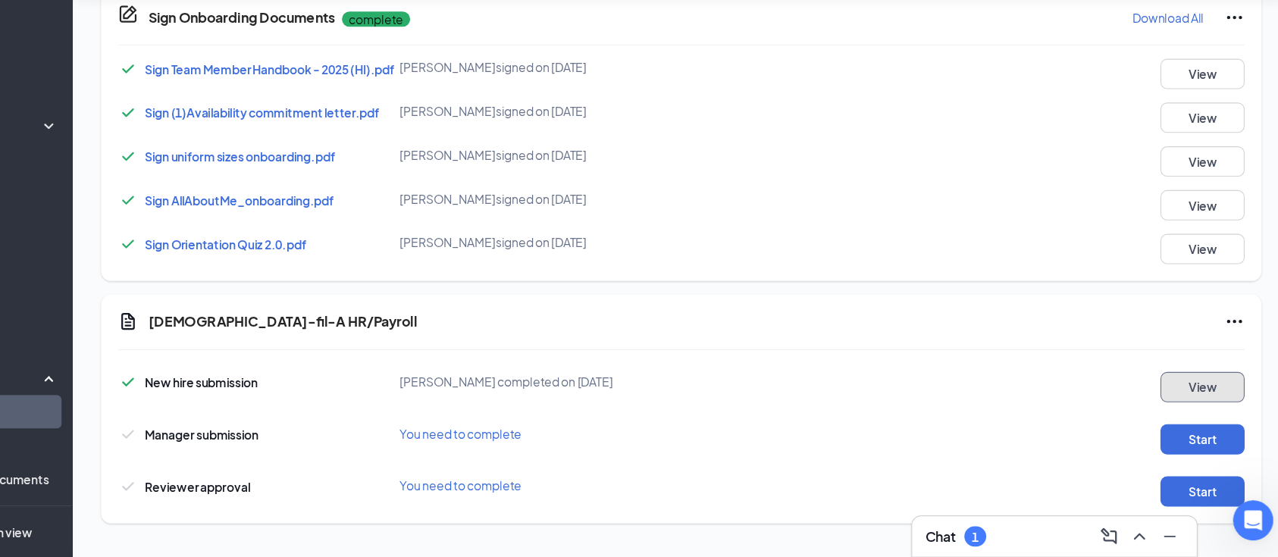
click at [1220, 418] on button "View" at bounding box center [1199, 403] width 76 height 27
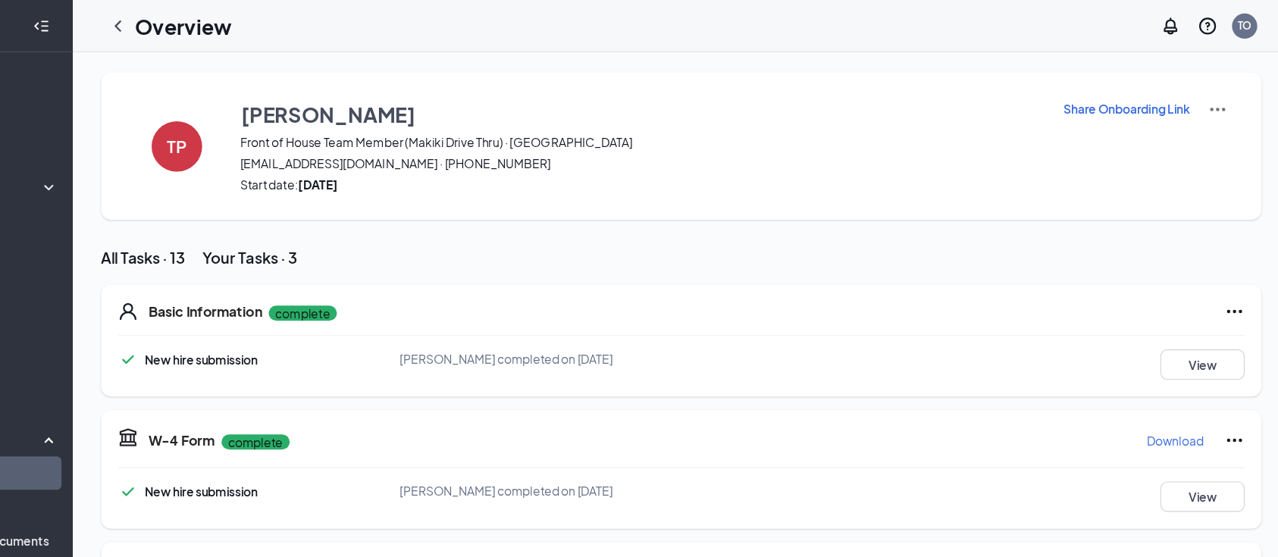
scroll to position [747, 0]
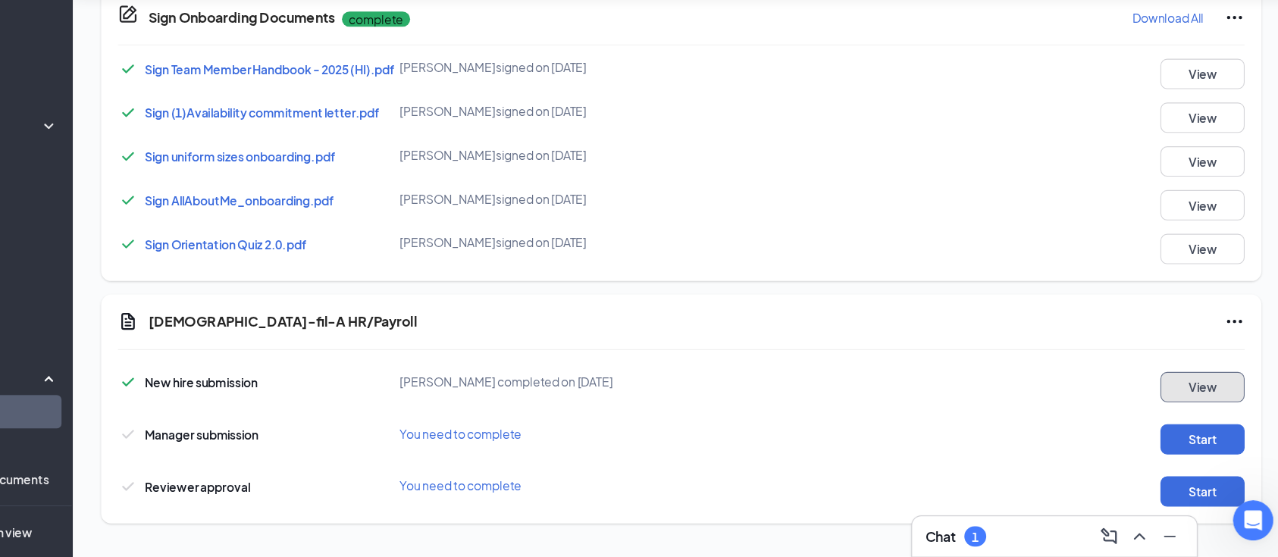
click at [1198, 396] on button "View" at bounding box center [1199, 403] width 76 height 27
click at [1207, 455] on button "Start" at bounding box center [1199, 450] width 76 height 27
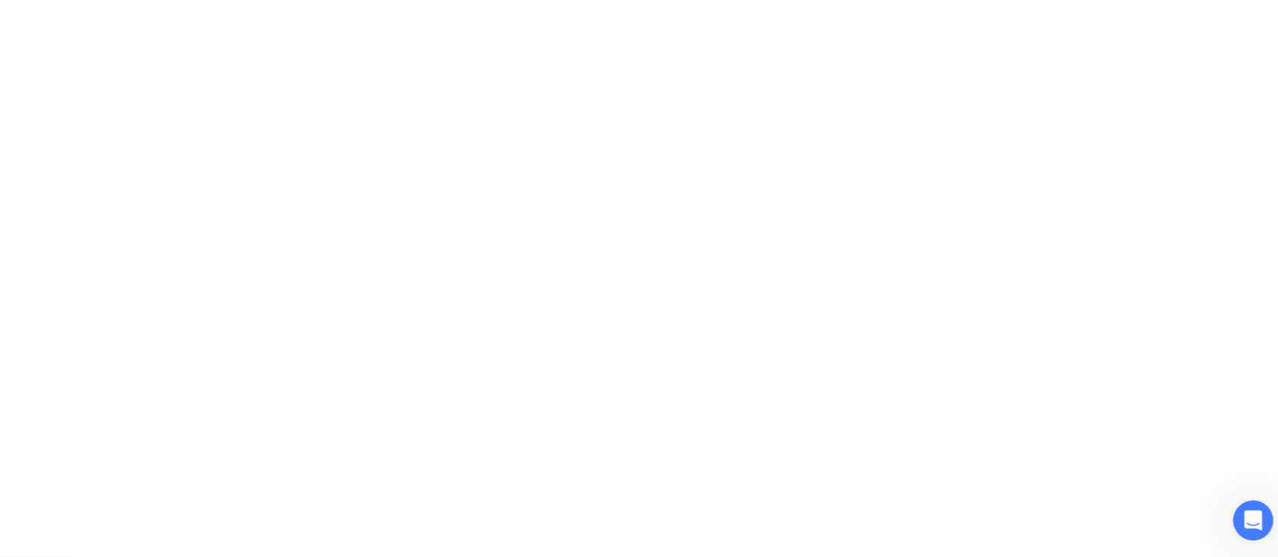
scroll to position [746, 0]
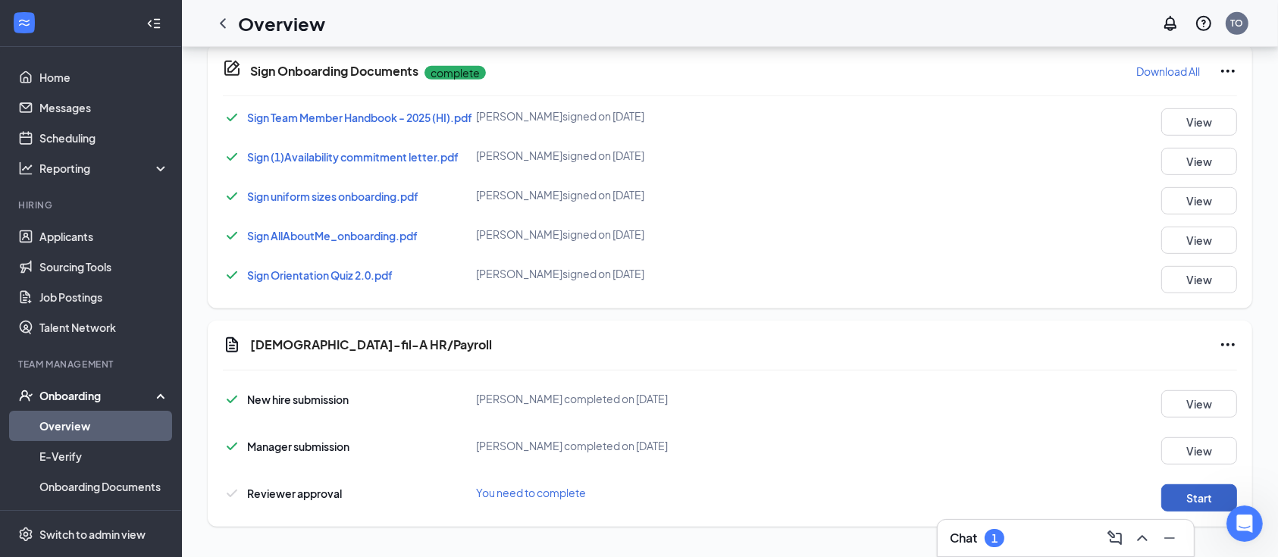
click at [1198, 488] on button "Start" at bounding box center [1199, 497] width 76 height 27
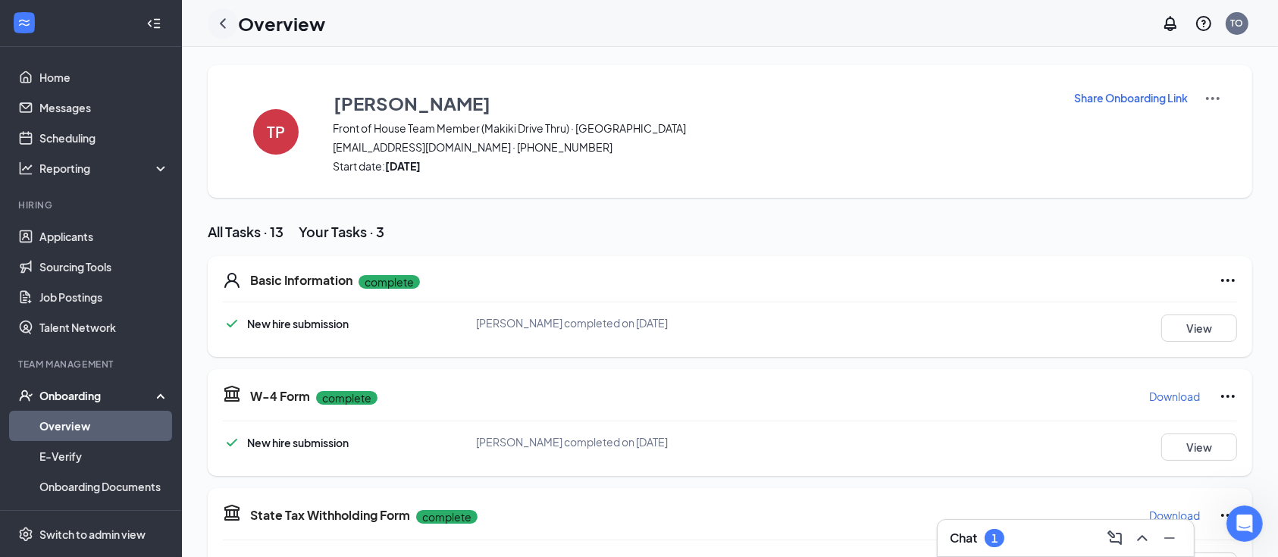
click at [224, 23] on icon "ChevronLeft" at bounding box center [223, 23] width 18 height 18
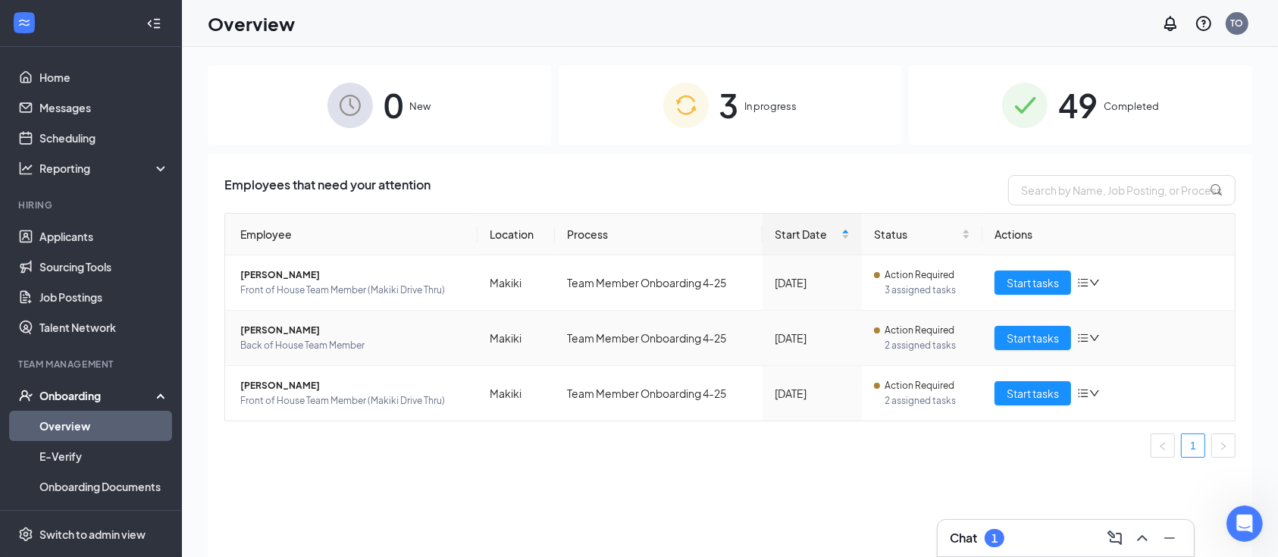
click at [274, 333] on span "[PERSON_NAME]" at bounding box center [352, 330] width 225 height 15
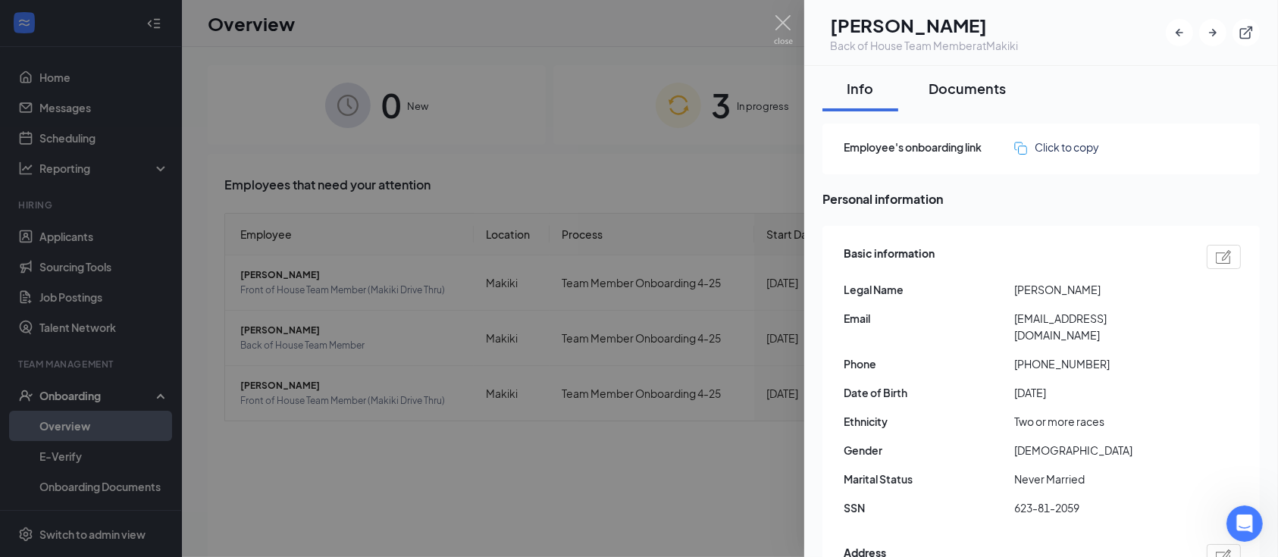
click at [995, 92] on div "Documents" at bounding box center [966, 88] width 77 height 19
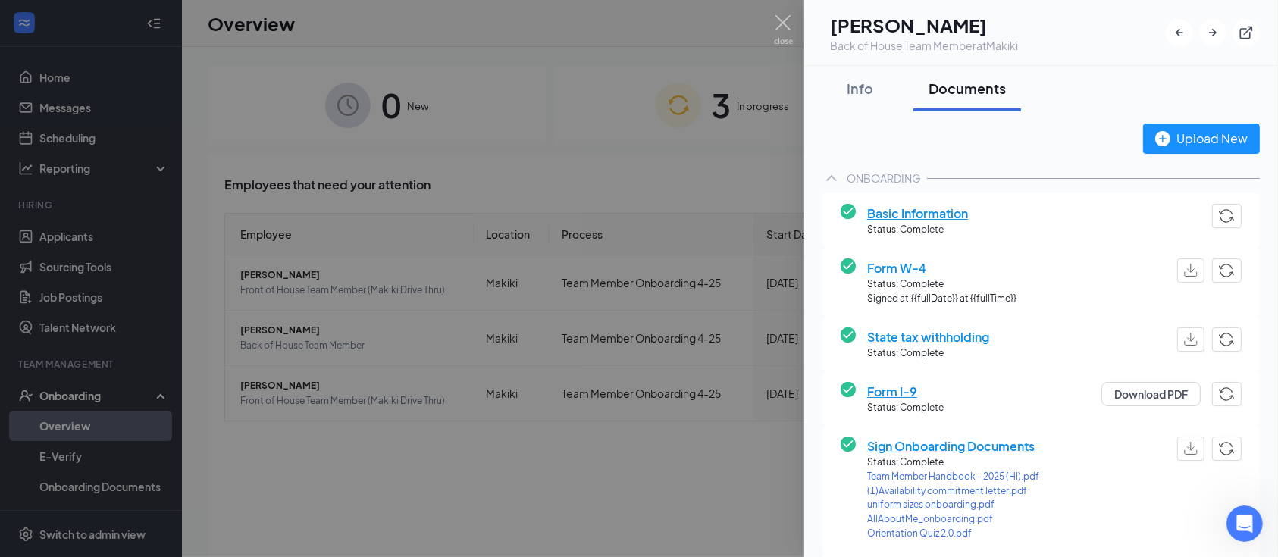
click at [896, 218] on span "Basic Information" at bounding box center [917, 213] width 101 height 19
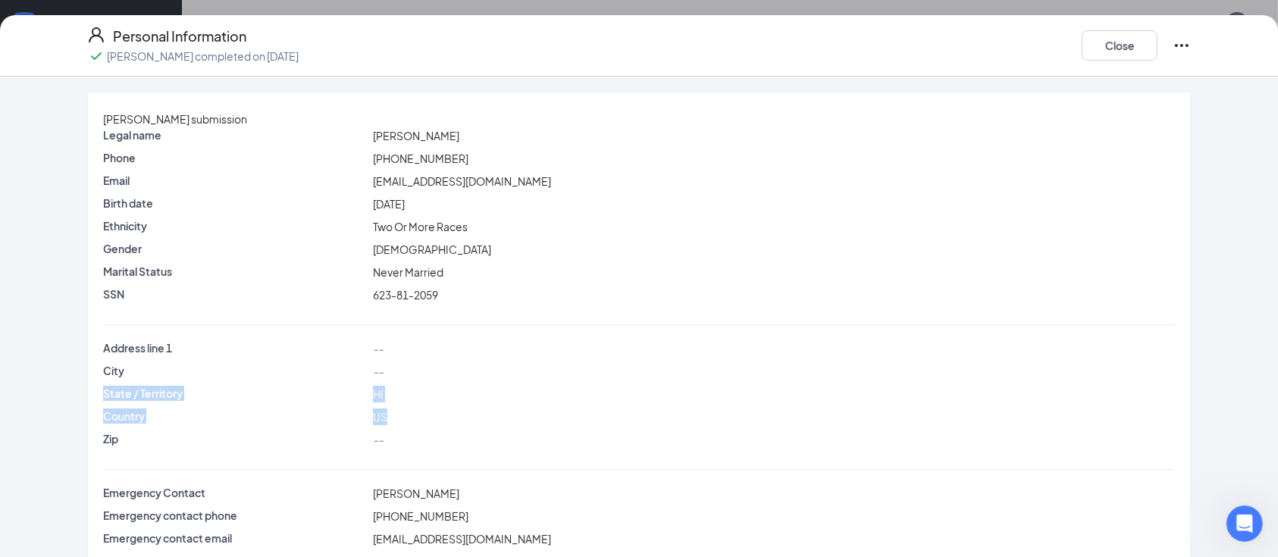
drag, startPoint x: 1003, startPoint y: 440, endPoint x: 1055, endPoint y: 401, distance: 64.4
click at [1055, 401] on div "Address line 1 -- City -- State / Territory [US_STATE] Country [GEOGRAPHIC_DATA…" at bounding box center [639, 397] width 1072 height 114
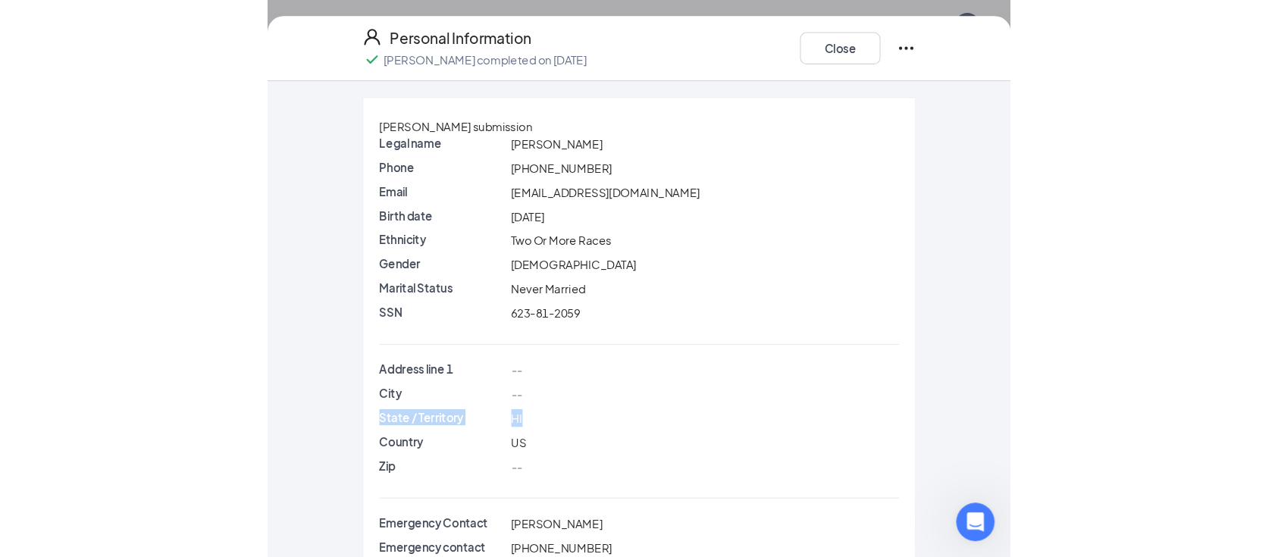
scroll to position [1734, 0]
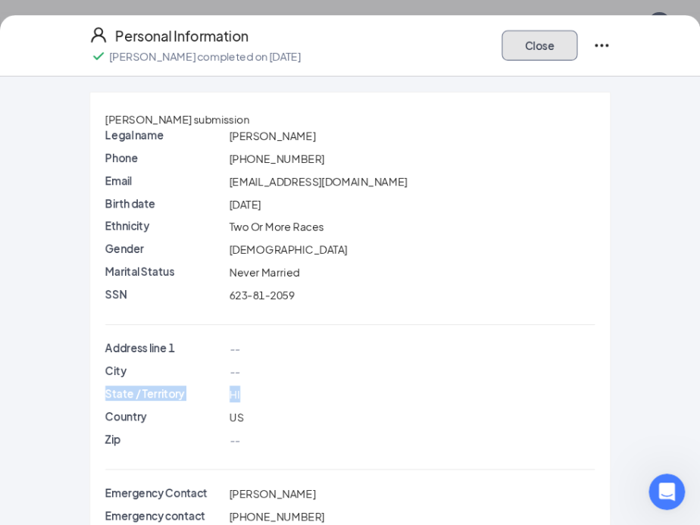
click at [555, 44] on button "Close" at bounding box center [540, 45] width 76 height 30
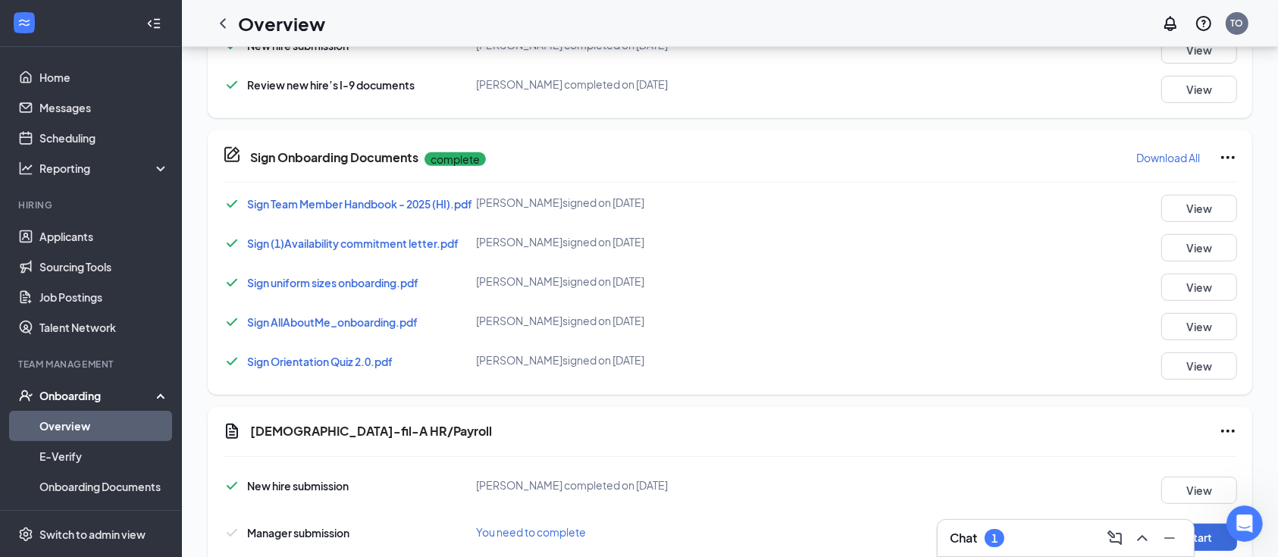
scroll to position [663, 0]
click at [1184, 201] on button "View" at bounding box center [1199, 206] width 76 height 27
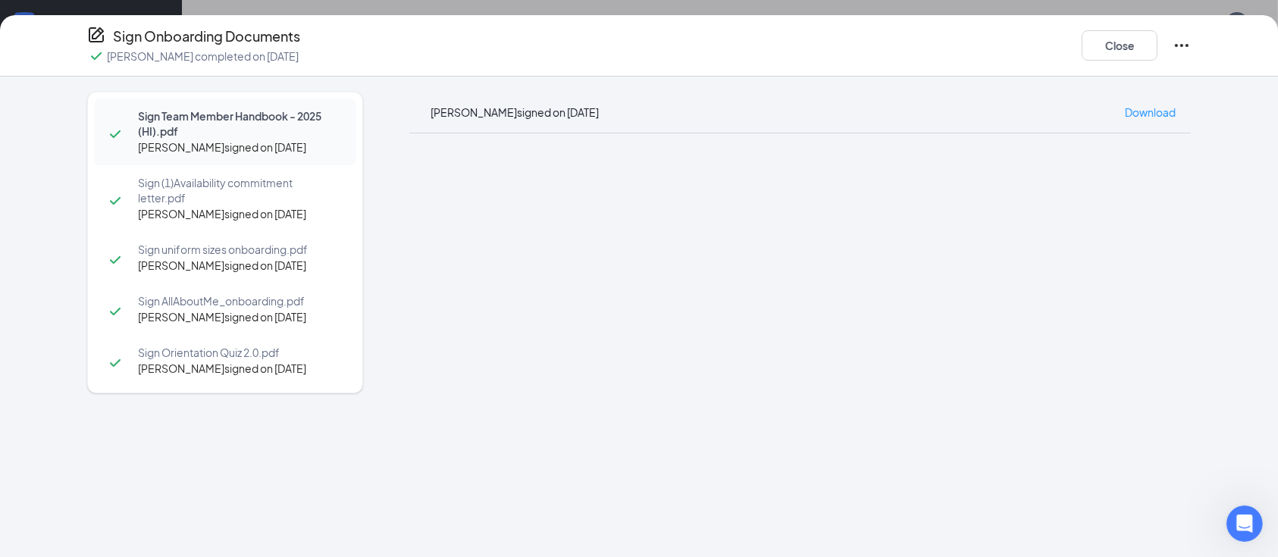
scroll to position [753, 0]
click at [1120, 37] on button "Close" at bounding box center [1119, 45] width 76 height 30
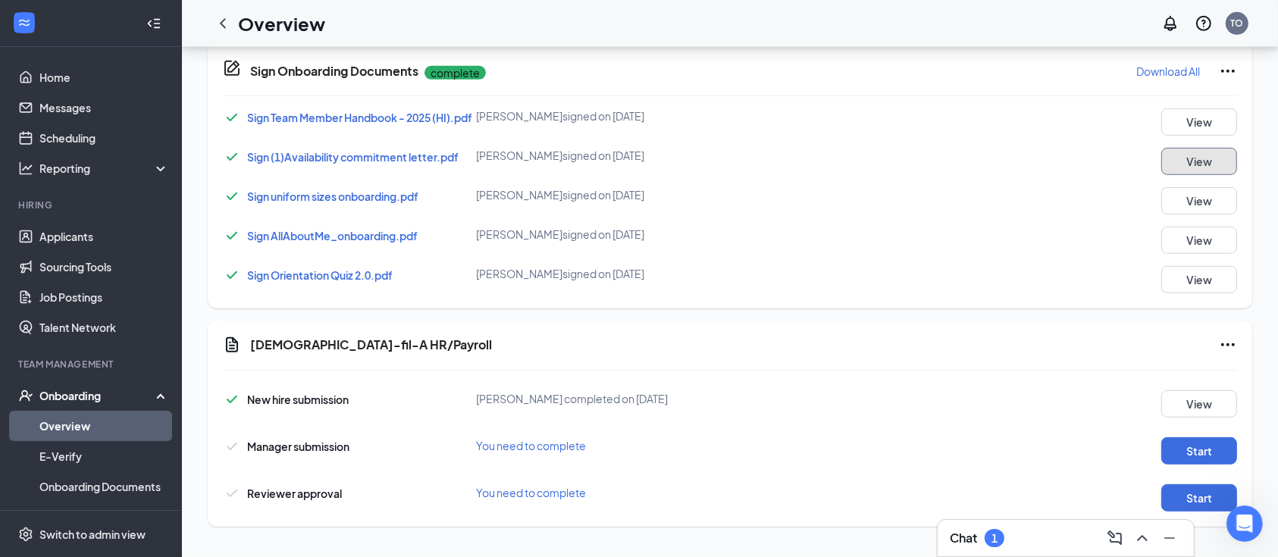
click at [1206, 154] on button "View" at bounding box center [1199, 161] width 76 height 27
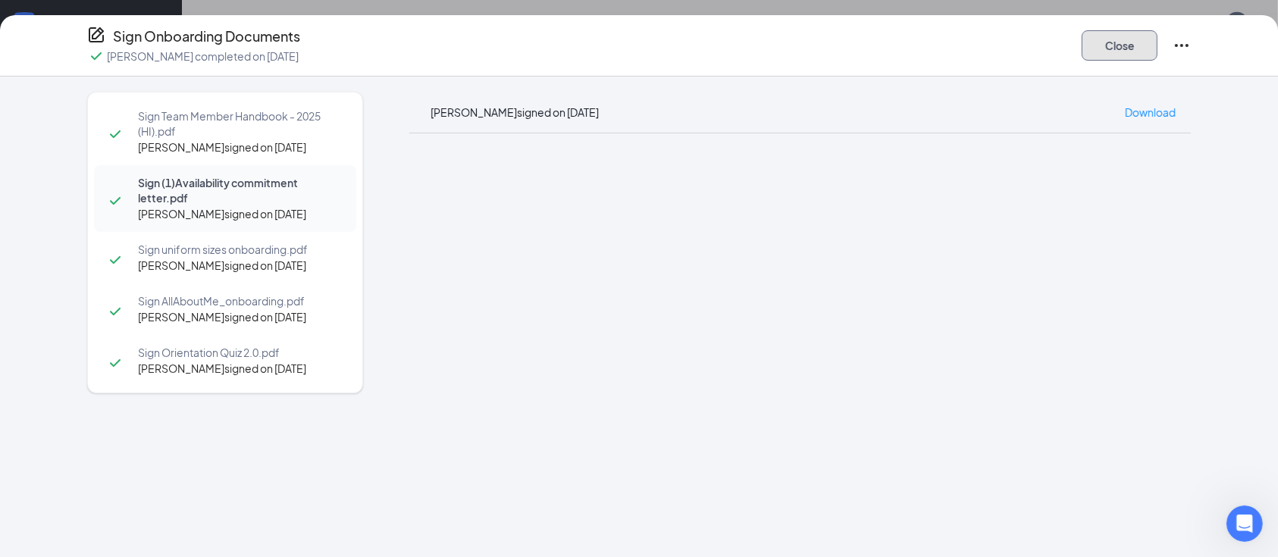
click at [1123, 34] on button "Close" at bounding box center [1119, 45] width 76 height 30
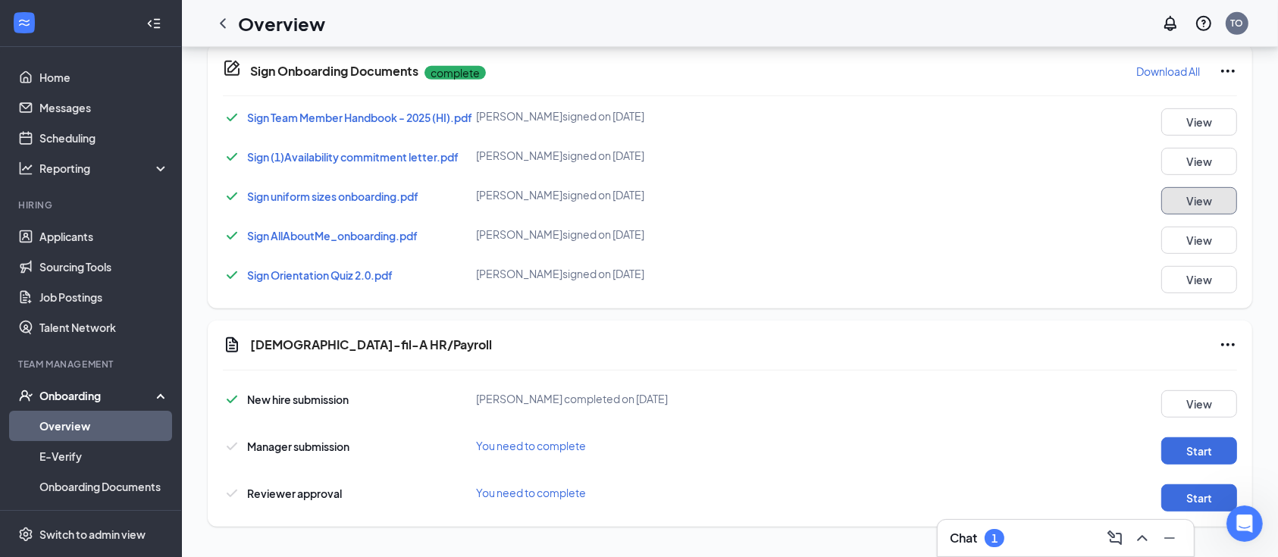
click at [1216, 191] on button "View" at bounding box center [1199, 200] width 76 height 27
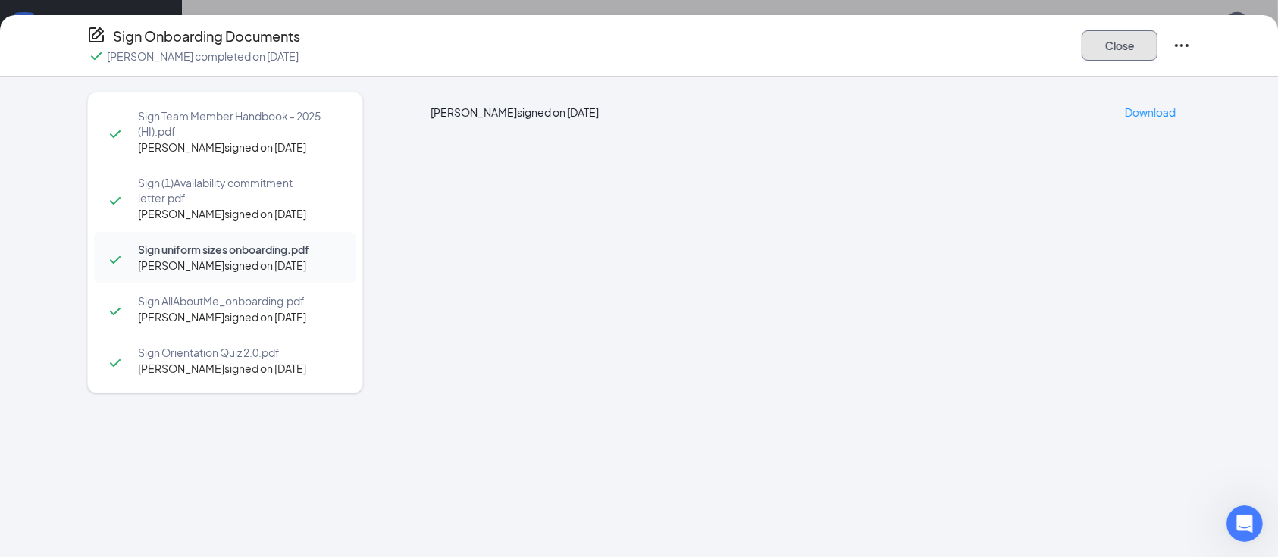
click at [1137, 58] on button "Close" at bounding box center [1119, 45] width 76 height 30
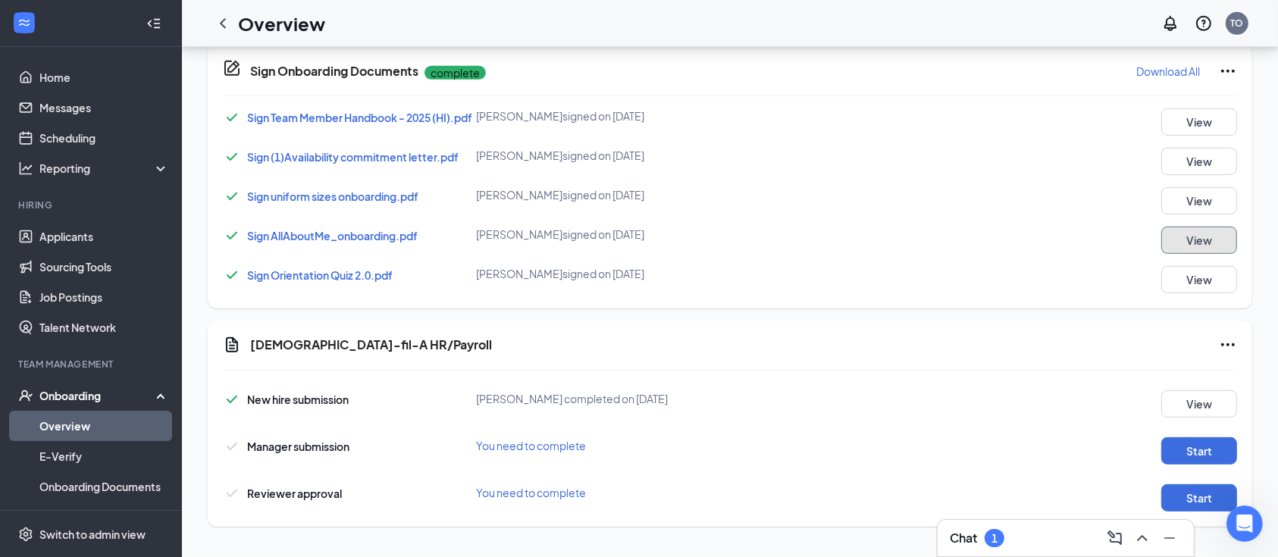
click at [1209, 233] on button "View" at bounding box center [1199, 240] width 76 height 27
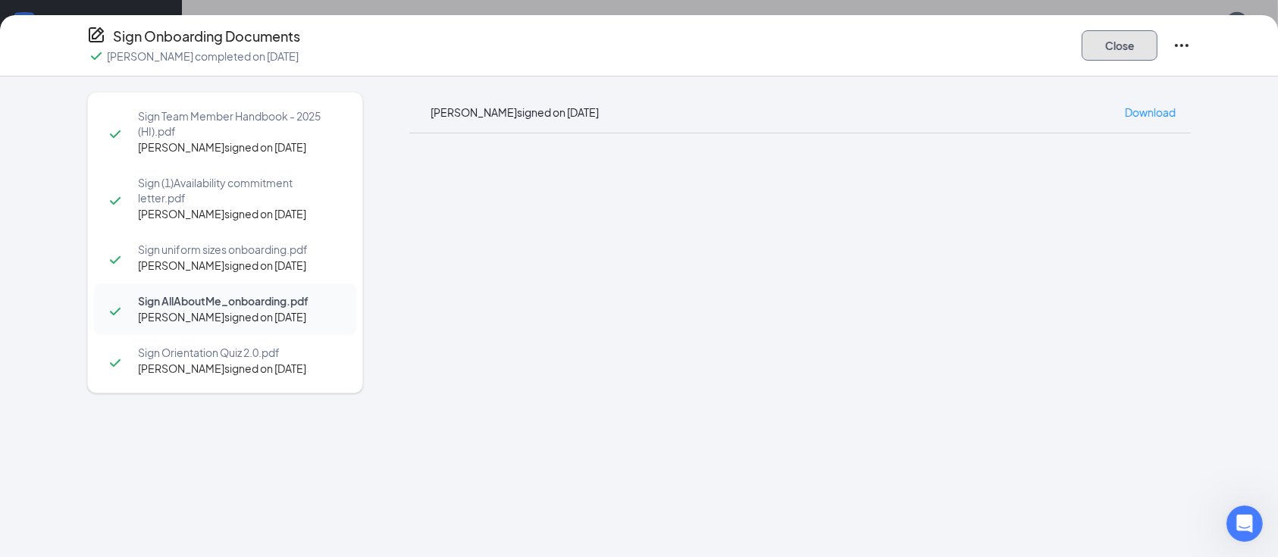
click at [1144, 49] on button "Close" at bounding box center [1119, 45] width 76 height 30
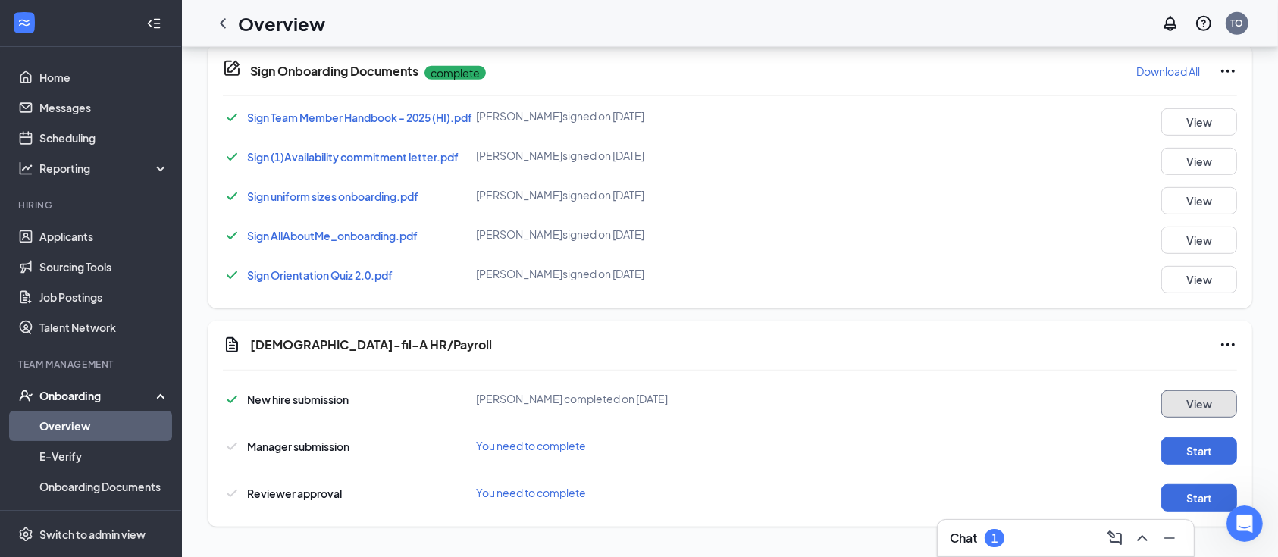
click at [1209, 403] on button "View" at bounding box center [1199, 403] width 76 height 27
click at [1182, 398] on button "View" at bounding box center [1199, 403] width 76 height 27
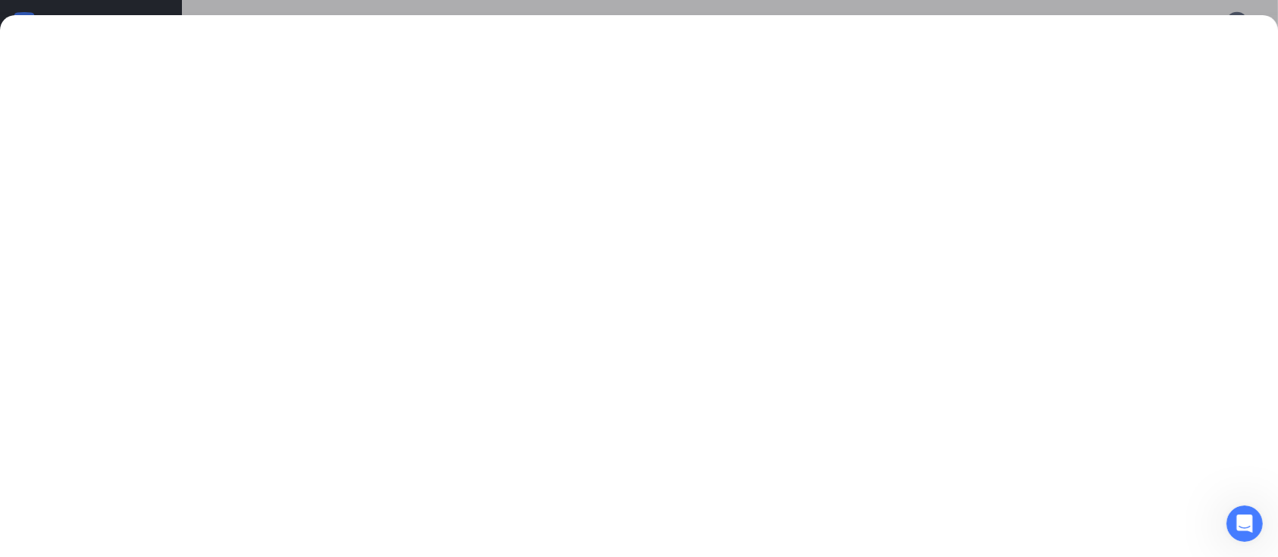
scroll to position [1702, 0]
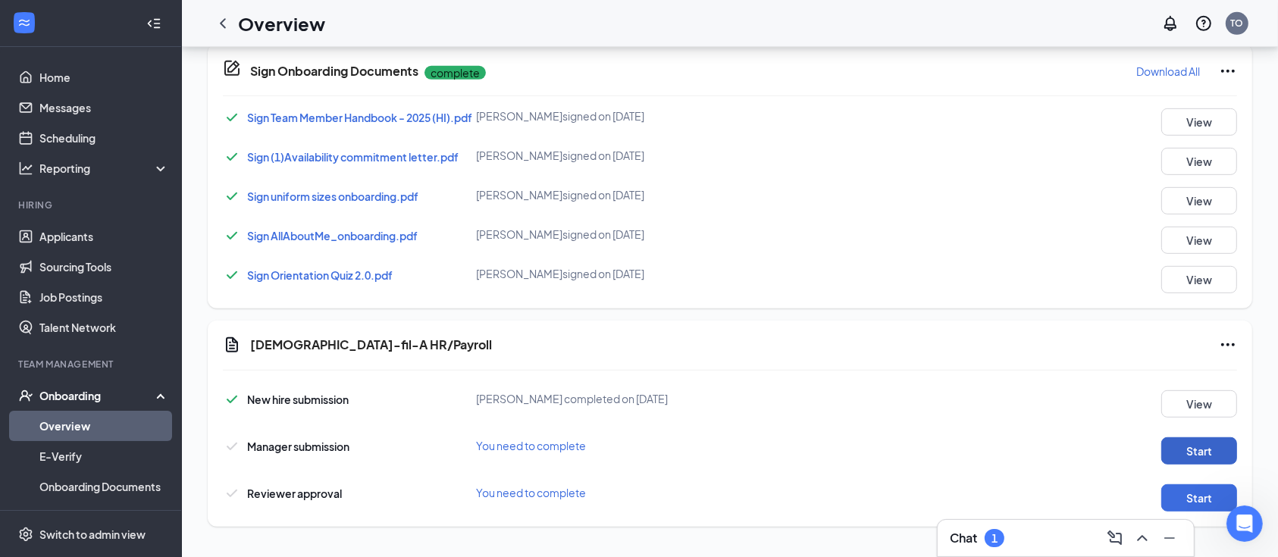
click at [1198, 460] on button "Start" at bounding box center [1199, 450] width 76 height 27
click at [1175, 494] on button "Start" at bounding box center [1199, 497] width 76 height 27
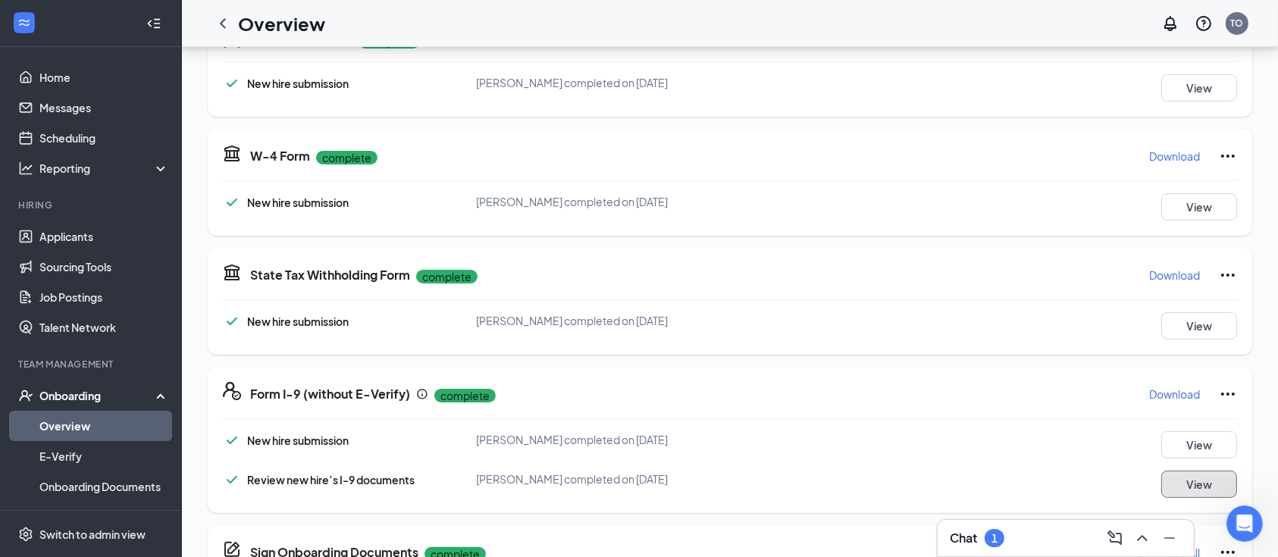
click at [1194, 473] on button "View" at bounding box center [1199, 484] width 76 height 27
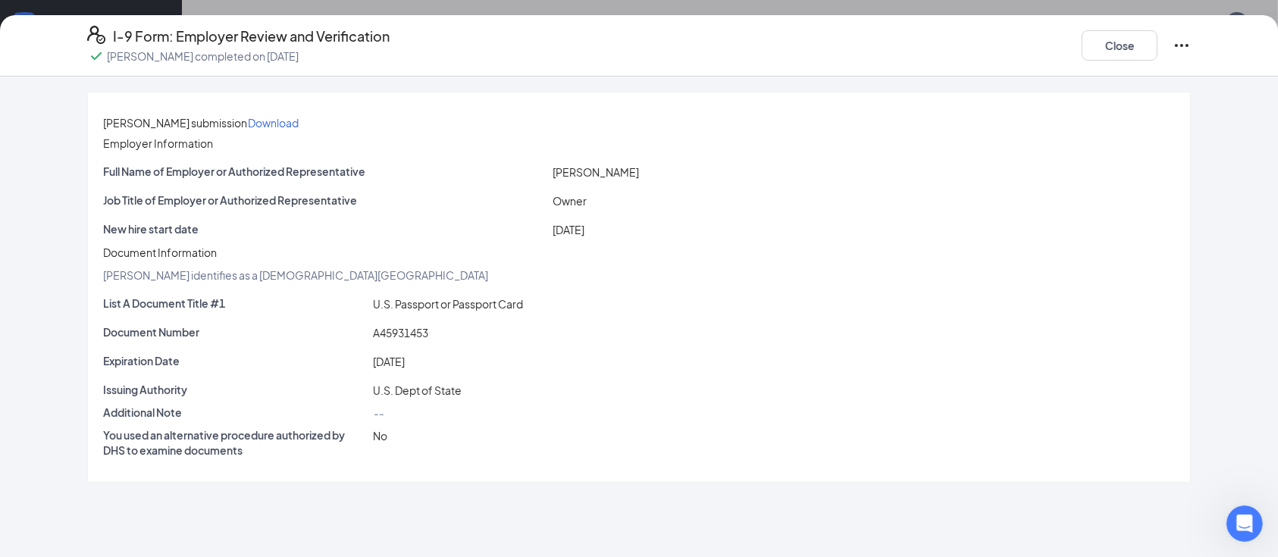
click at [577, 234] on div "[DATE]" at bounding box center [863, 229] width 628 height 17
click at [577, 236] on span "[DATE]" at bounding box center [568, 230] width 32 height 14
click at [586, 244] on div "New hire start date [DATE]" at bounding box center [639, 232] width 1072 height 23
click at [1115, 45] on button "Close" at bounding box center [1119, 45] width 76 height 30
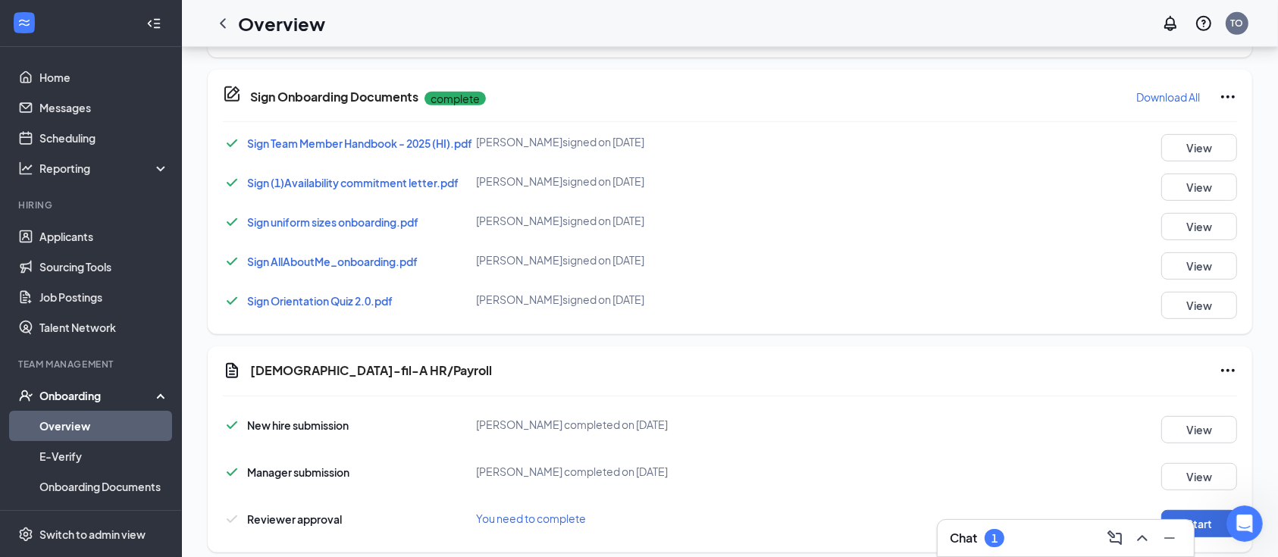
scroll to position [753, 0]
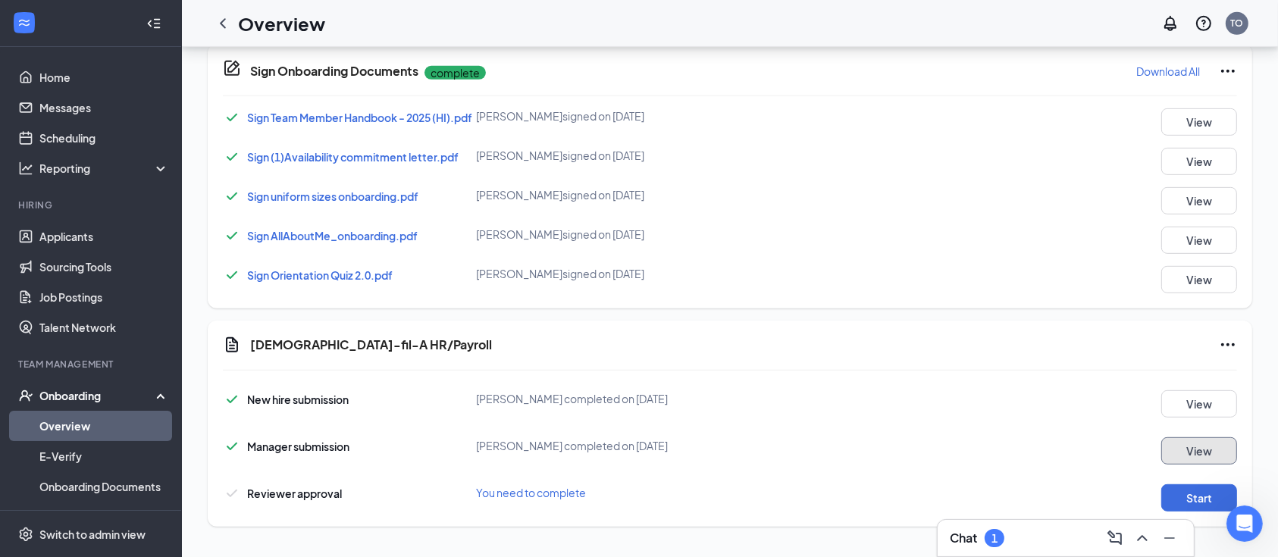
click at [1192, 447] on button "View" at bounding box center [1199, 450] width 76 height 27
click at [1189, 490] on button "Start" at bounding box center [1199, 497] width 76 height 27
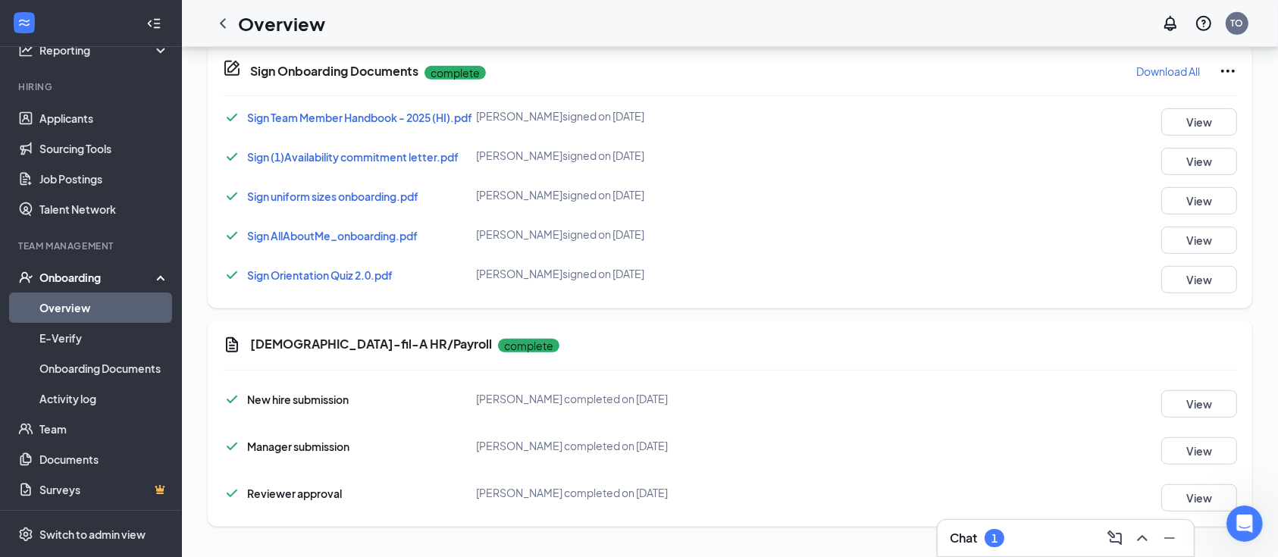
click at [85, 304] on link "Overview" at bounding box center [104, 308] width 130 height 30
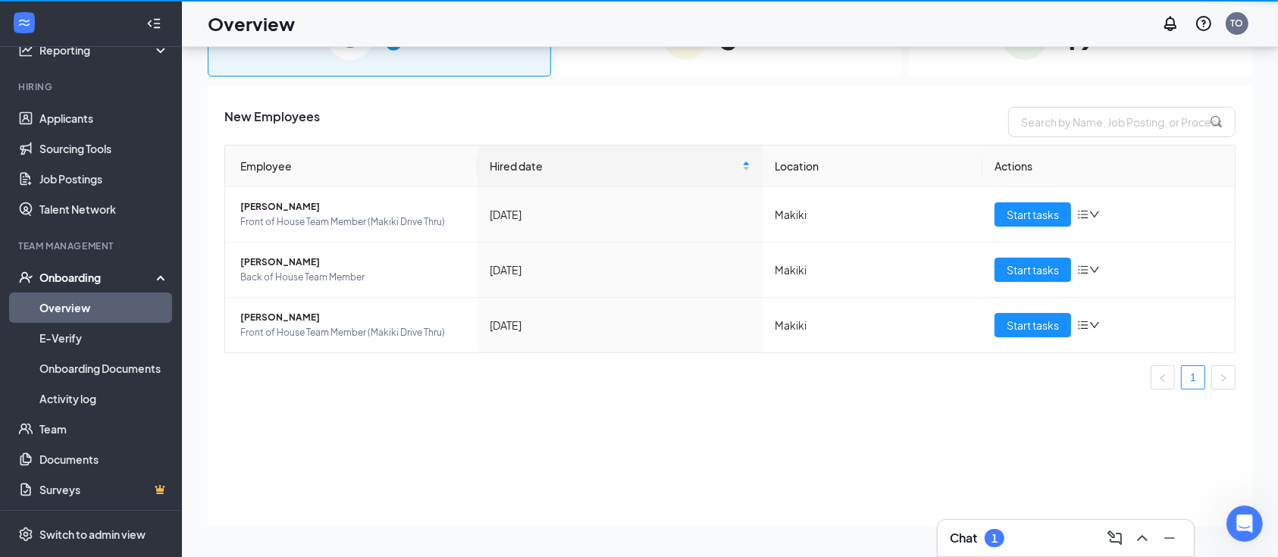
scroll to position [67, 0]
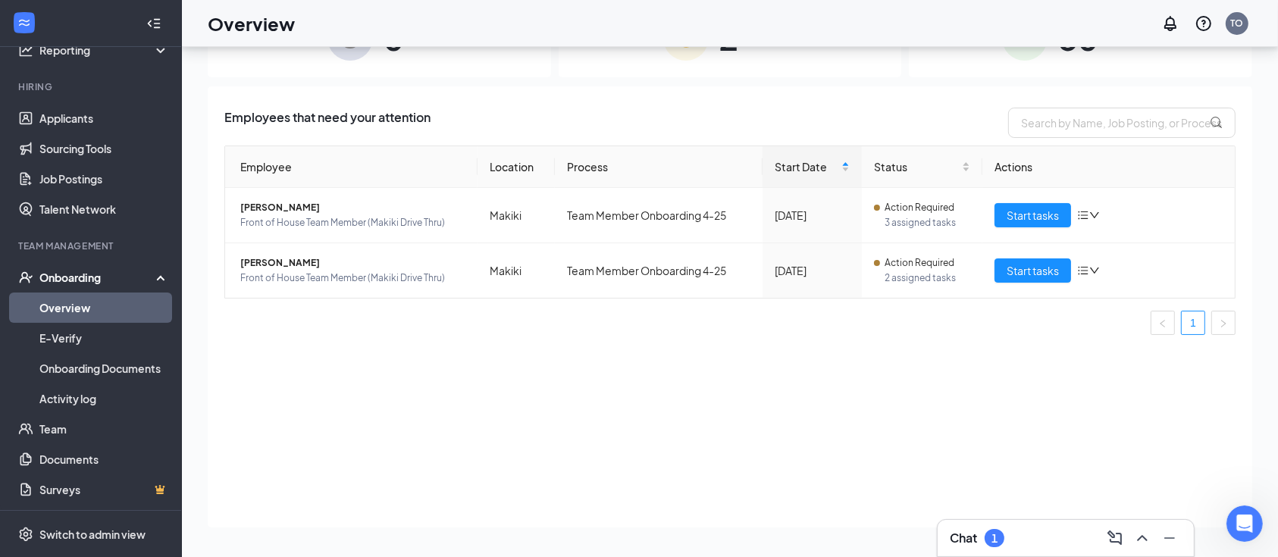
scroll to position [21, 0]
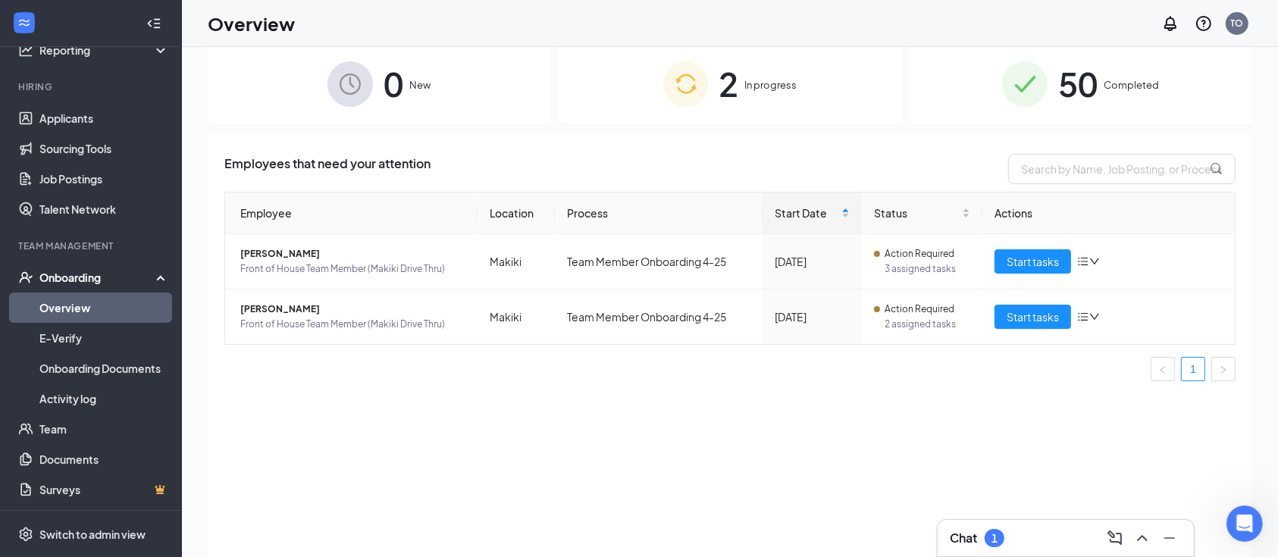
click at [1194, 88] on div "50 Completed" at bounding box center [1080, 84] width 343 height 80
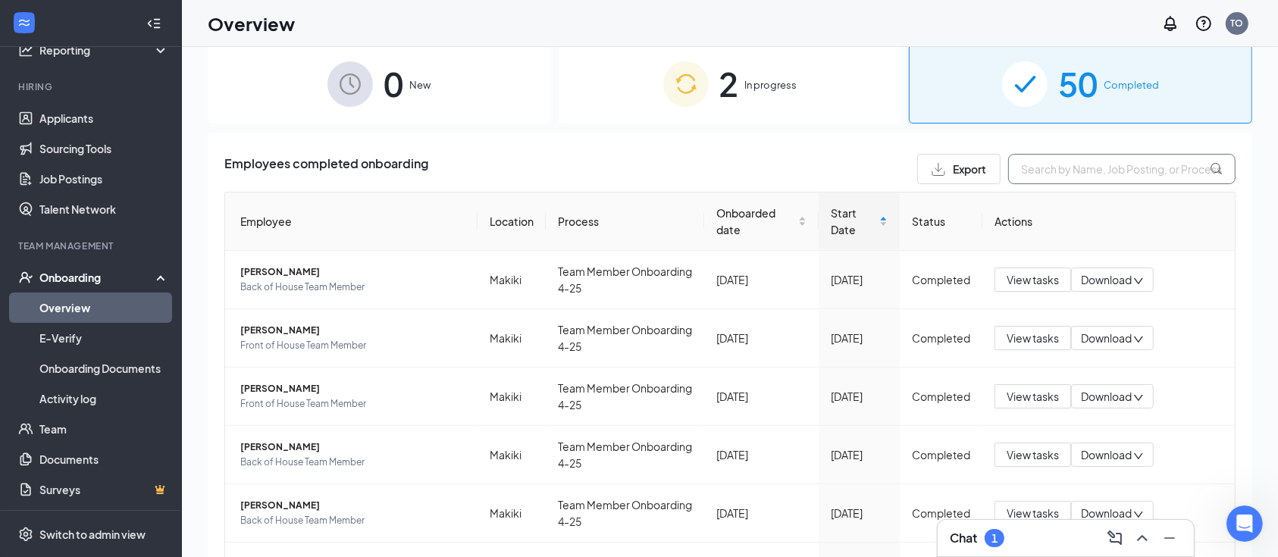
click at [1062, 166] on input "text" at bounding box center [1121, 169] width 227 height 30
type input "c"
type input "[PERSON_NAME]"
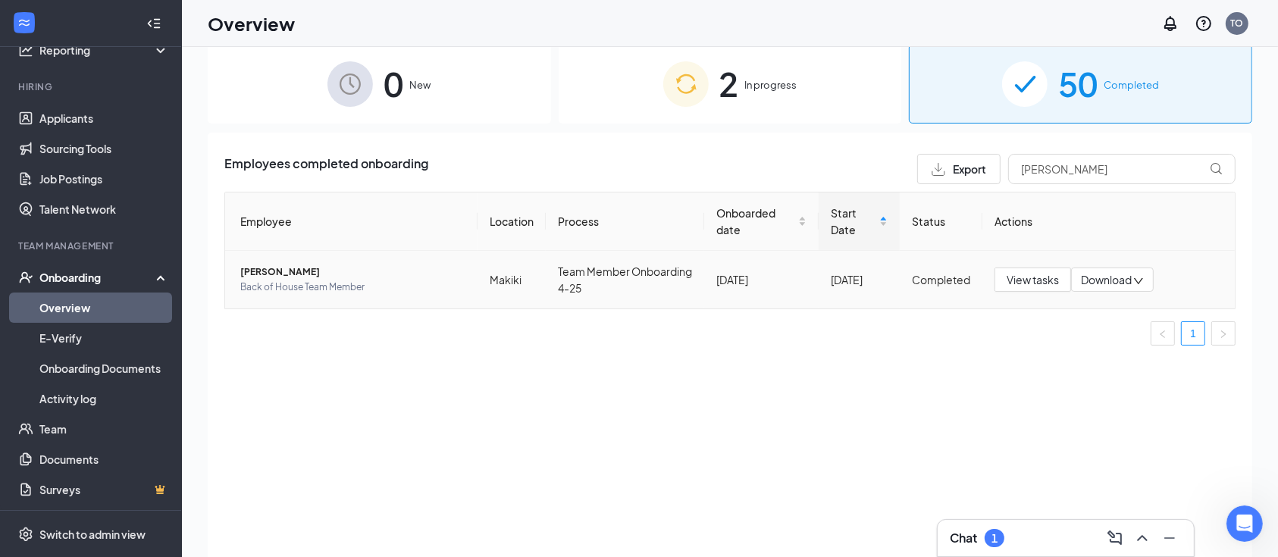
click at [288, 287] on span "Back of House Team Member" at bounding box center [352, 287] width 225 height 15
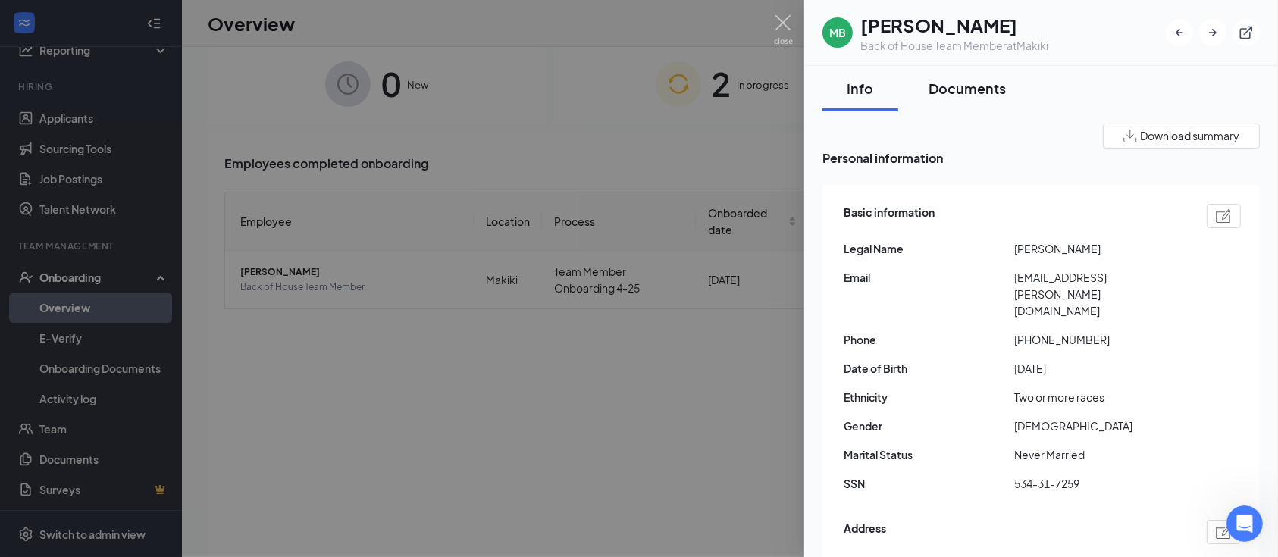
click at [994, 91] on div "Documents" at bounding box center [966, 88] width 77 height 19
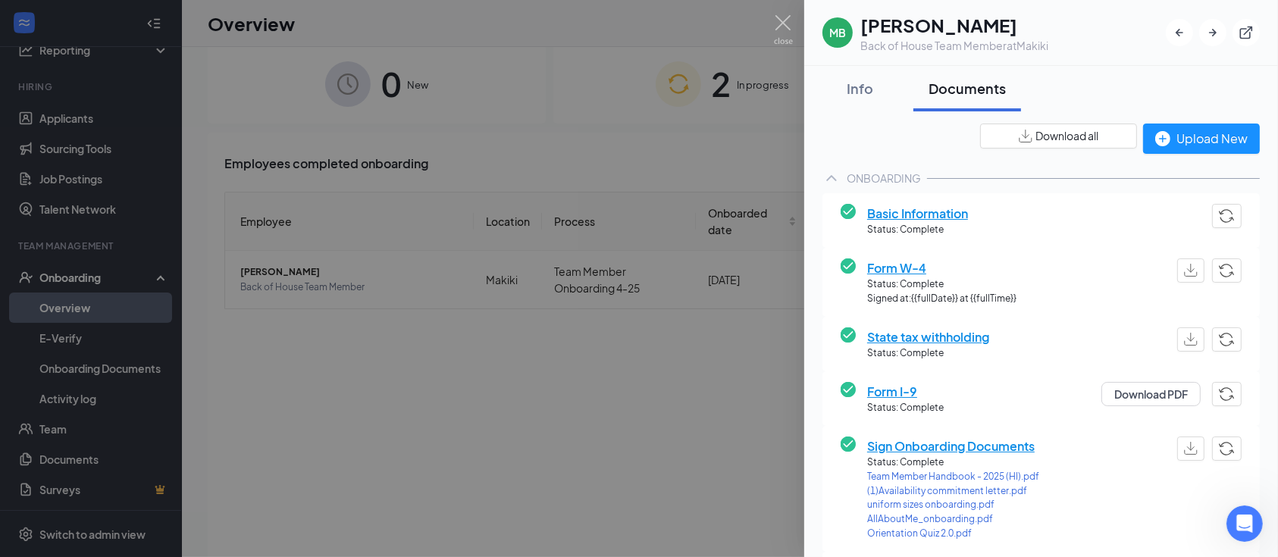
click at [975, 446] on span "Sign Onboarding Documents" at bounding box center [953, 445] width 172 height 19
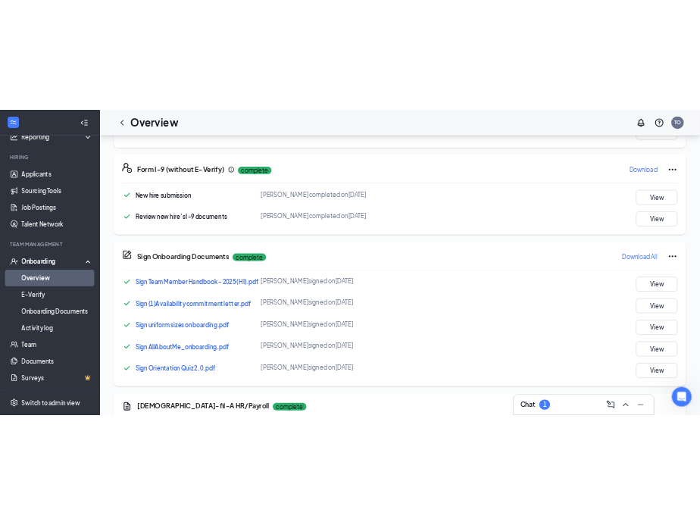
scroll to position [565, 0]
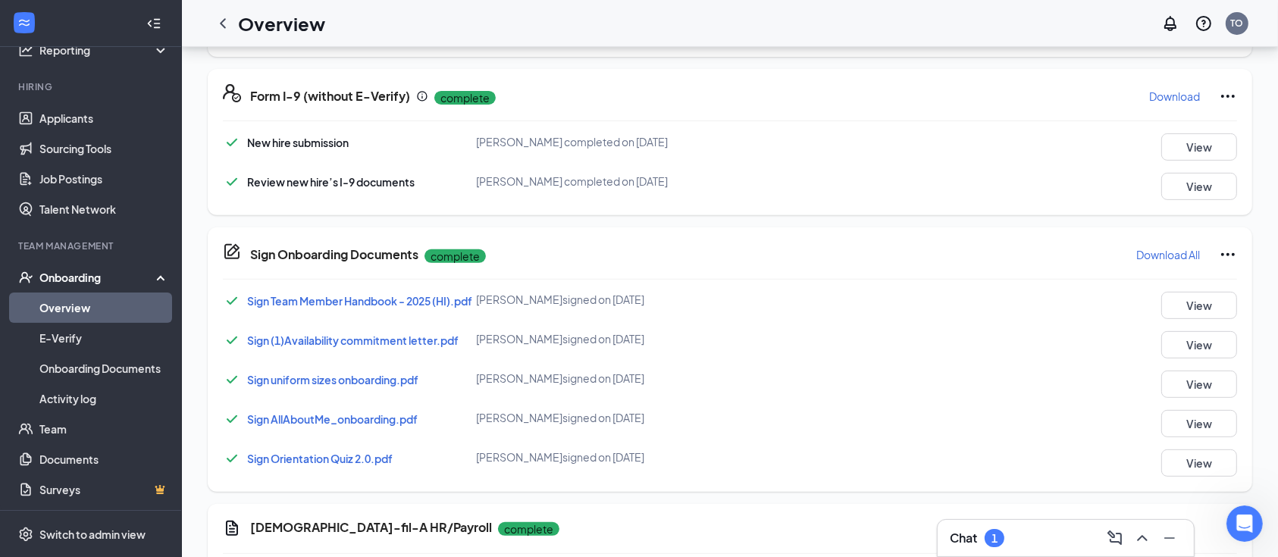
click at [376, 349] on div "Sign (1)Availability commitment letter.pdf" at bounding box center [352, 340] width 211 height 17
click at [373, 347] on span "Sign (1)Availability commitment letter.pdf" at bounding box center [352, 340] width 211 height 14
click at [1212, 355] on button "View" at bounding box center [1199, 344] width 76 height 27
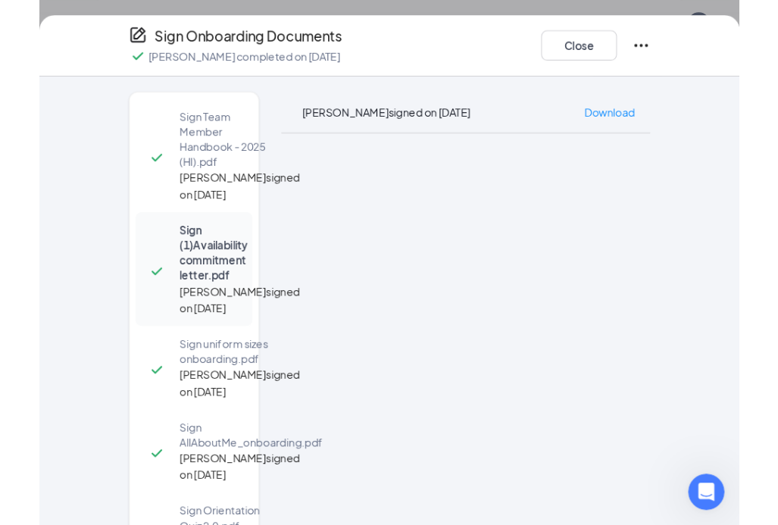
scroll to position [1734, 0]
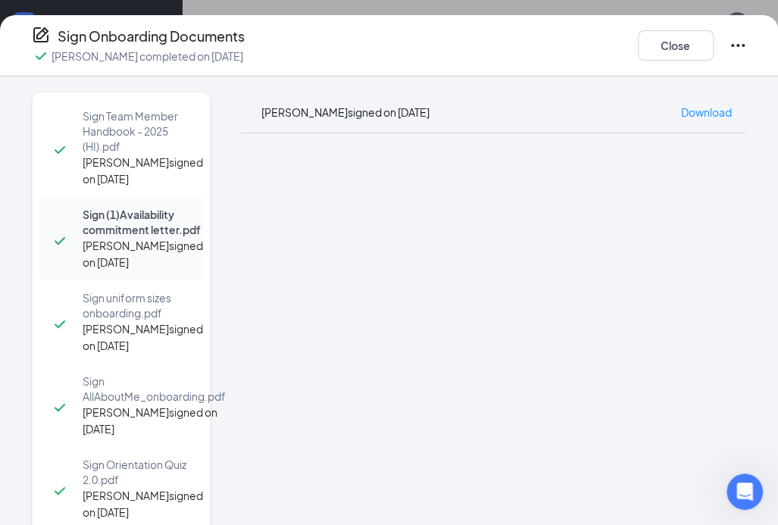
click at [421, 39] on div "Sign Onboarding Documents [PERSON_NAME] completed on [DATE] Close" at bounding box center [390, 45] width 776 height 39
click at [678, 60] on button "Close" at bounding box center [676, 45] width 76 height 30
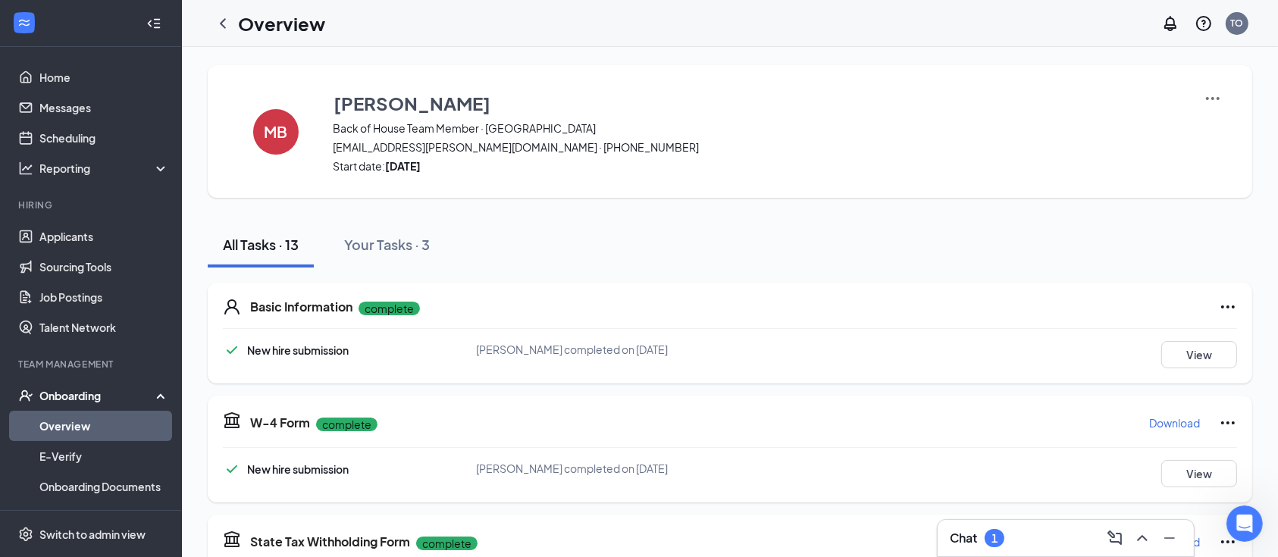
scroll to position [1702, 0]
click at [1190, 370] on div "Basic Information complete New hire submission [PERSON_NAME] completed on [DATE…" at bounding box center [730, 333] width 1044 height 101
click at [1187, 346] on button "View" at bounding box center [1199, 354] width 76 height 27
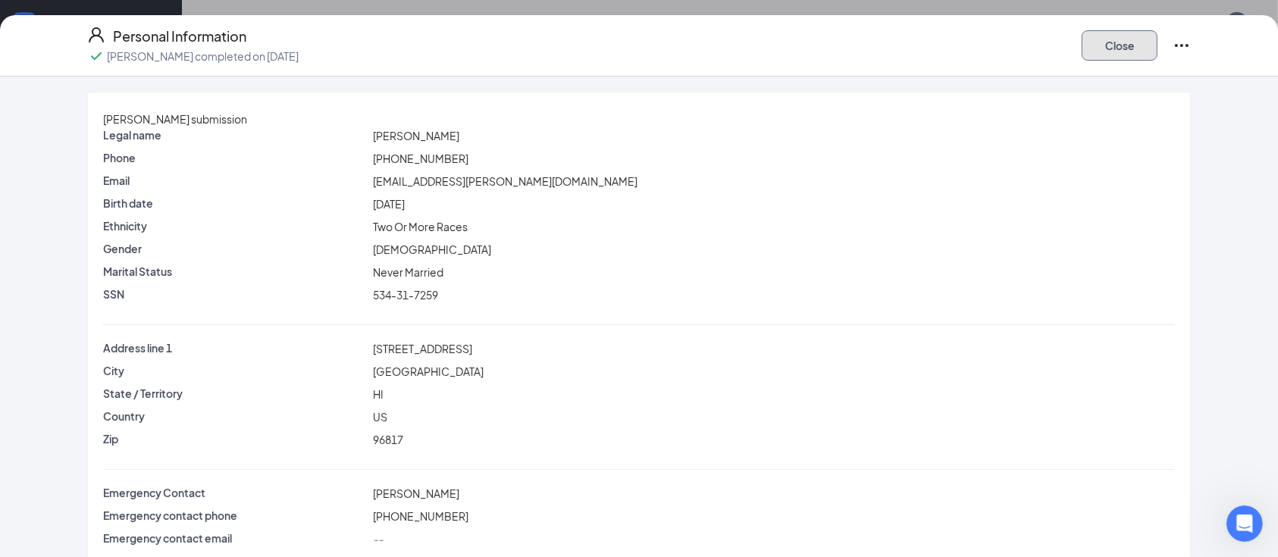
click at [1112, 49] on button "Close" at bounding box center [1119, 45] width 76 height 30
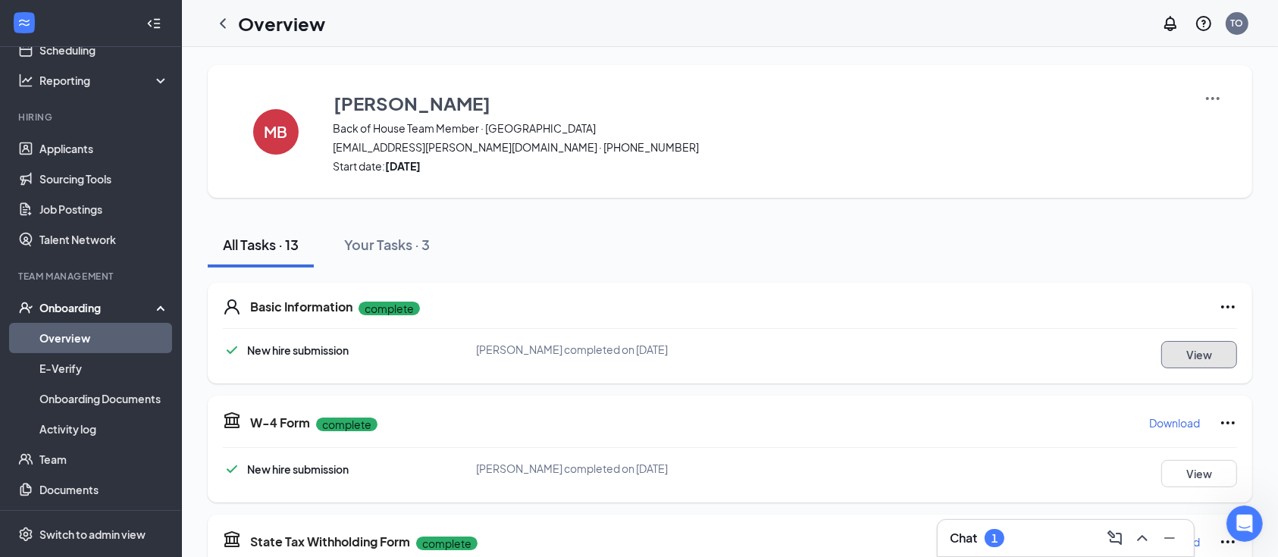
scroll to position [119, 0]
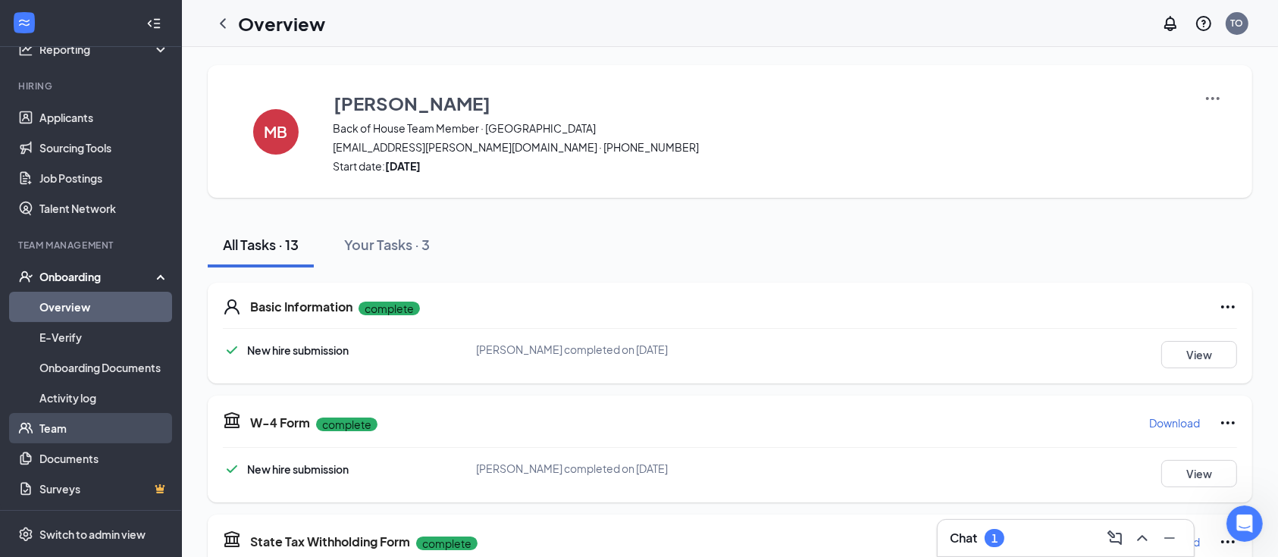
click at [83, 421] on link "Team" at bounding box center [104, 428] width 130 height 30
